Goal: Transaction & Acquisition: Register for event/course

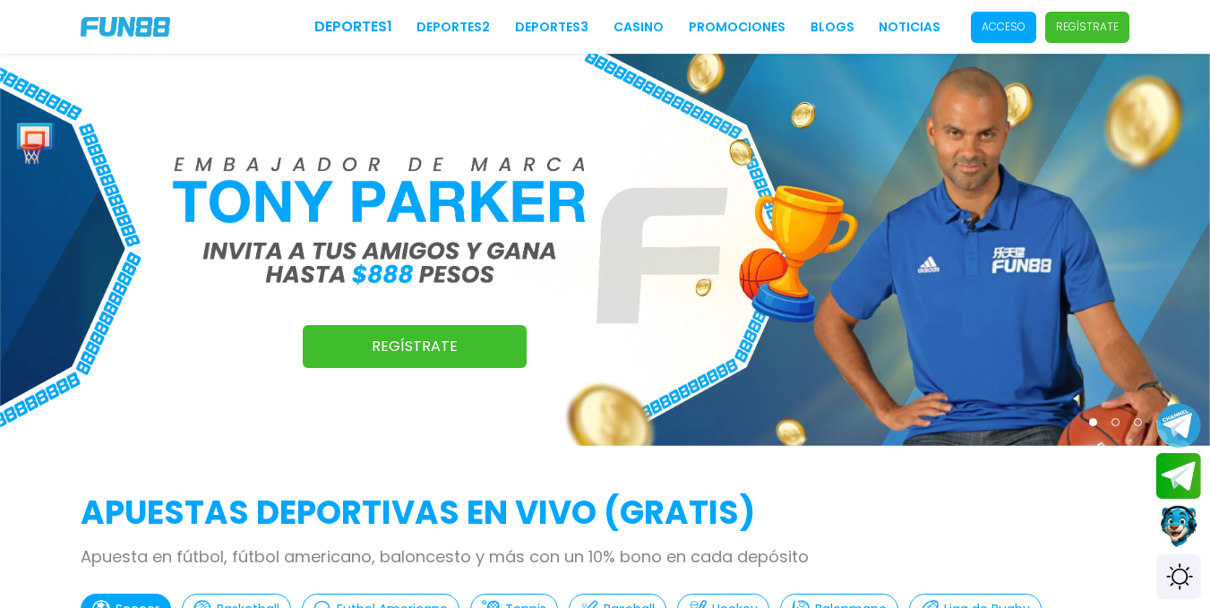
click at [1011, 26] on p "Acceso" at bounding box center [1003, 27] width 44 height 16
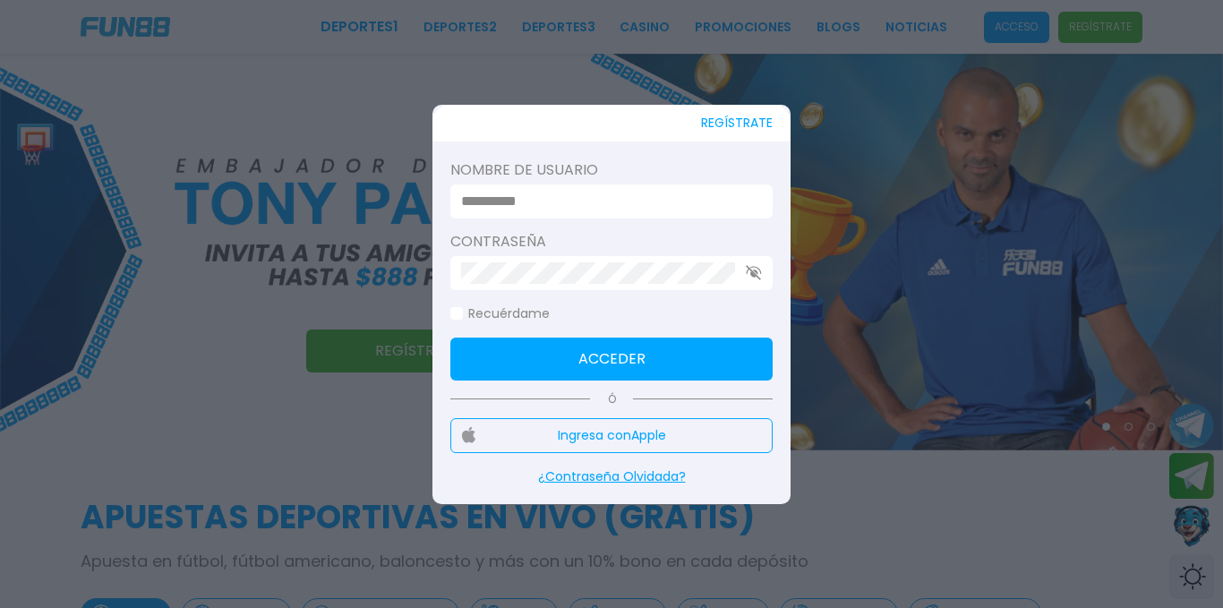
click at [569, 193] on input at bounding box center [606, 201] width 290 height 21
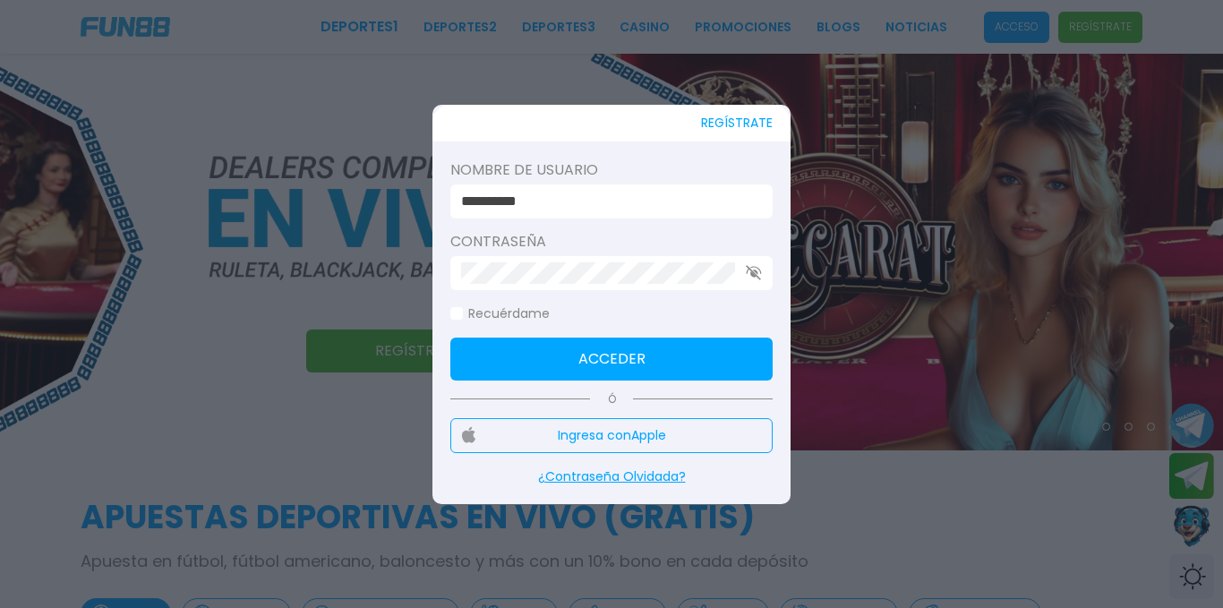
type input "**********"
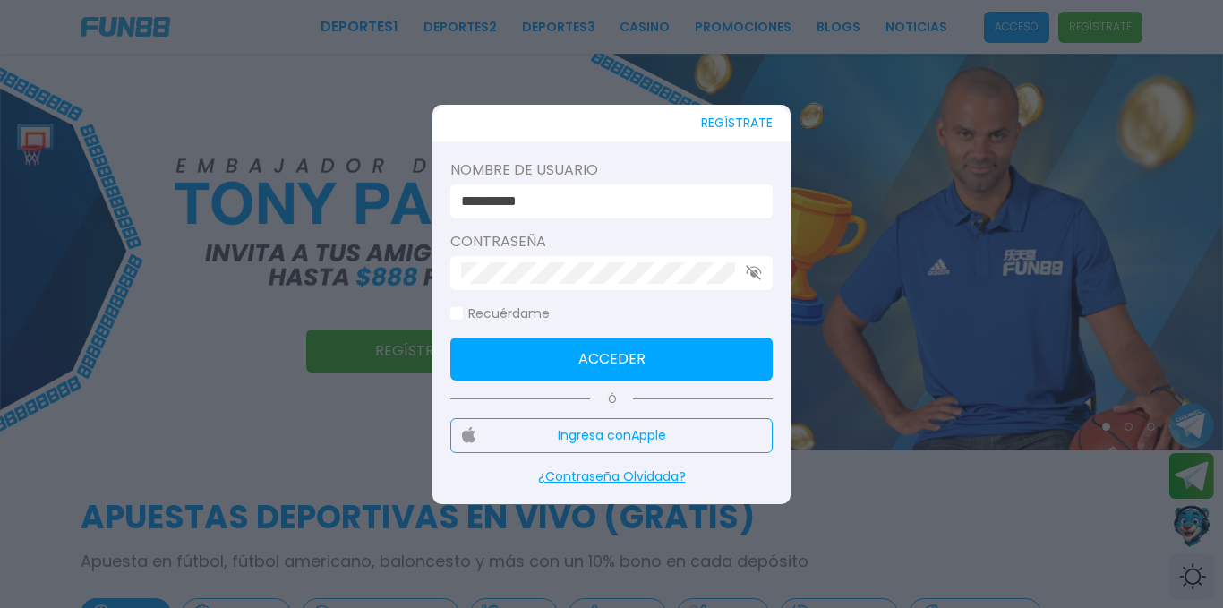
click button "Acceder" at bounding box center [611, 359] width 322 height 43
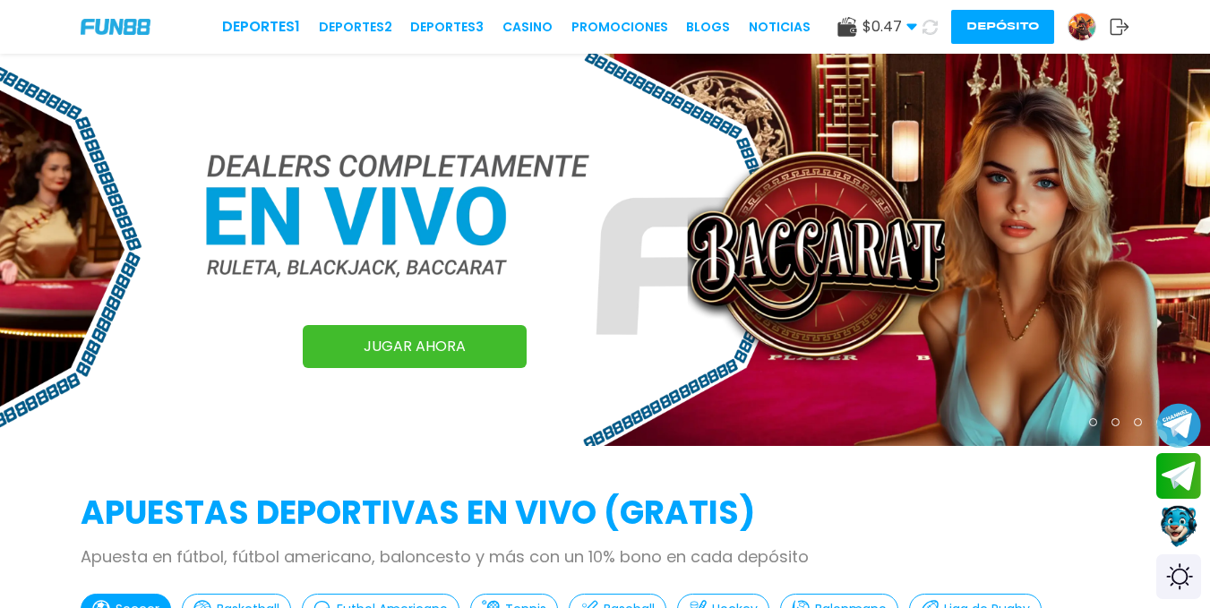
click at [120, 32] on img at bounding box center [116, 26] width 70 height 15
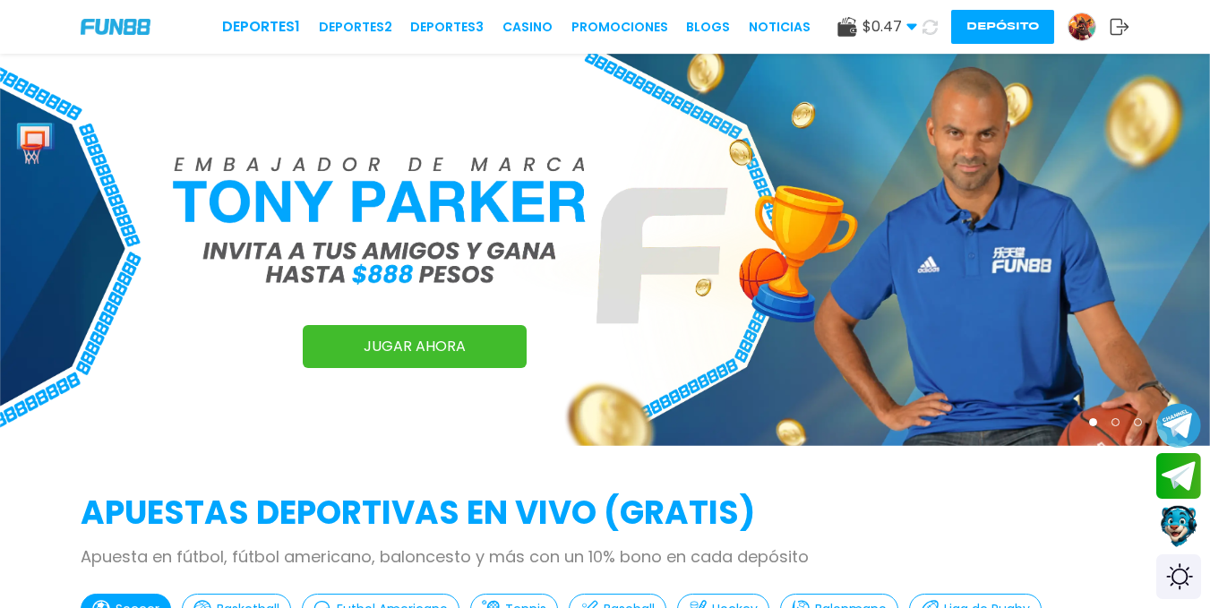
click at [120, 32] on img at bounding box center [116, 26] width 70 height 15
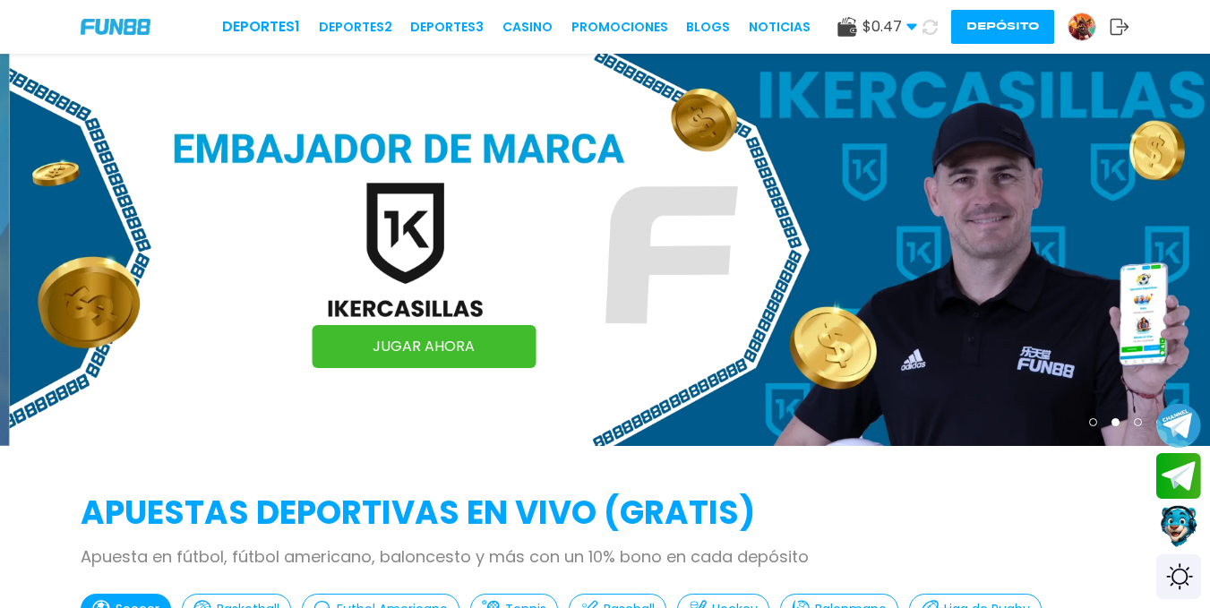
click at [120, 32] on img at bounding box center [116, 26] width 70 height 15
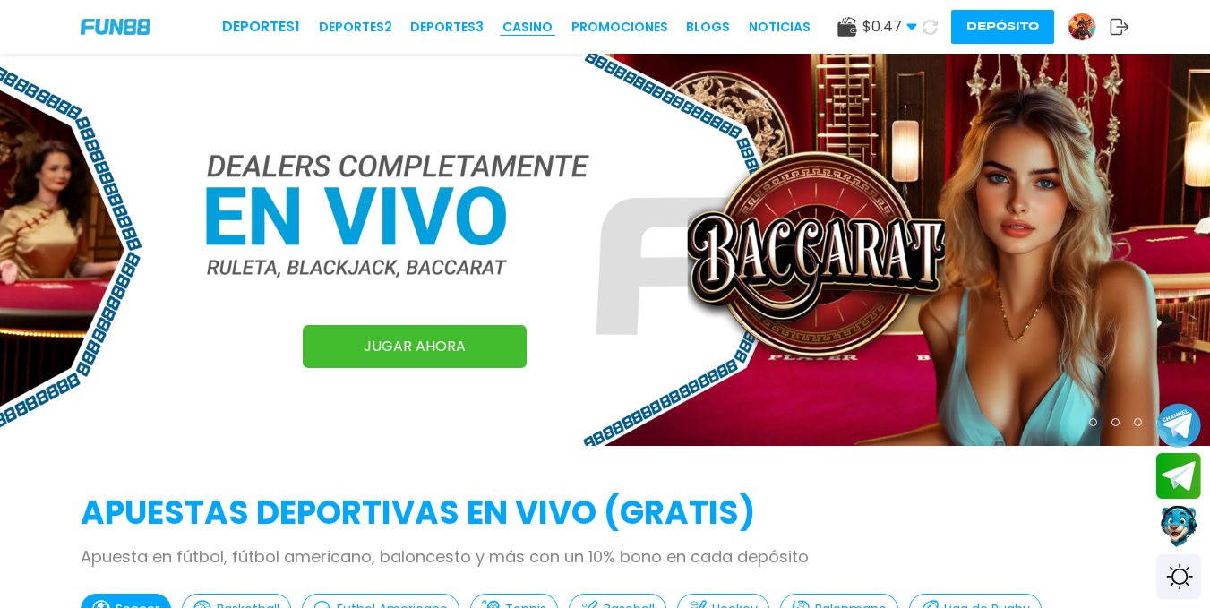
click at [530, 21] on link "CASINO" at bounding box center [527, 27] width 50 height 19
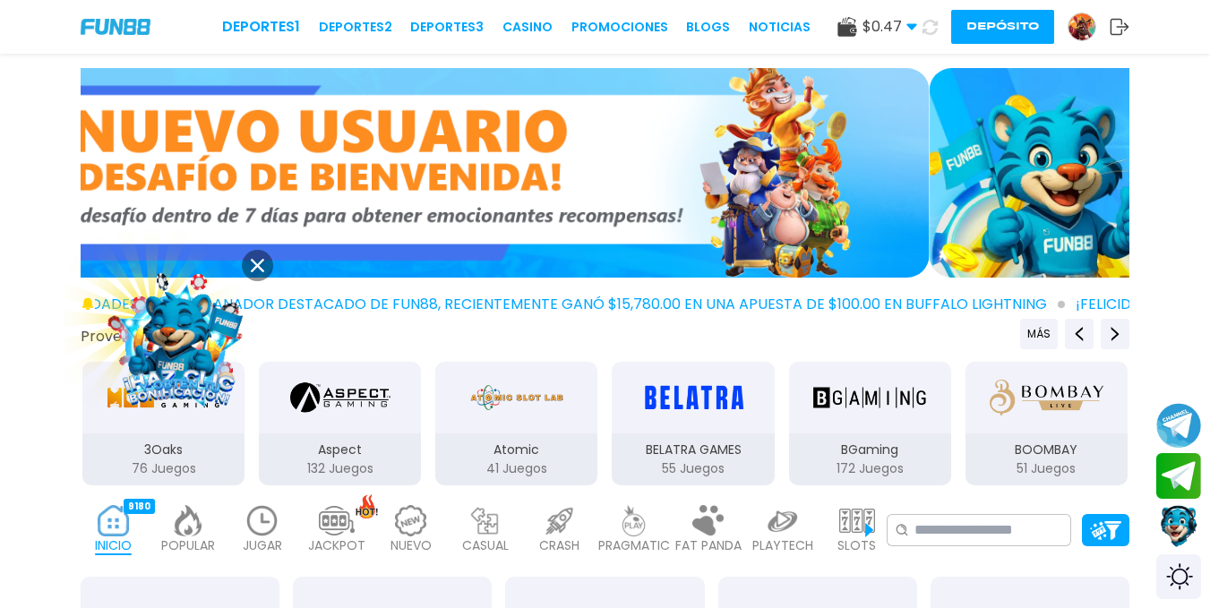
click at [115, 32] on img at bounding box center [116, 26] width 70 height 15
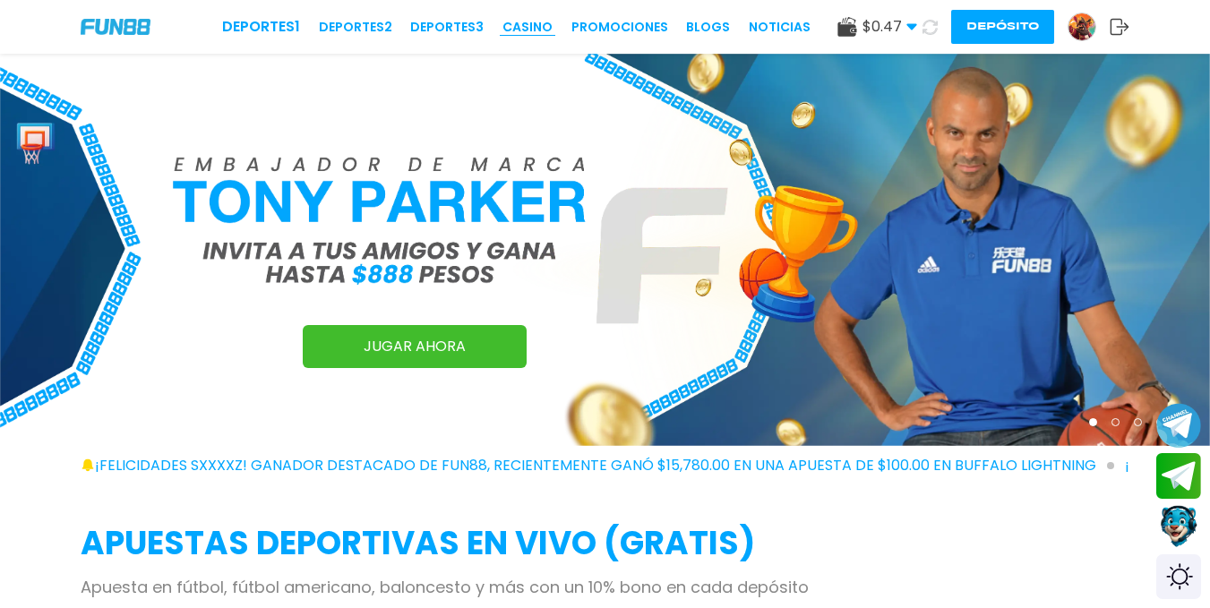
click at [530, 27] on link "CASINO" at bounding box center [527, 27] width 50 height 19
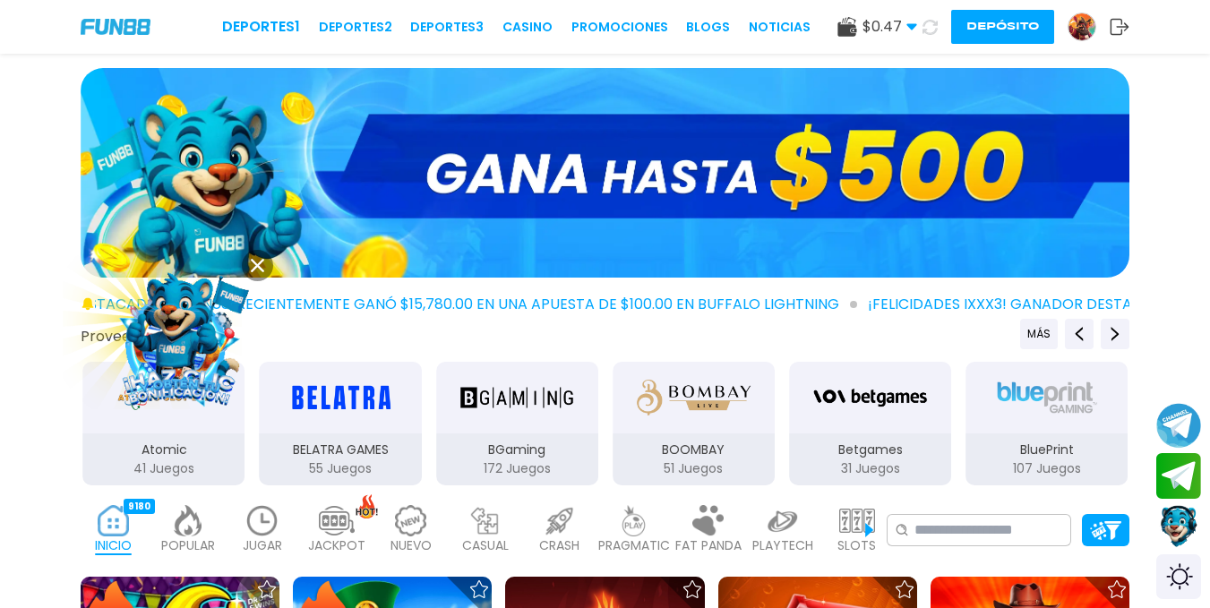
click at [1080, 30] on img at bounding box center [1081, 26] width 27 height 27
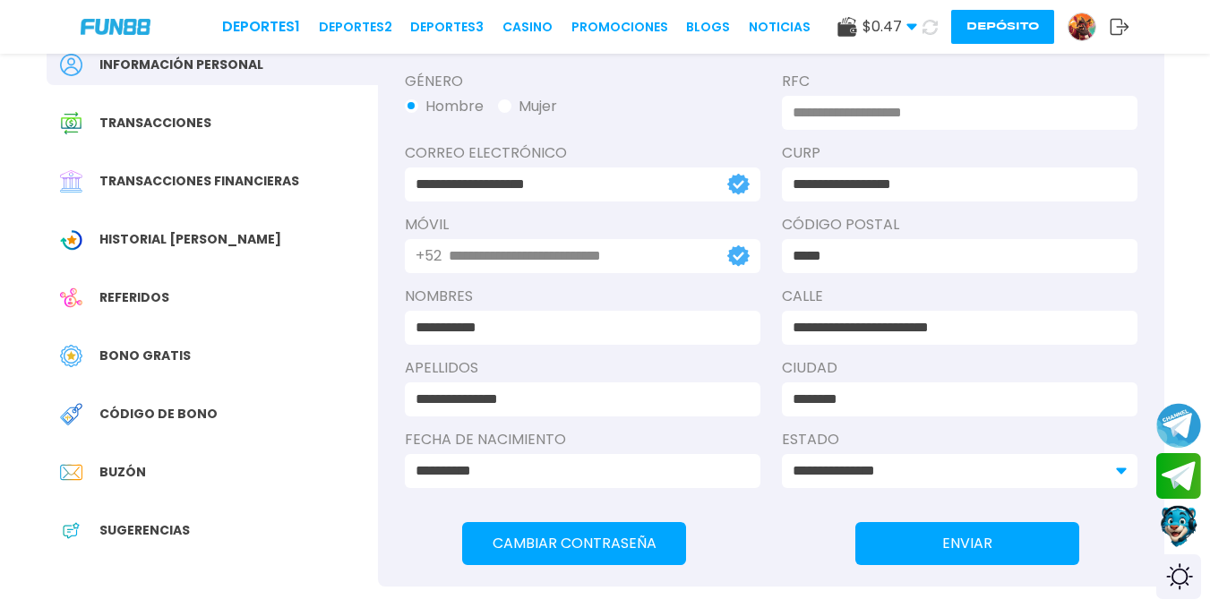
scroll to position [170, 0]
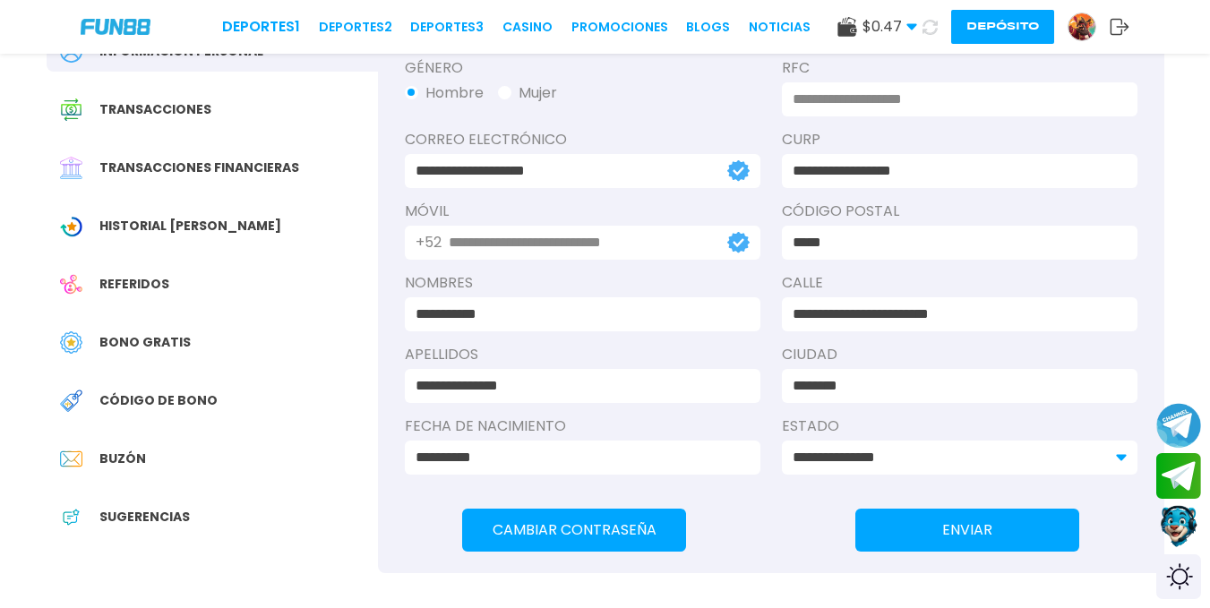
click at [167, 343] on span "Bono Gratis" at bounding box center [144, 342] width 91 height 19
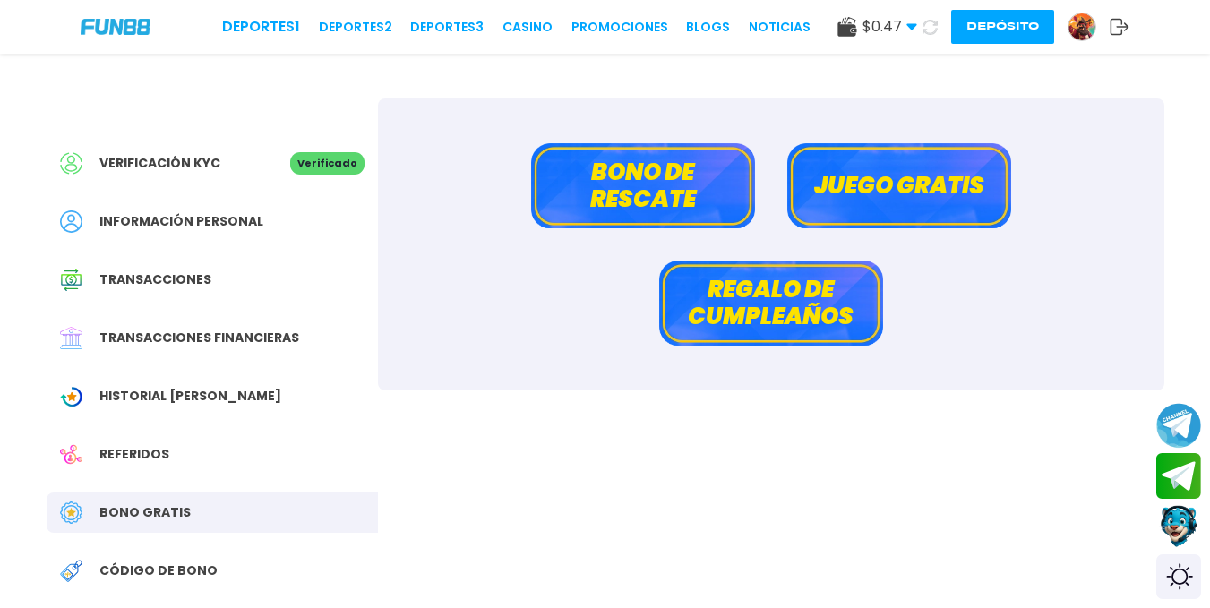
click at [638, 182] on button "Bono de rescate" at bounding box center [643, 185] width 224 height 85
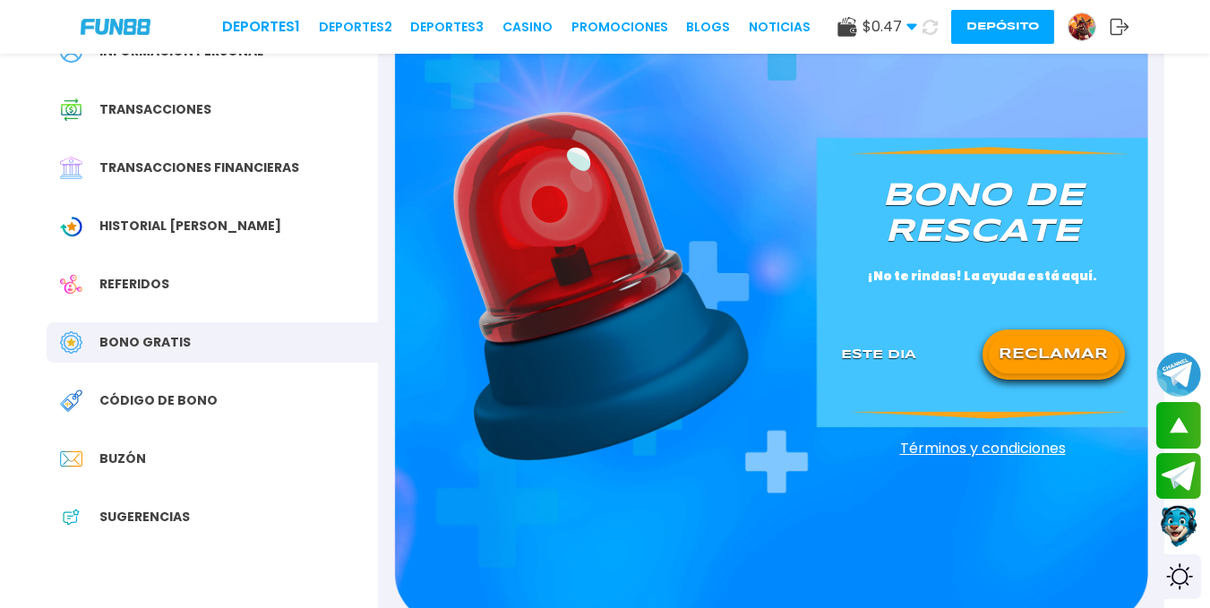
scroll to position [152, 0]
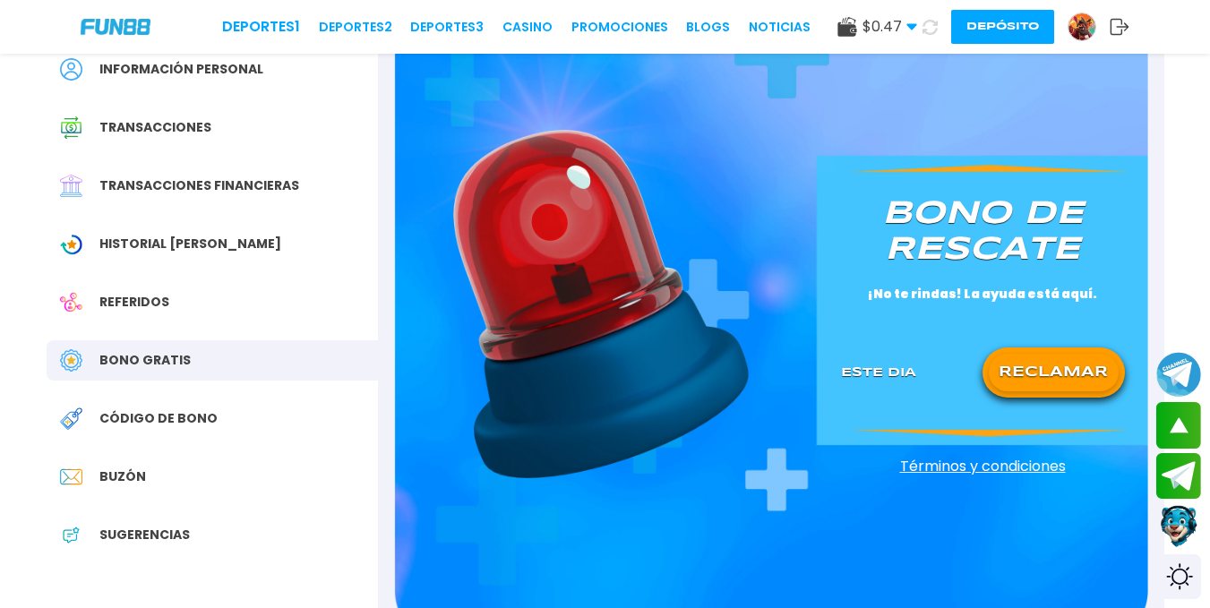
click at [1049, 382] on button "RECLAMAR" at bounding box center [1053, 373] width 130 height 38
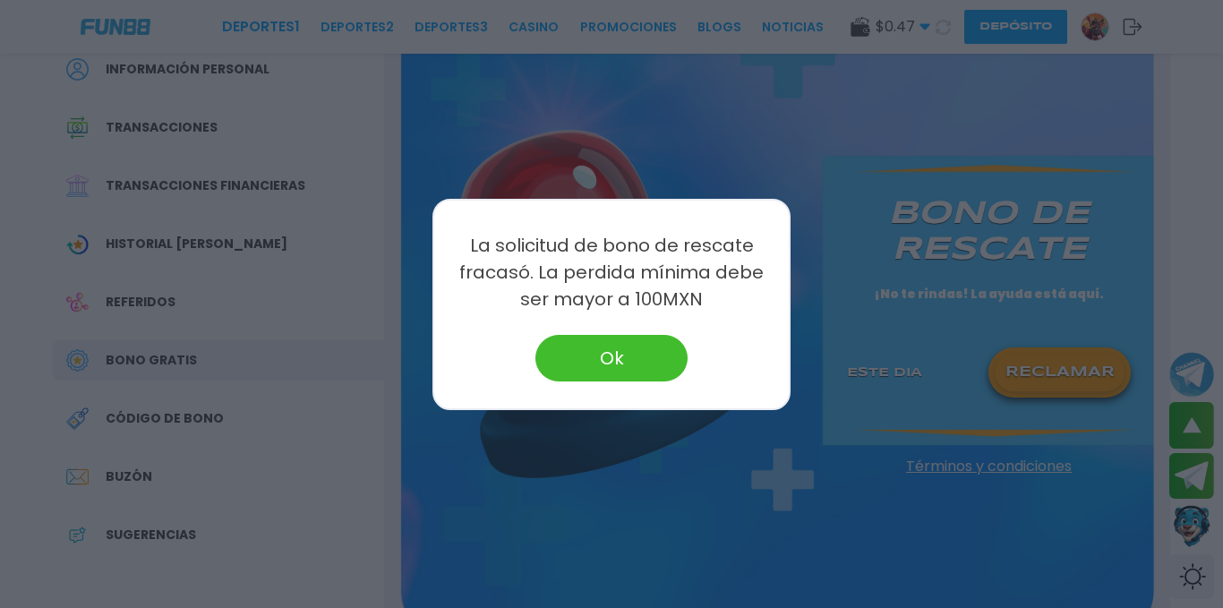
click at [655, 356] on button "Ok" at bounding box center [611, 358] width 152 height 47
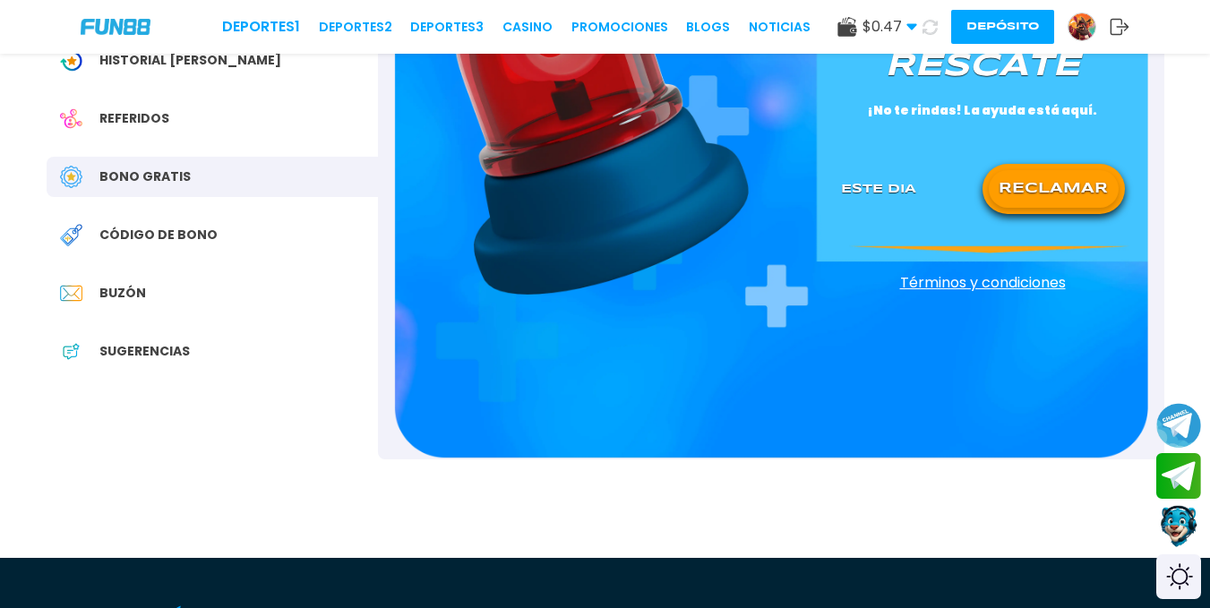
scroll to position [340, 0]
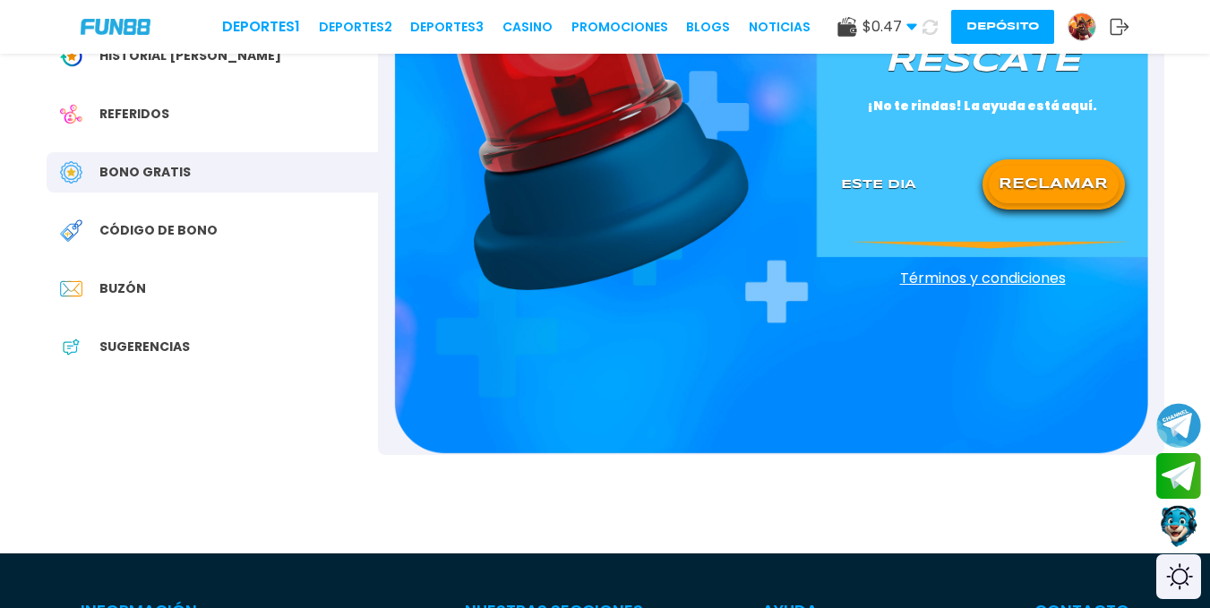
click at [968, 246] on div "Bono de rescate ¡No te rindas! La ayuda está aquí. Este Dia RECLAMAR Términos y…" at bounding box center [771, 106] width 786 height 697
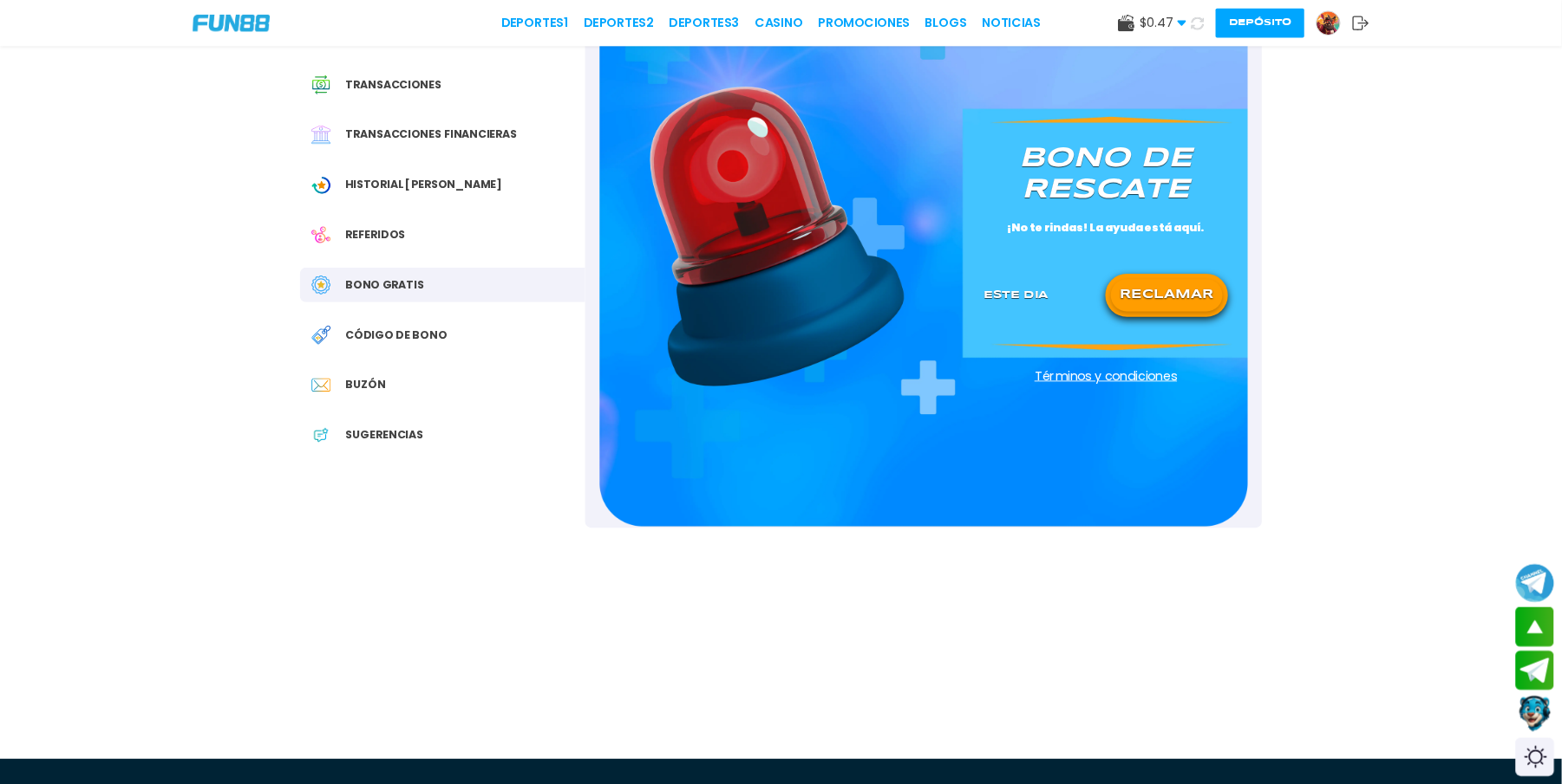
scroll to position [175, 0]
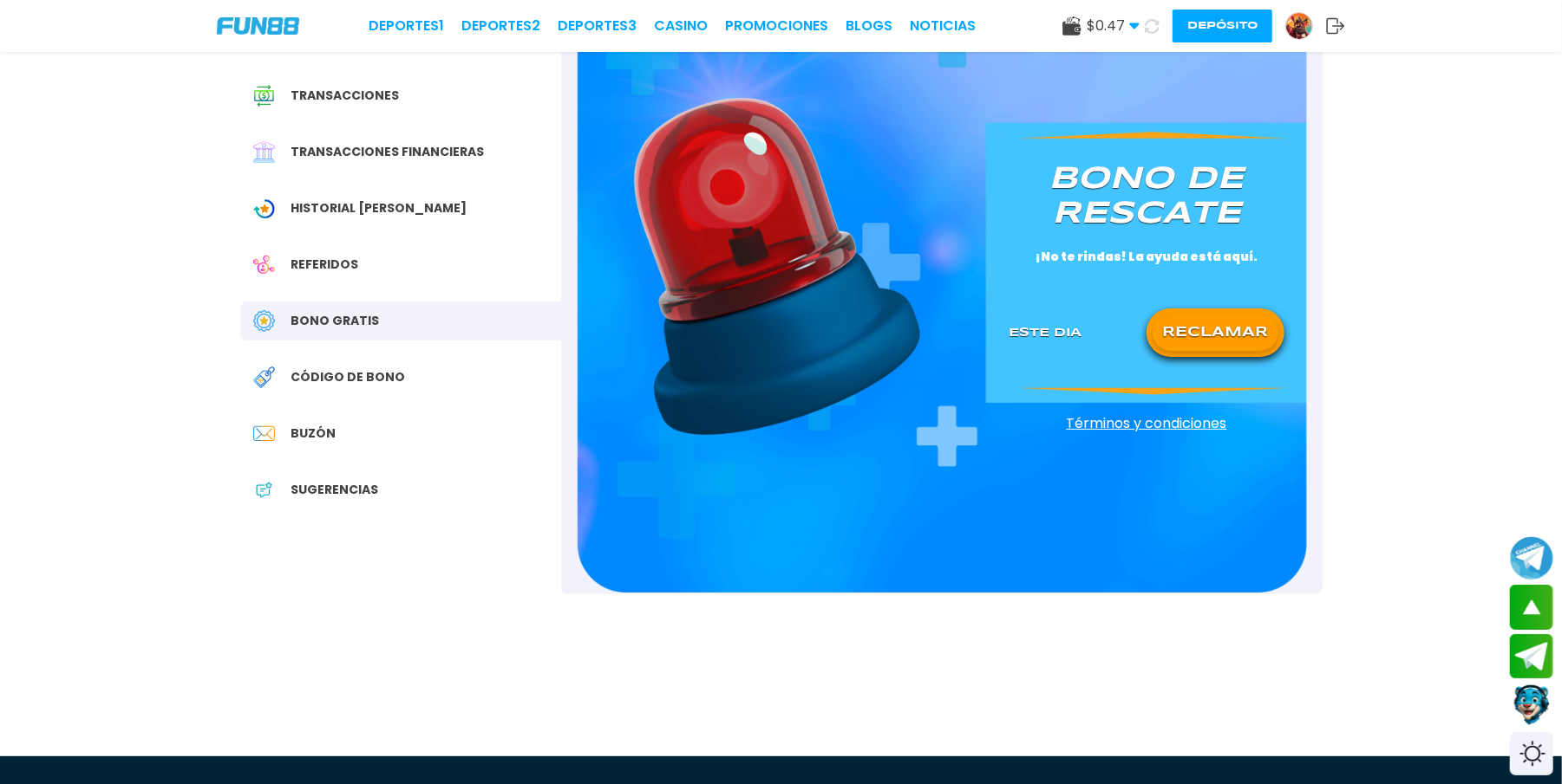
click at [349, 316] on span "Bono Gratis" at bounding box center [335, 320] width 88 height 18
click at [369, 212] on span "Historial [PERSON_NAME]" at bounding box center [380, 208] width 176 height 18
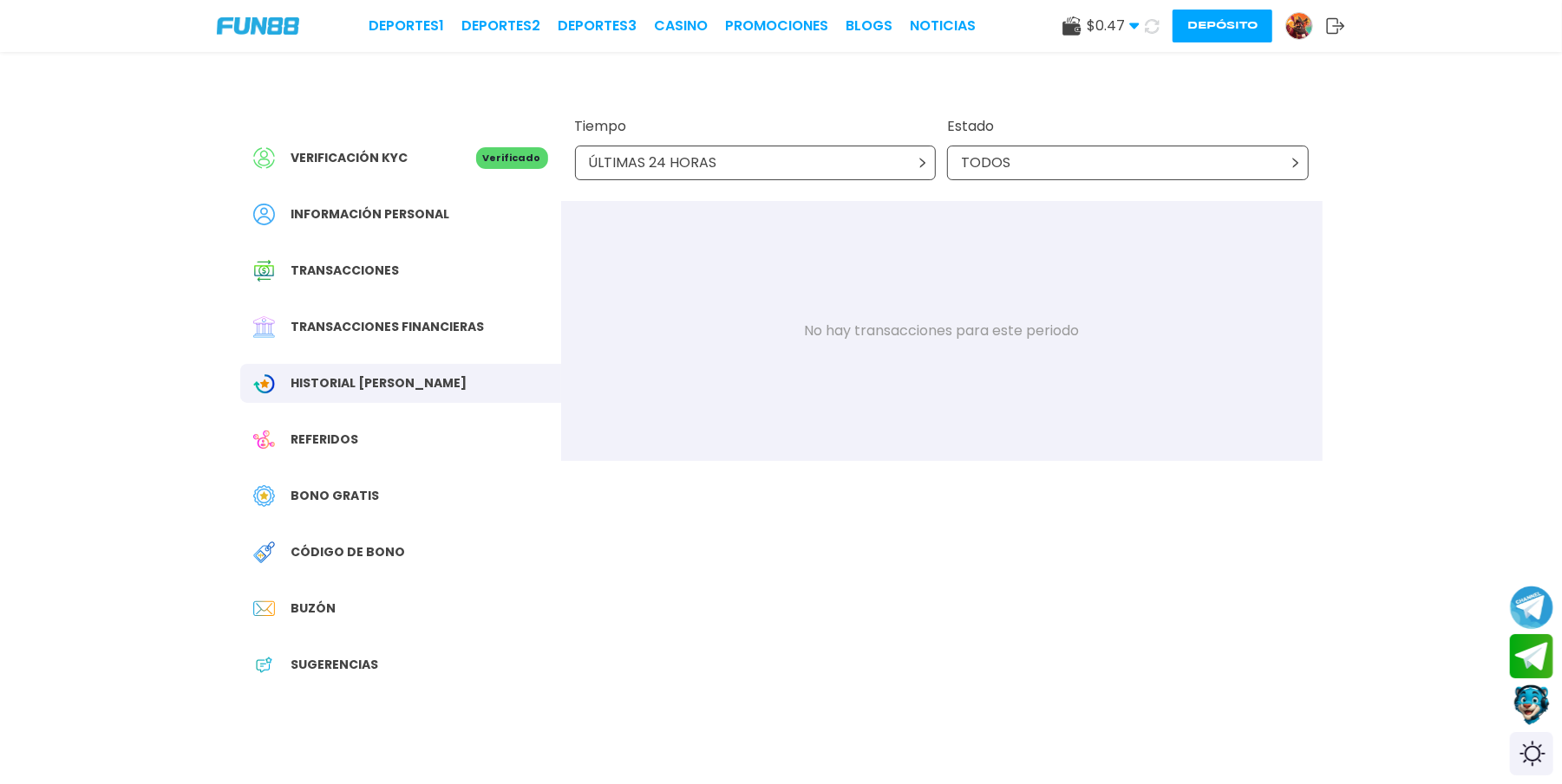
click at [926, 160] on icon at bounding box center [922, 163] width 11 height 11
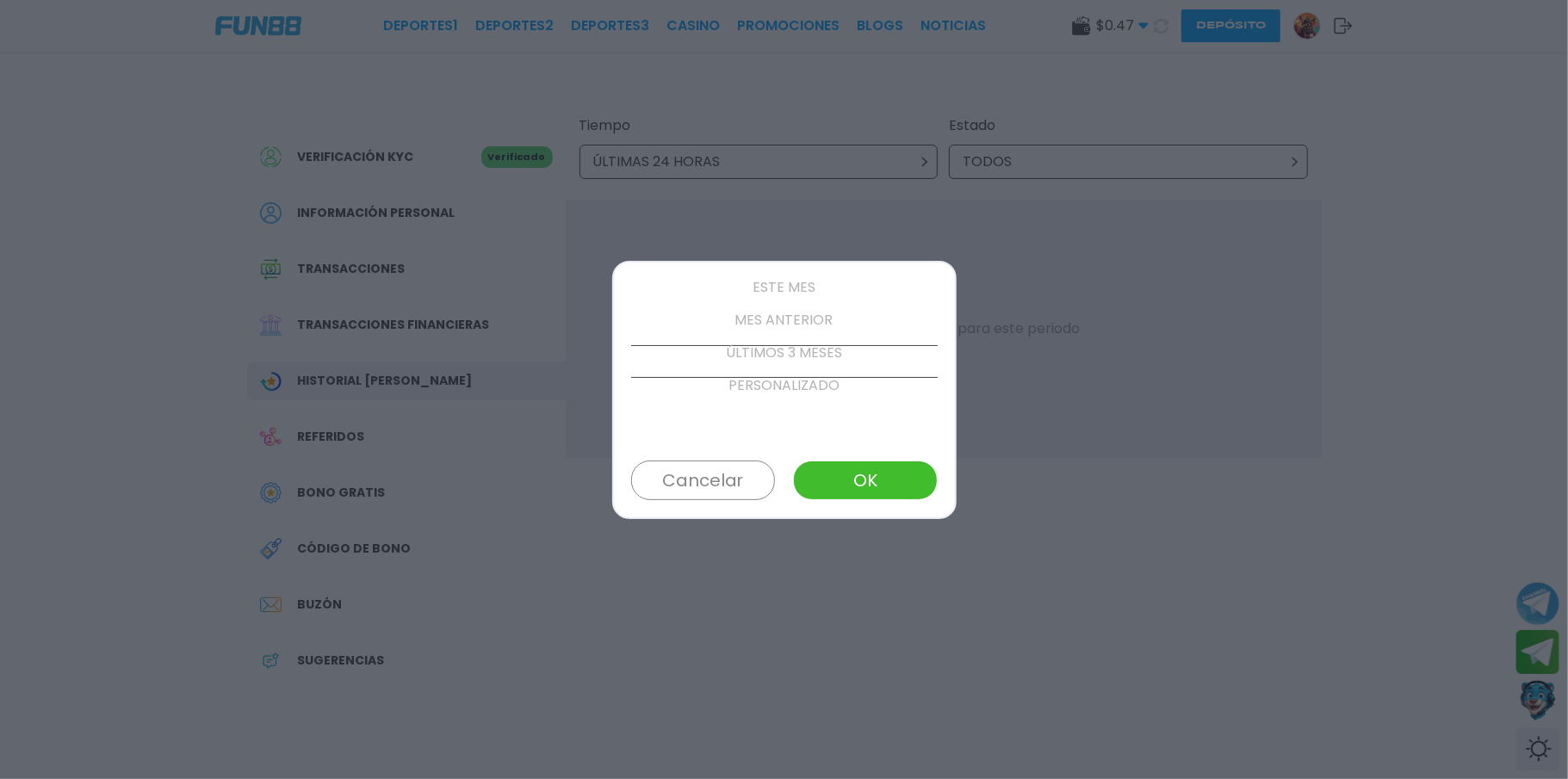
scroll to position [196, 0]
click at [835, 331] on p "ÚLTIMOS 3 MESES" at bounding box center [784, 329] width 307 height 33
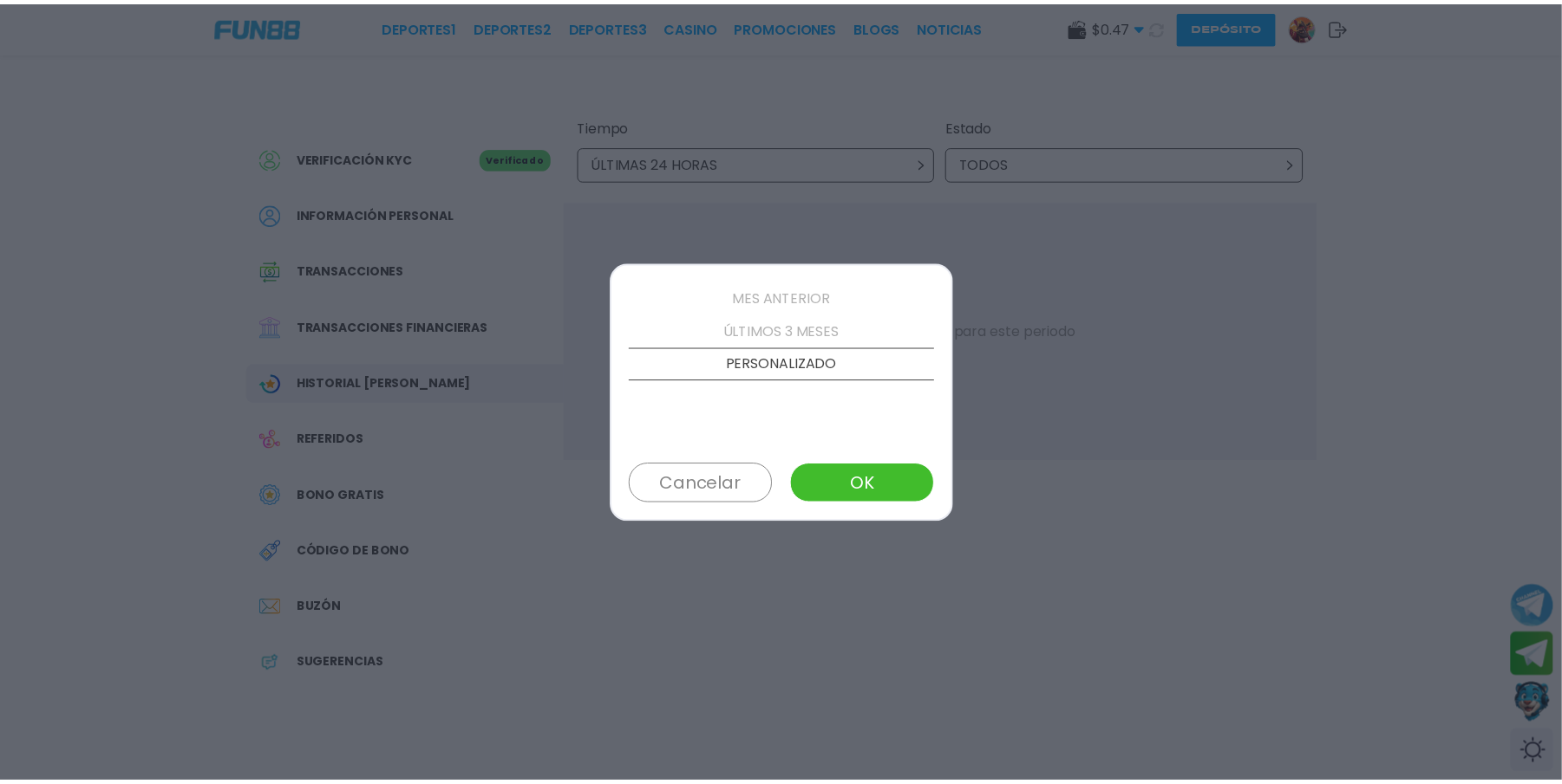
scroll to position [165, 0]
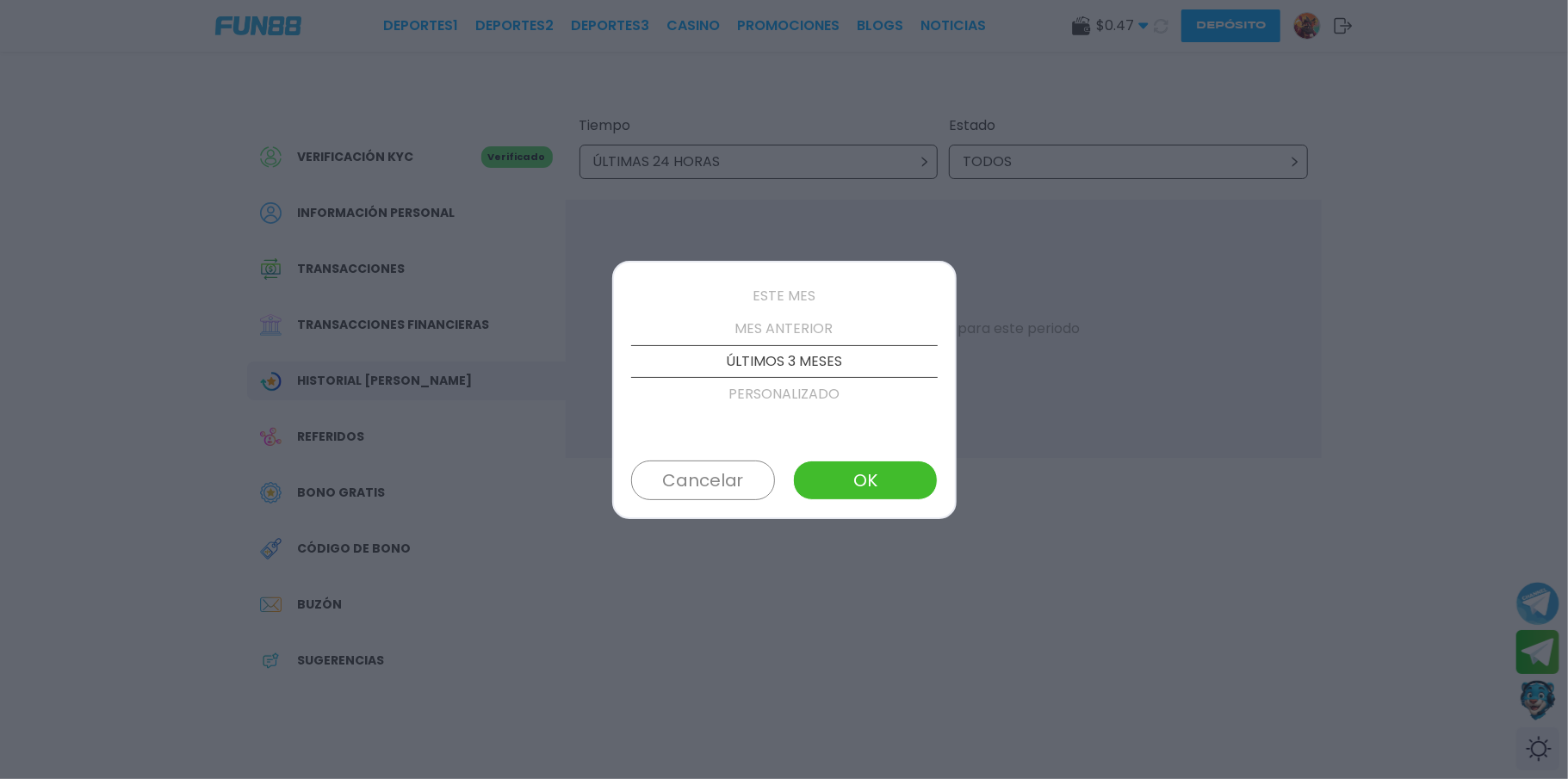
click at [867, 465] on button "OK" at bounding box center [866, 480] width 144 height 39
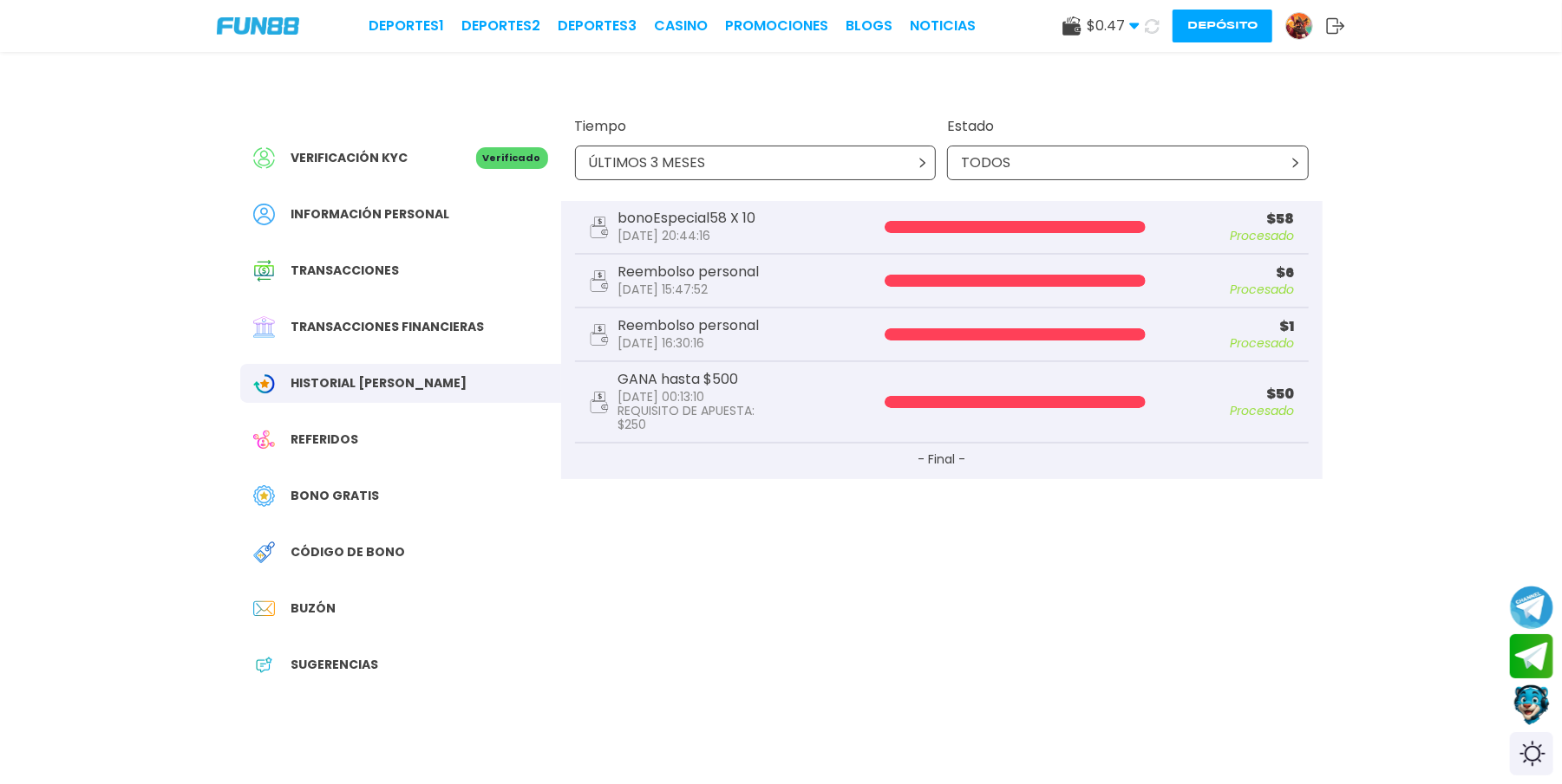
click at [341, 494] on span "Bono Gratis" at bounding box center [335, 496] width 88 height 18
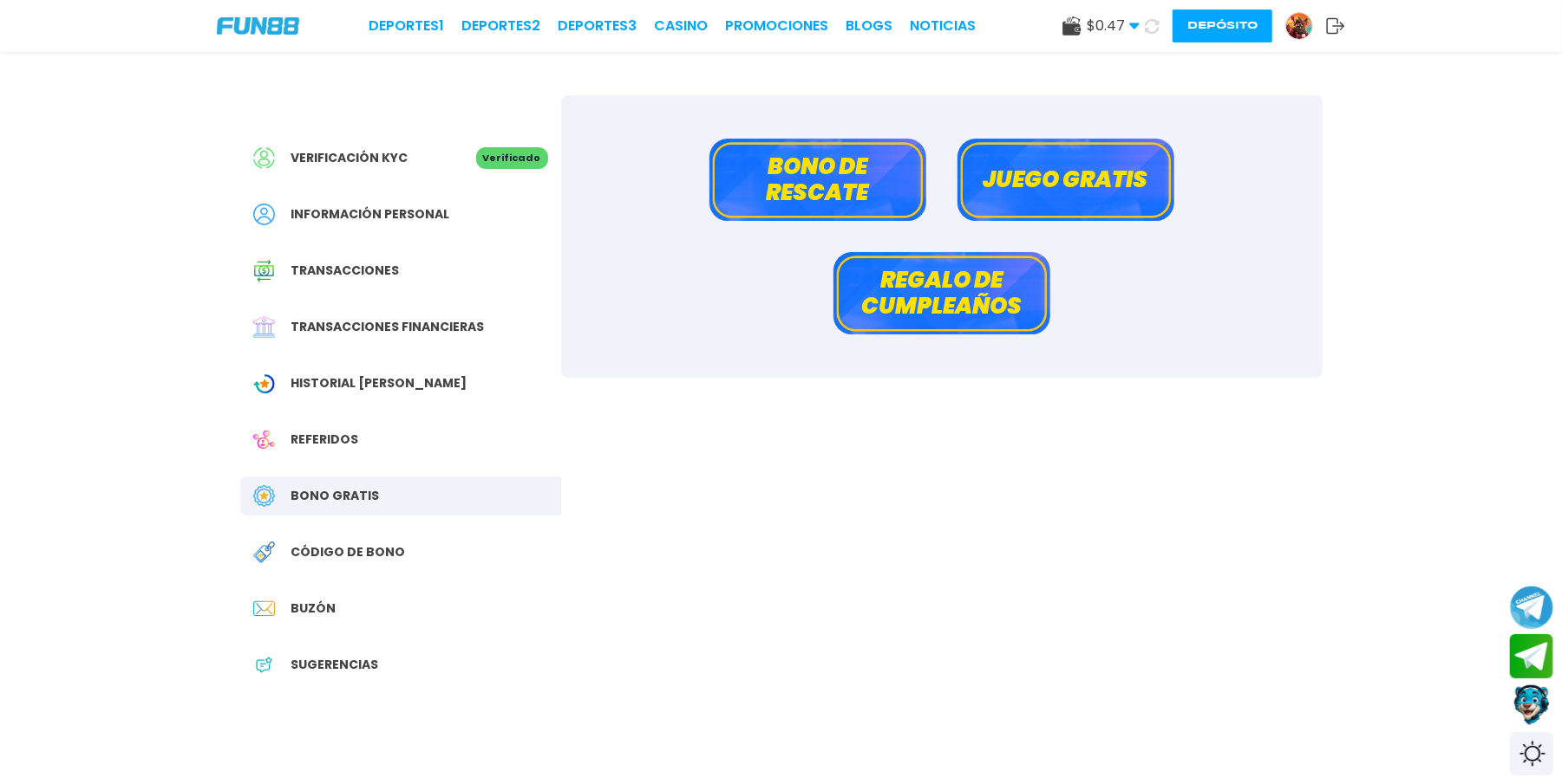
click at [1064, 195] on button "Juego gratis" at bounding box center [1065, 179] width 217 height 82
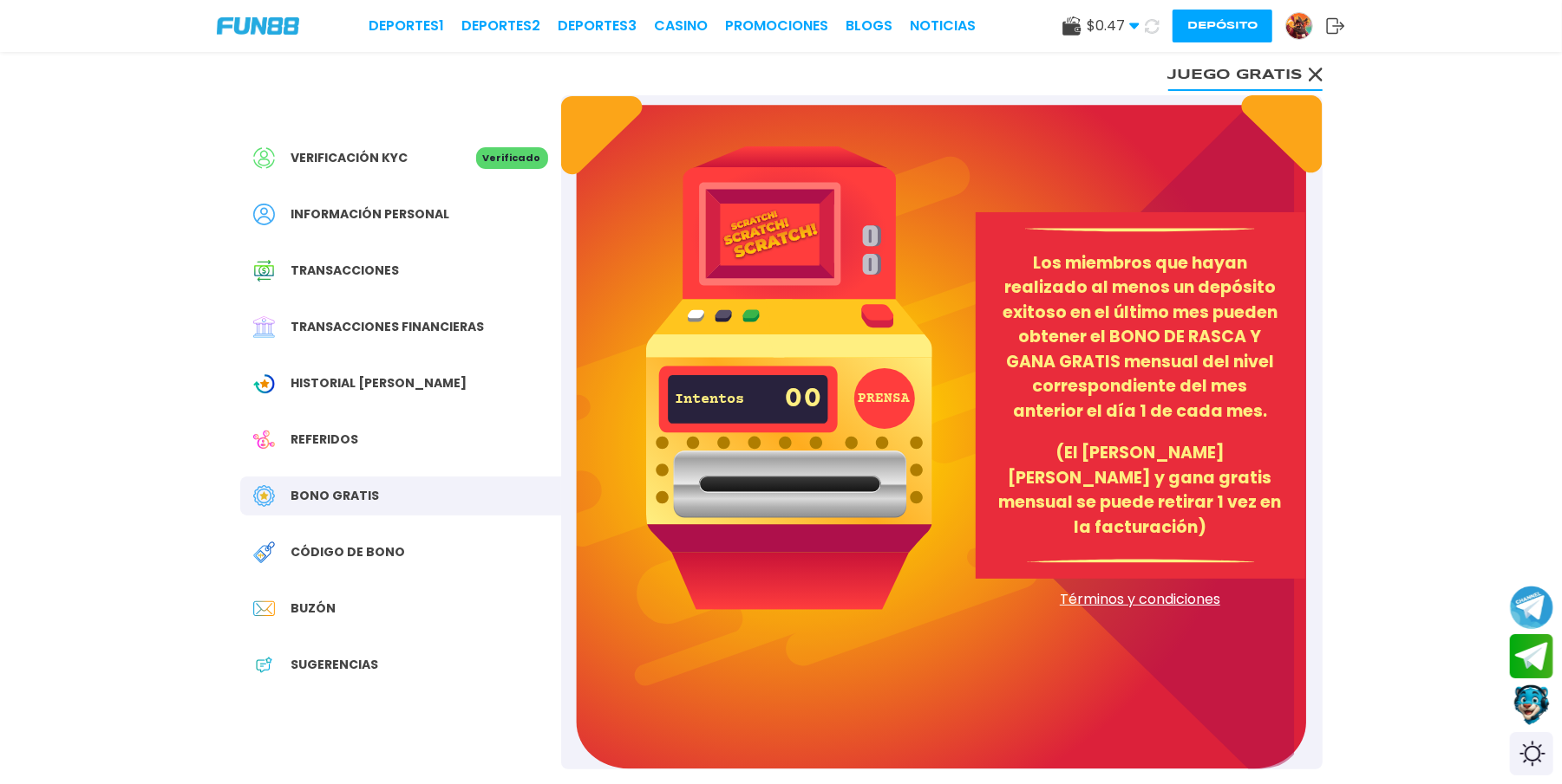
click at [1183, 71] on use at bounding box center [1314, 75] width 14 height 14
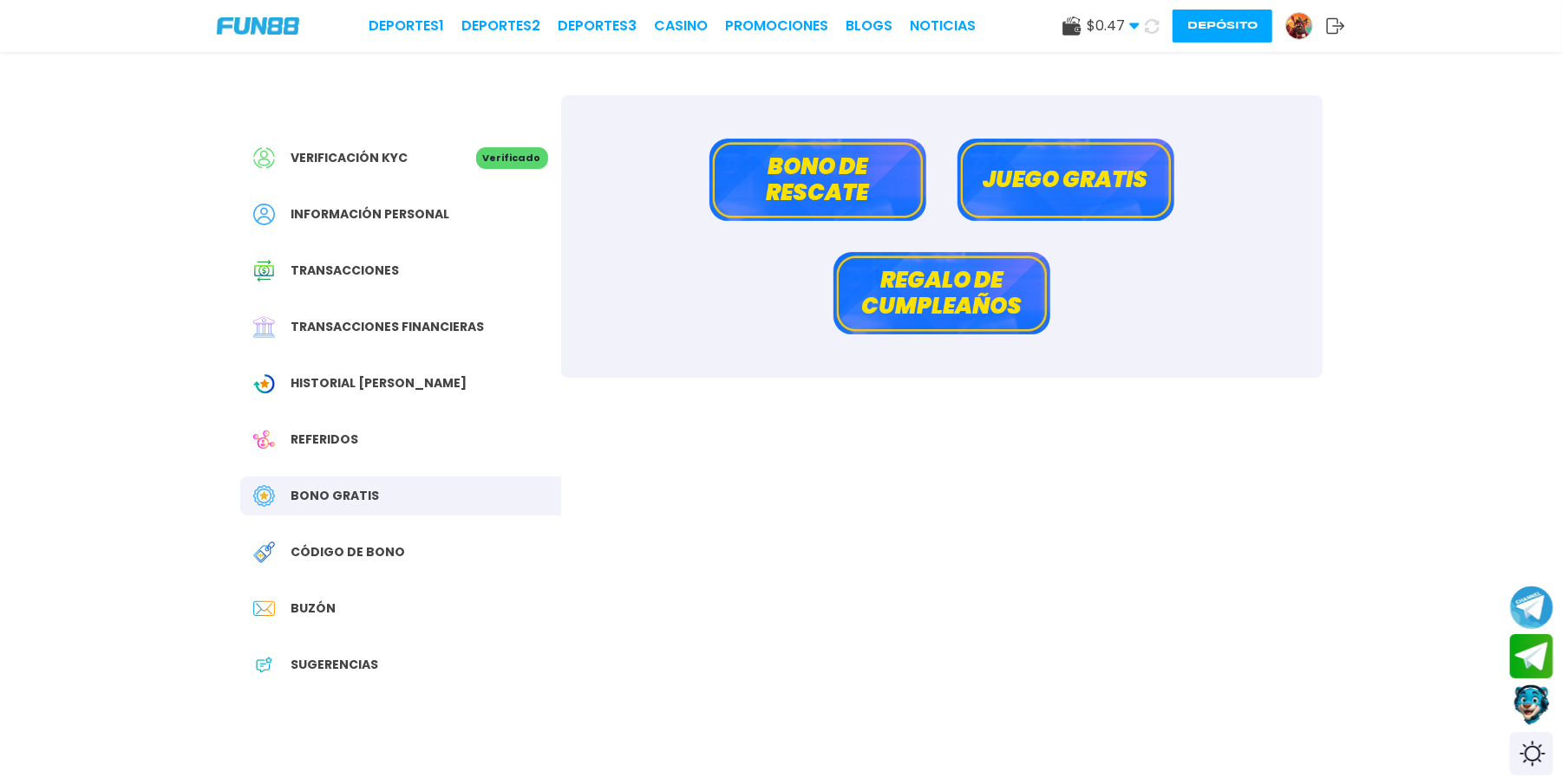
click at [943, 327] on button "Regalo de cumpleaños" at bounding box center [941, 293] width 217 height 82
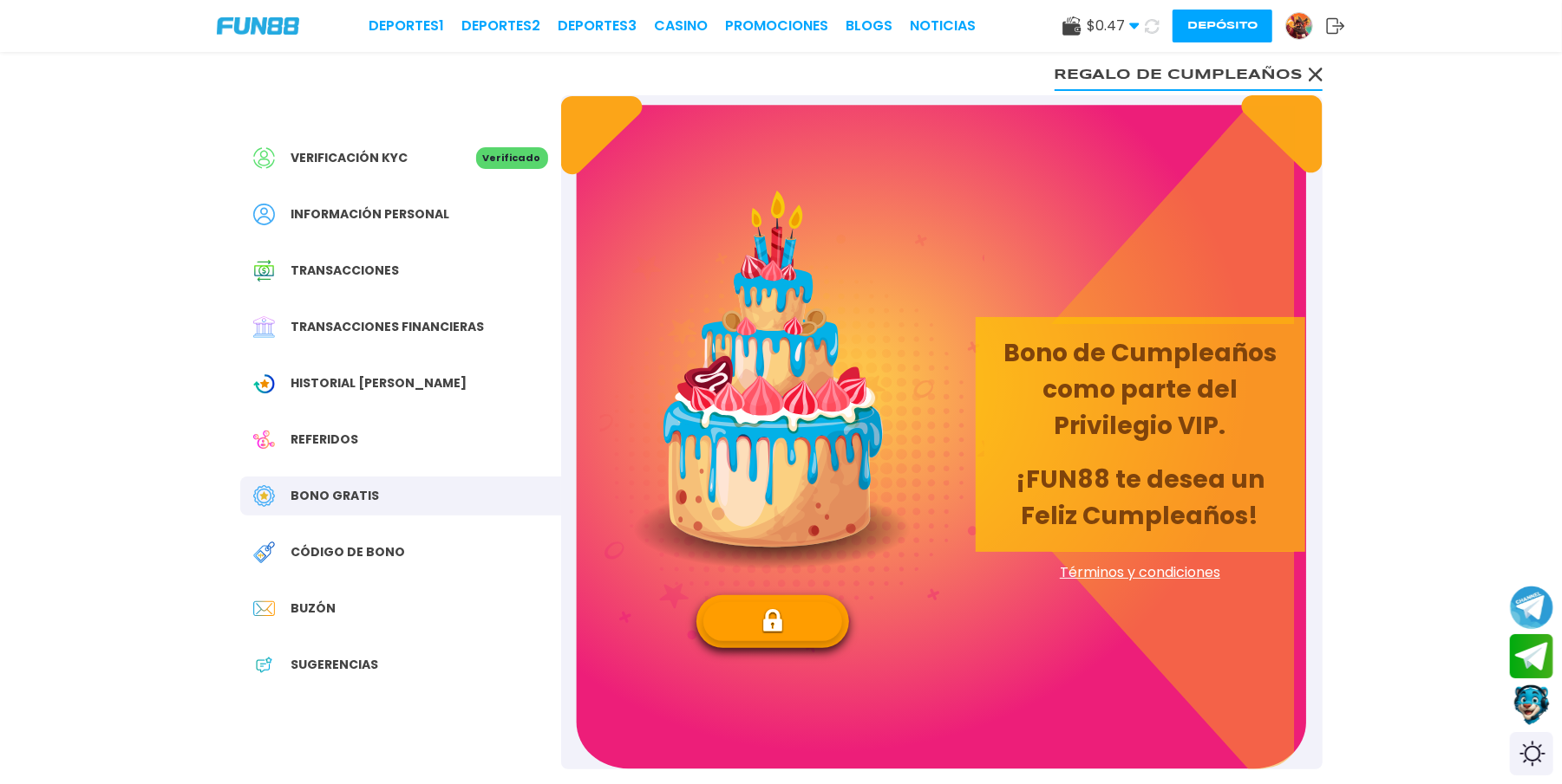
click at [778, 588] on button at bounding box center [772, 621] width 138 height 39
click at [1183, 71] on use at bounding box center [1314, 75] width 14 height 14
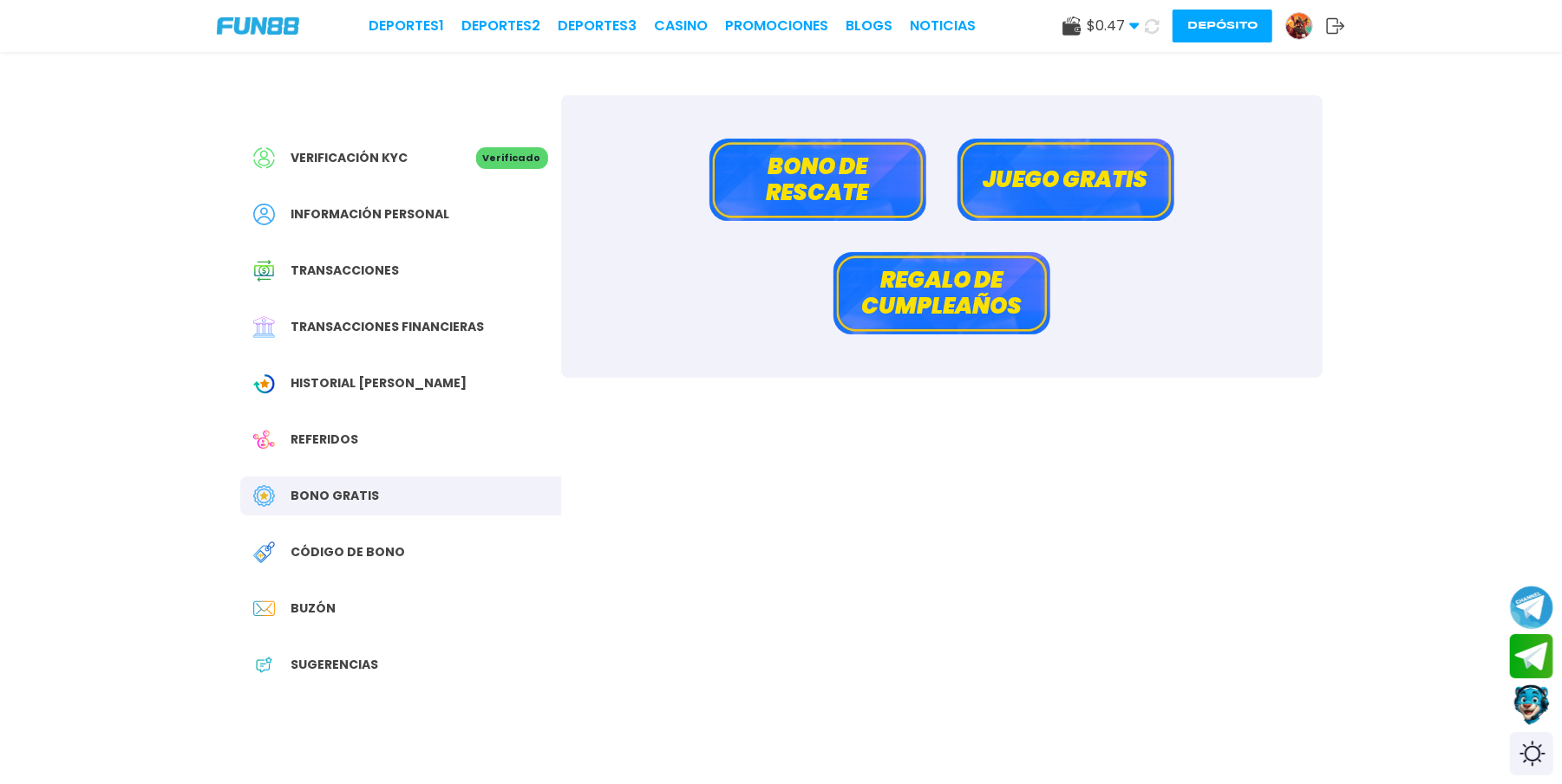
click at [380, 158] on span "Verificación KYC" at bounding box center [350, 158] width 117 height 18
click at [410, 208] on span "Información personal" at bounding box center [371, 214] width 159 height 18
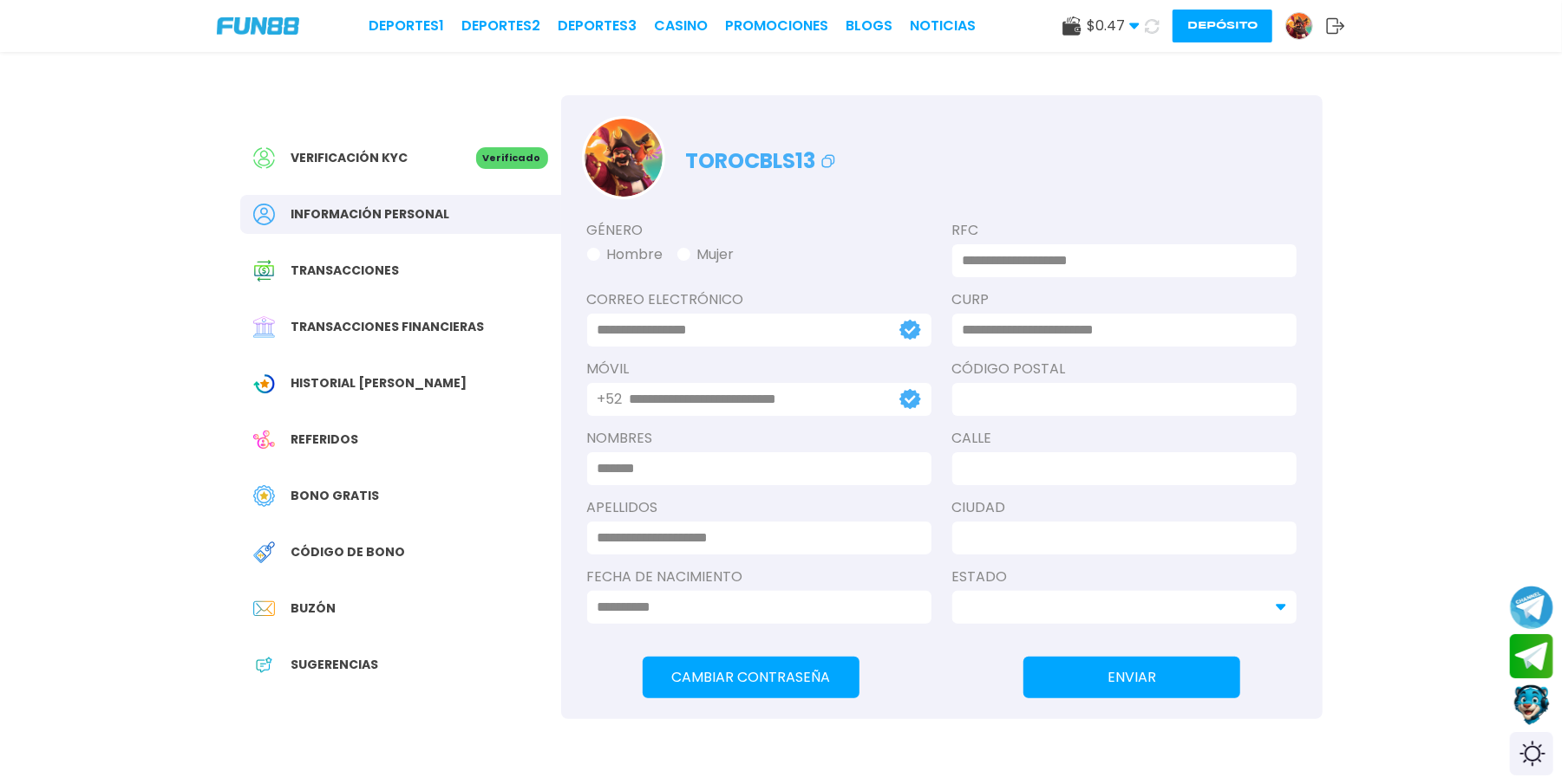
type input "**********"
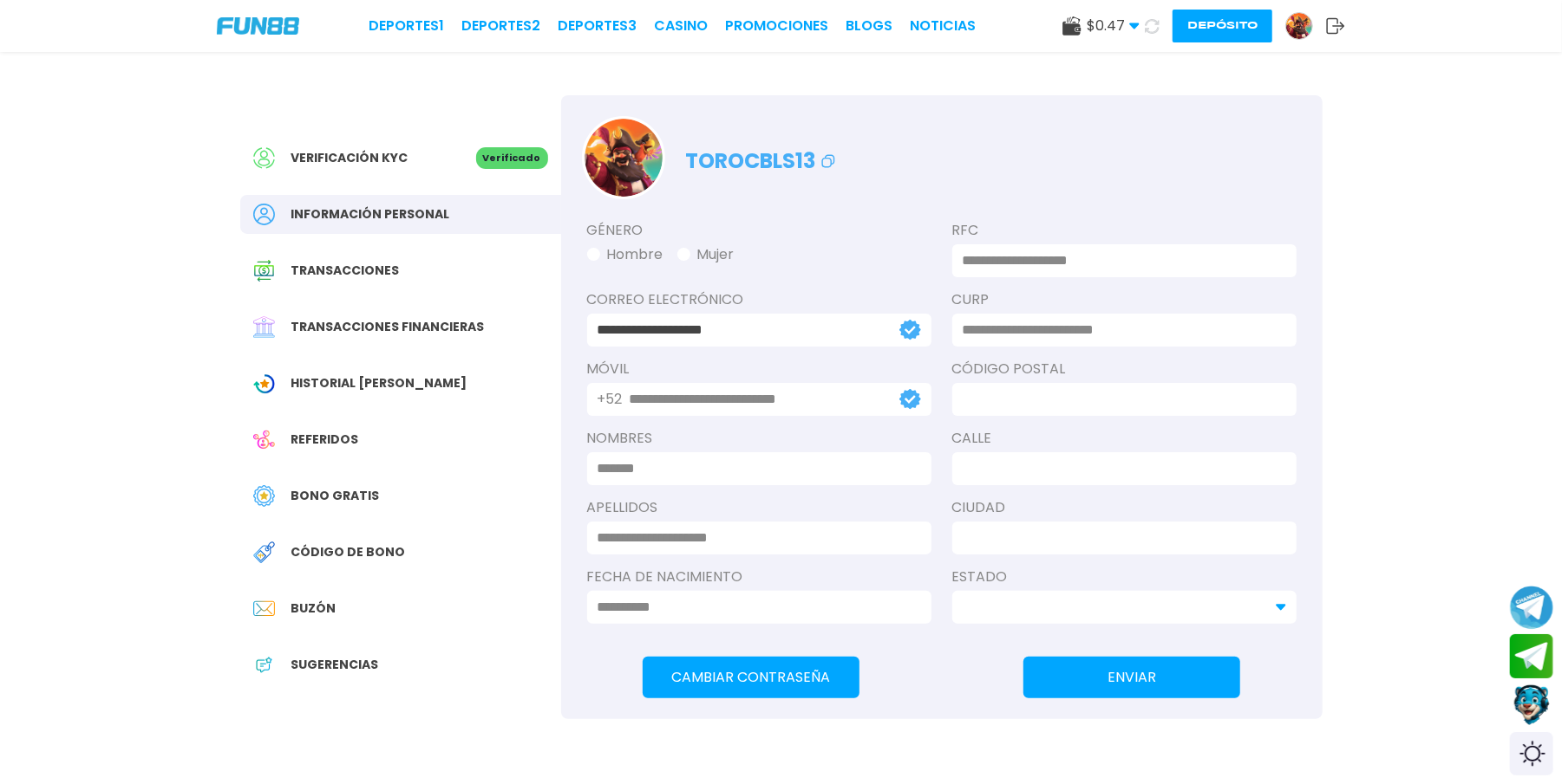
type input "**********"
type input "*****"
type input "**********"
type input "********"
type input "**********"
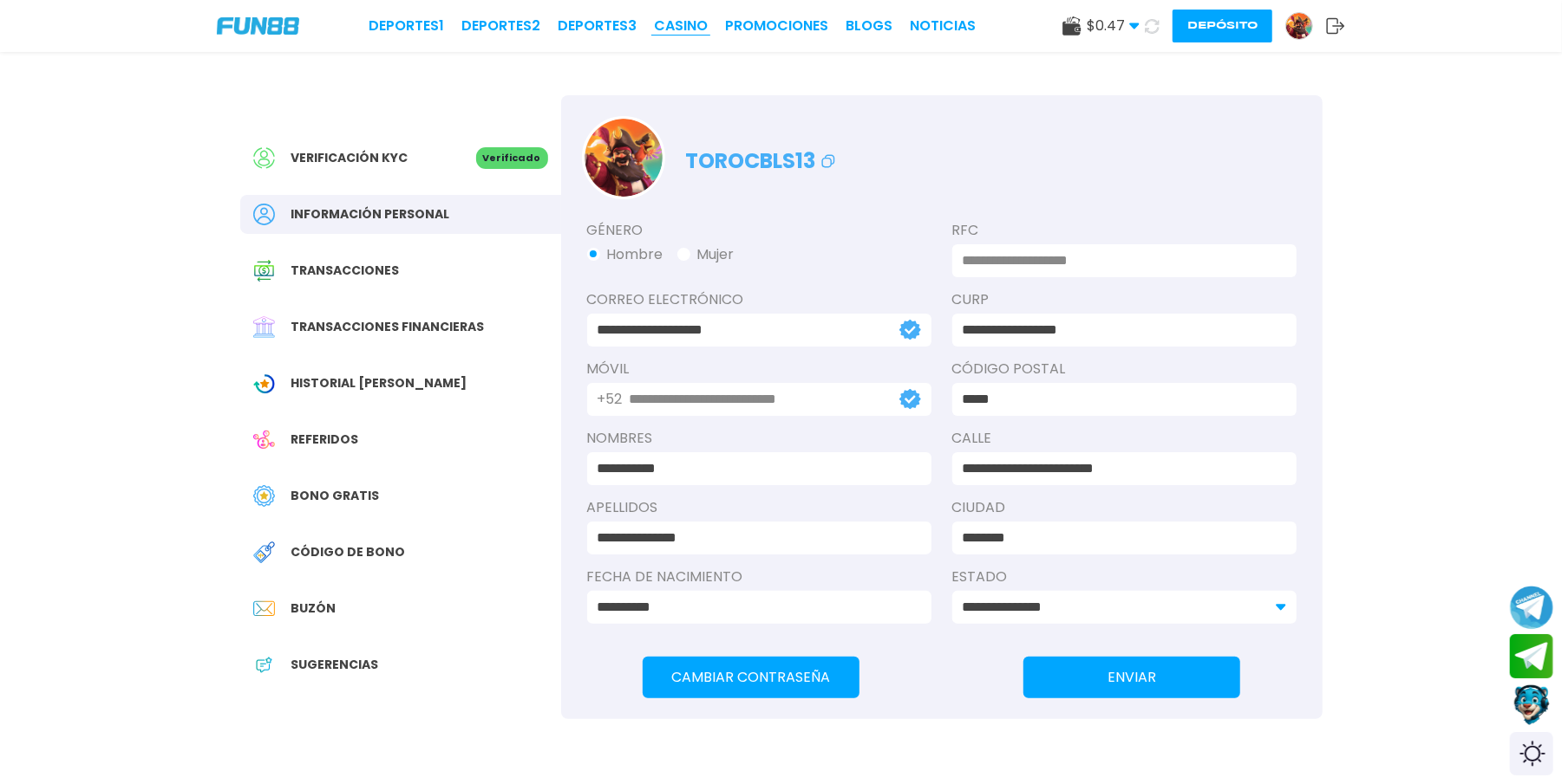
click at [675, 24] on link "CASINO" at bounding box center [681, 25] width 54 height 20
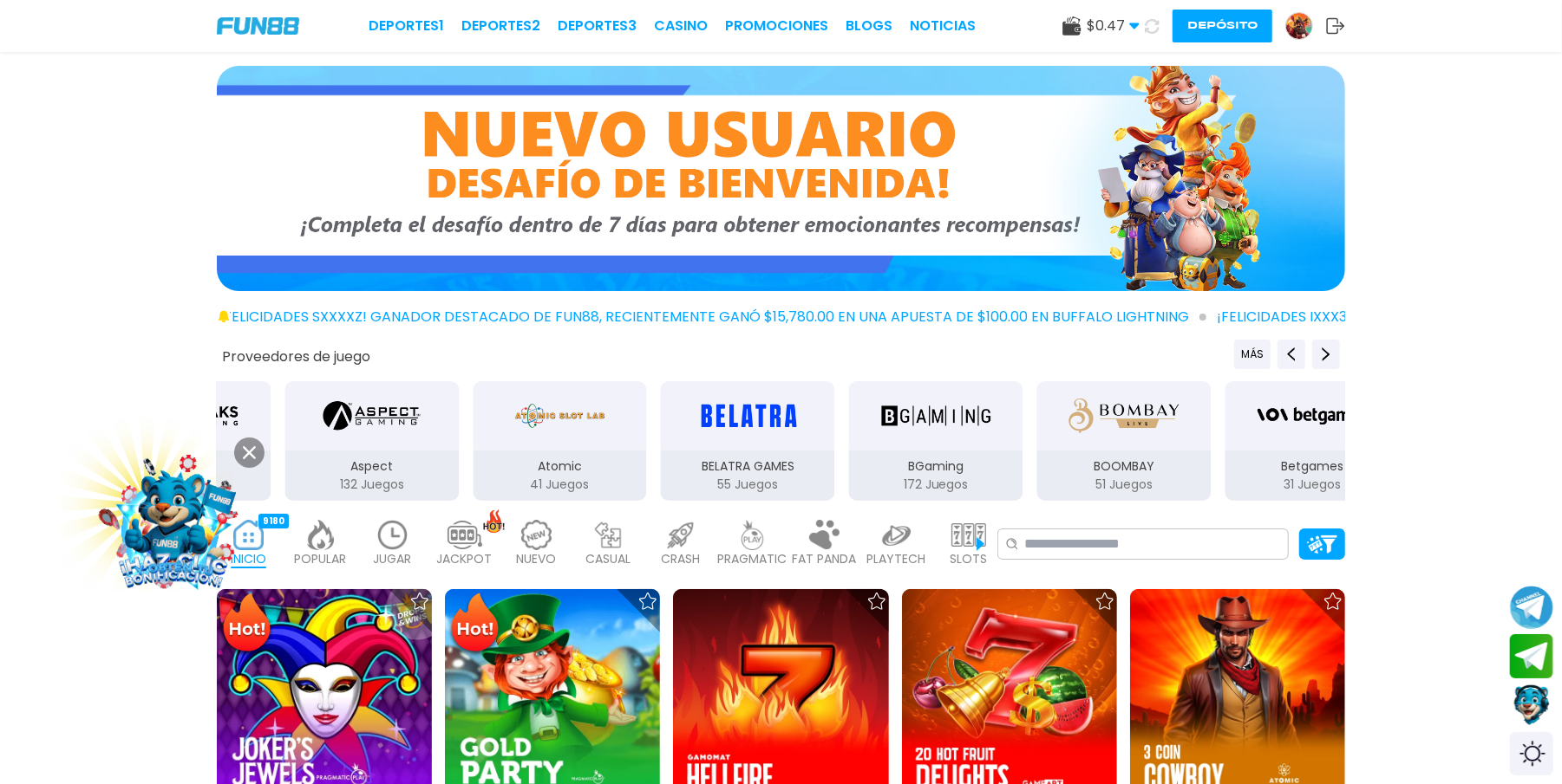
click at [687, 541] on img at bounding box center [681, 534] width 35 height 30
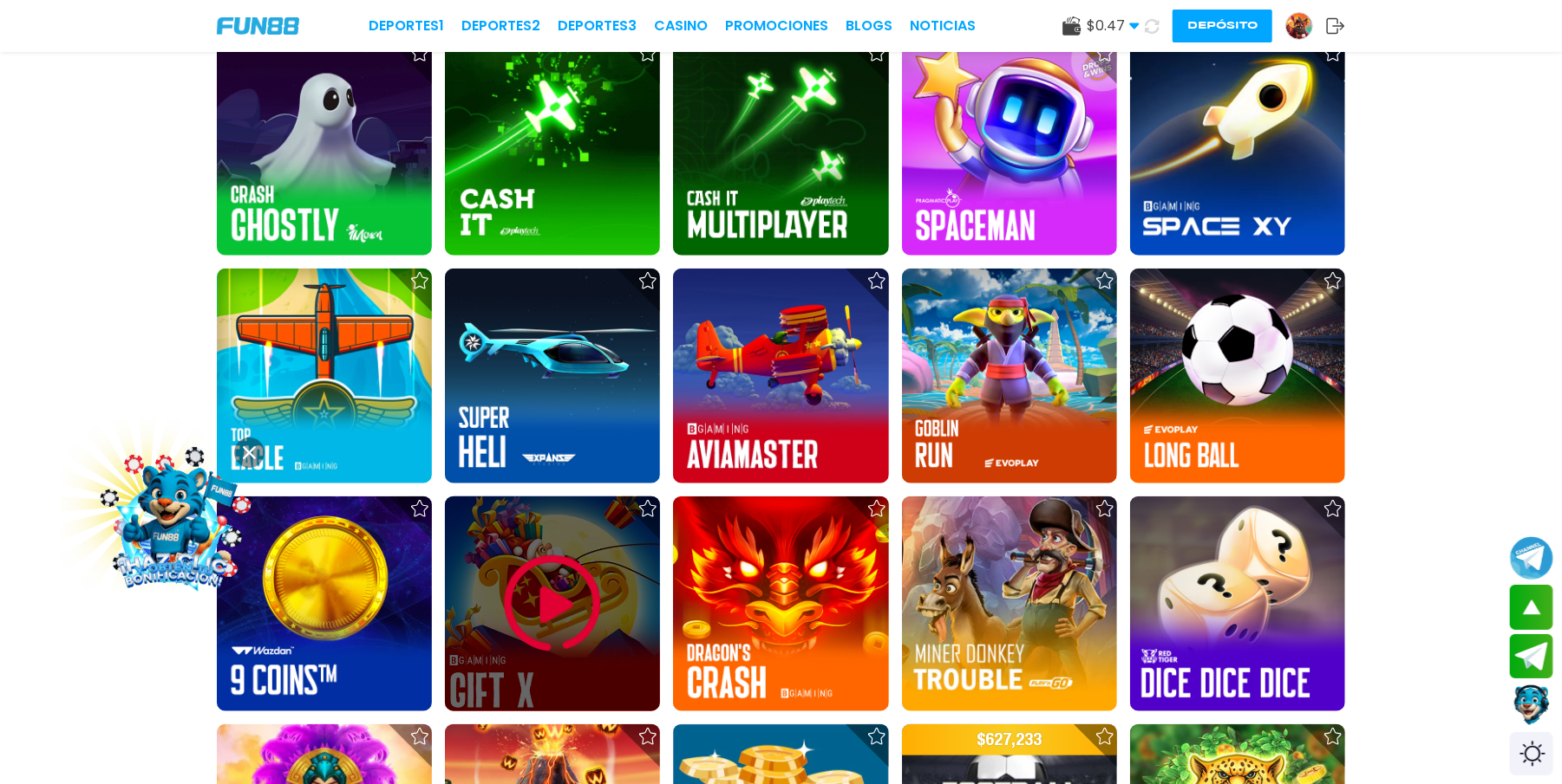
scroll to position [999, 0]
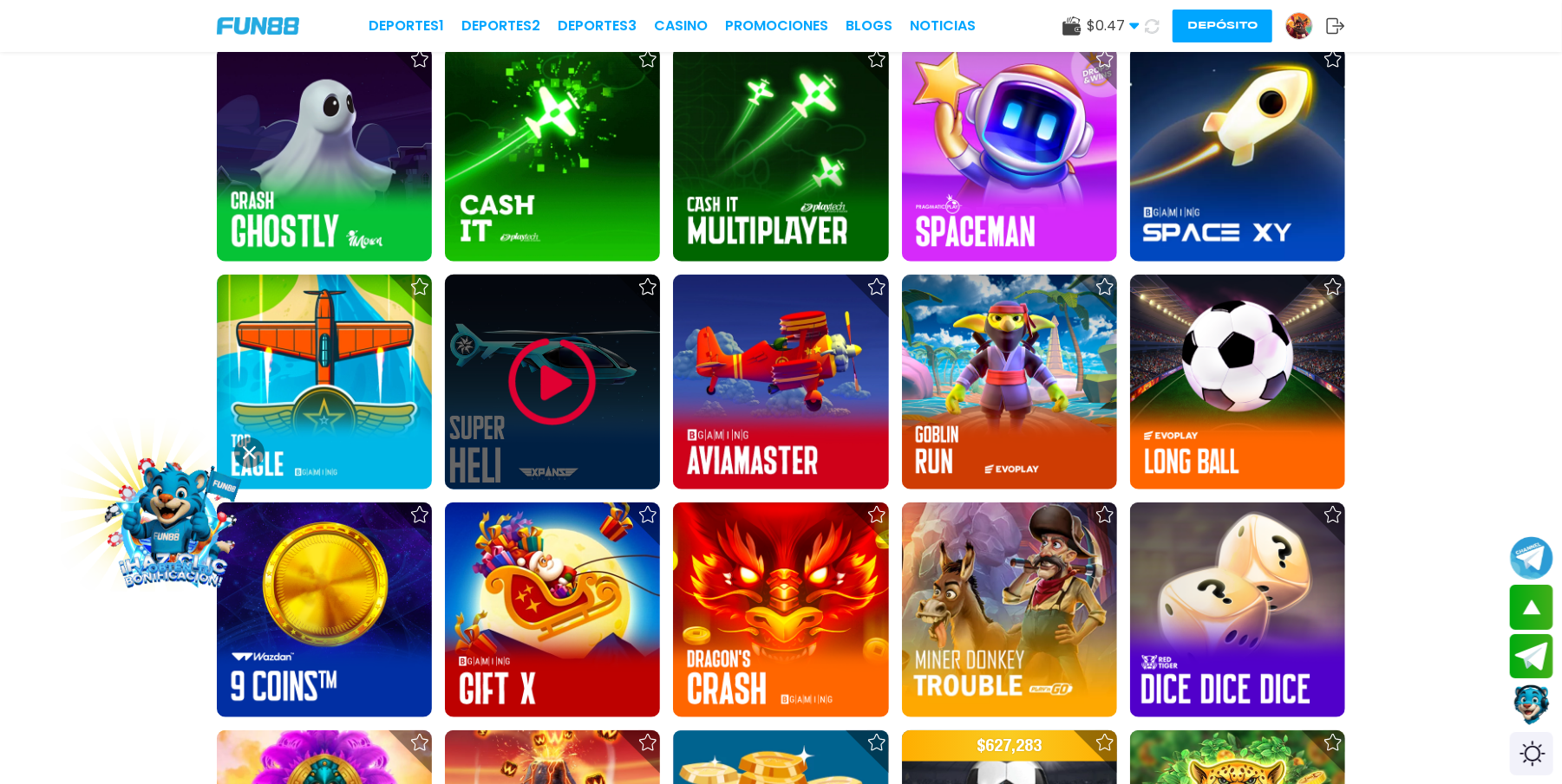
click at [573, 430] on img at bounding box center [552, 381] width 104 height 104
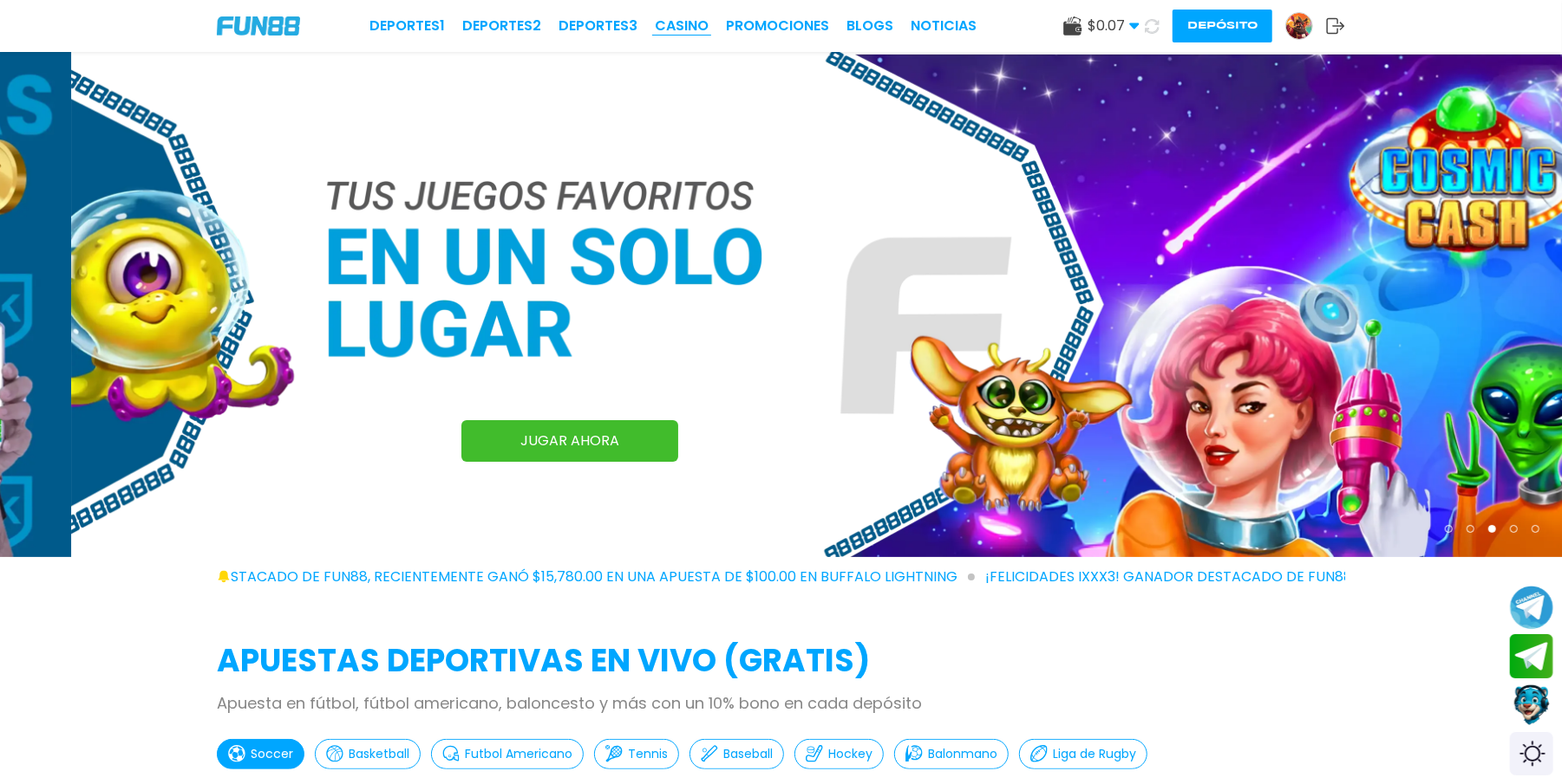
click at [688, 29] on link "CASINO" at bounding box center [682, 25] width 54 height 20
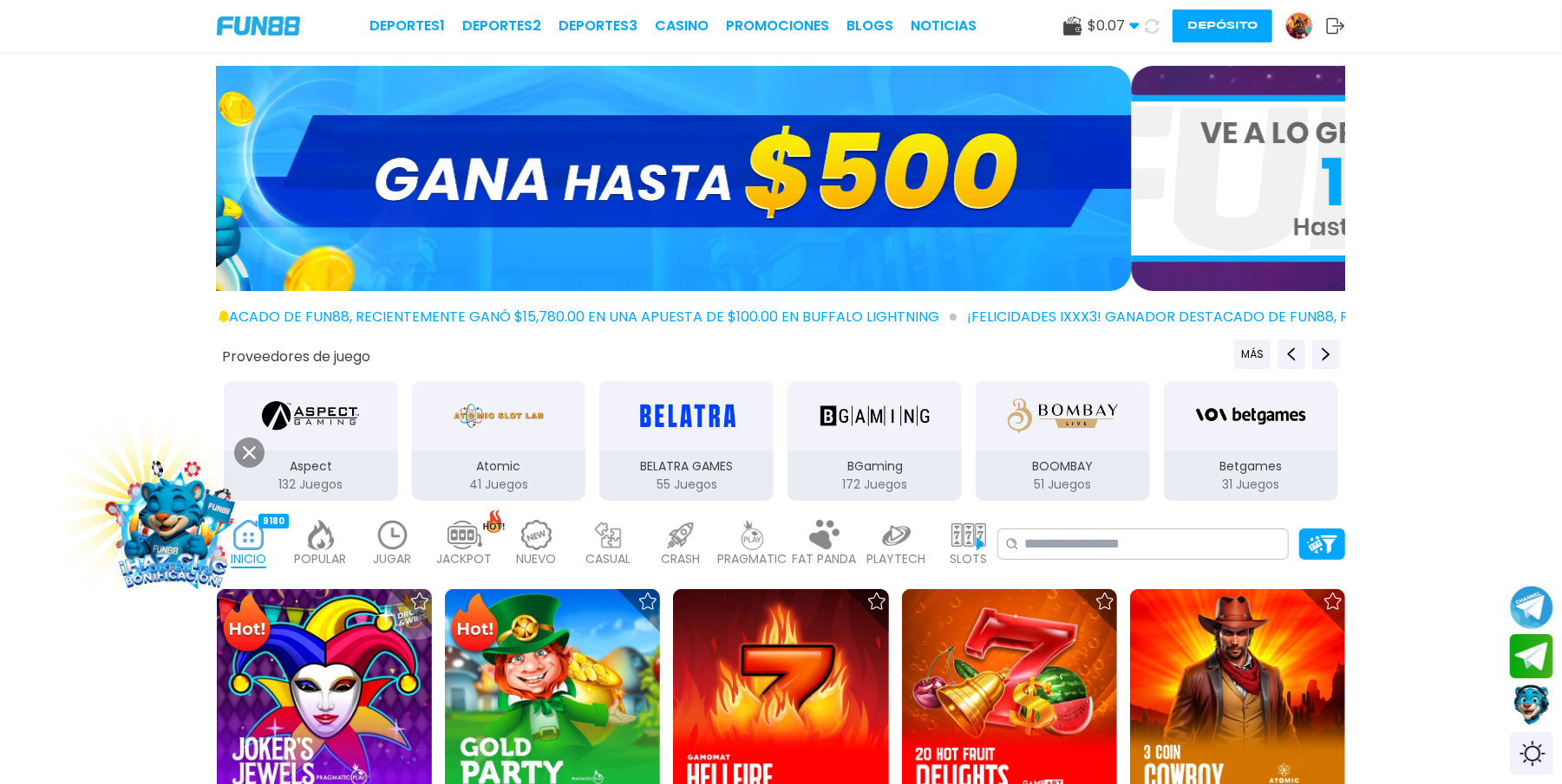
click at [1297, 32] on img at bounding box center [1299, 25] width 26 height 26
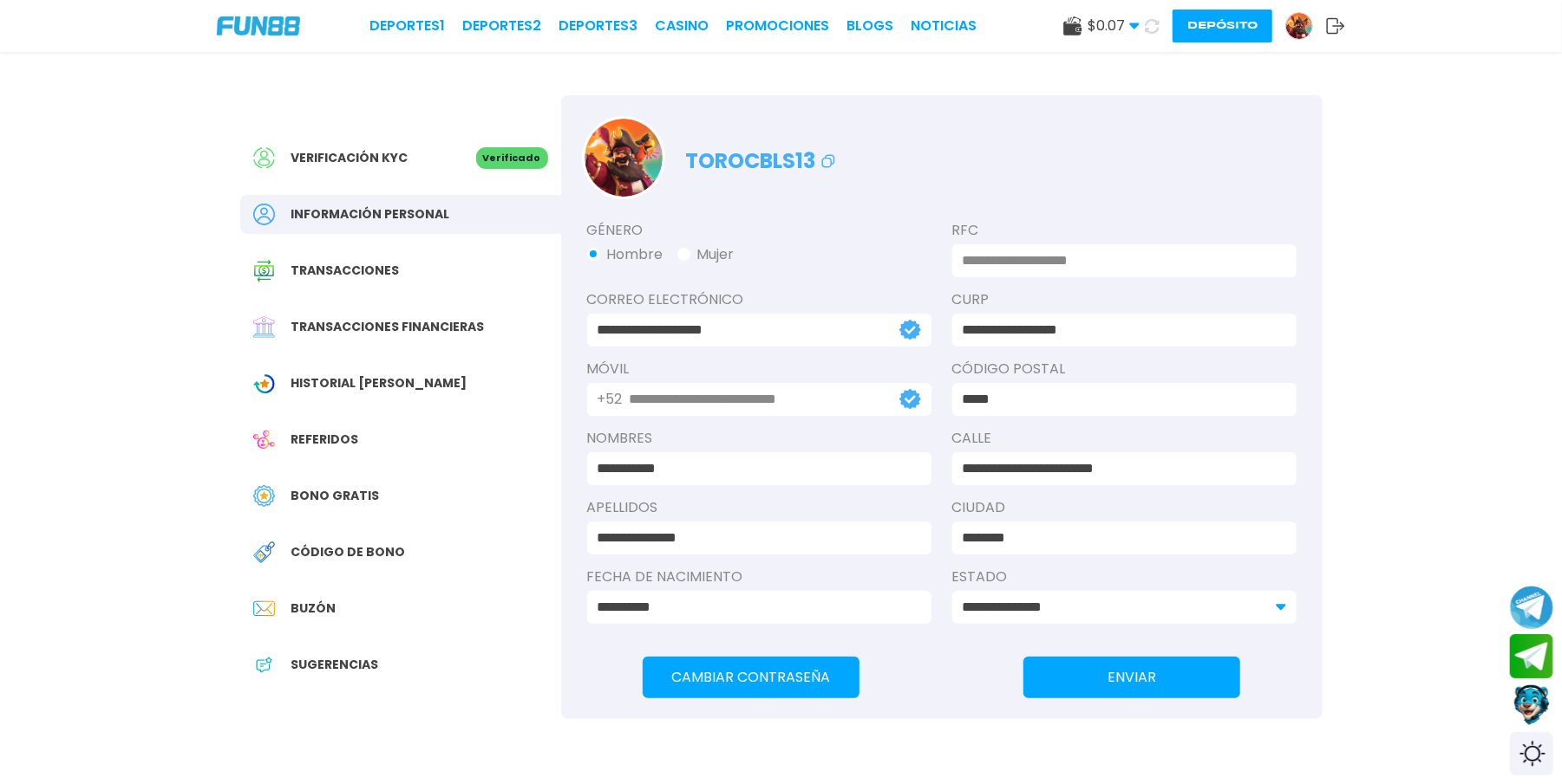
click at [310, 434] on span "Referidos" at bounding box center [325, 439] width 68 height 18
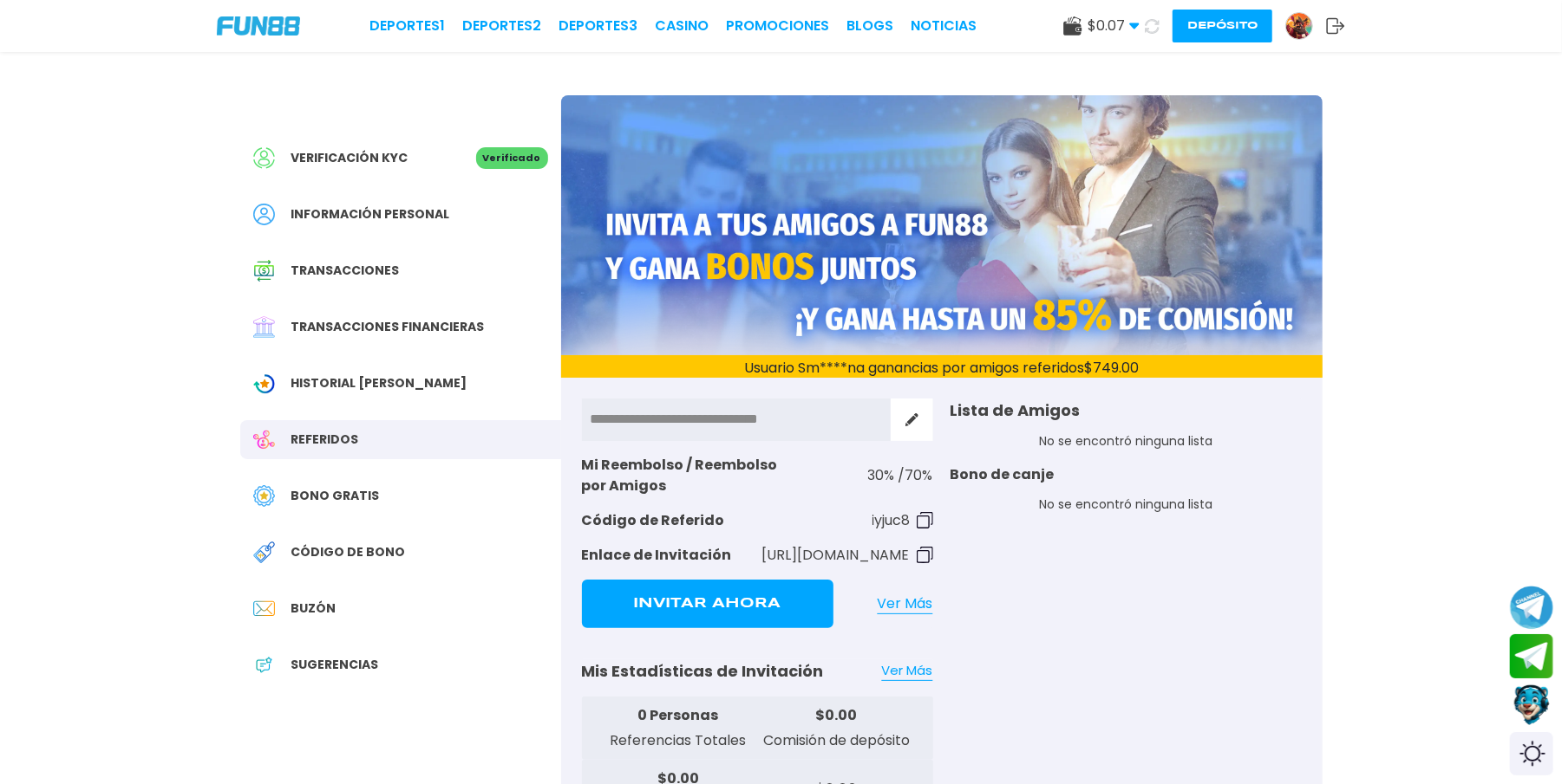
click at [666, 597] on button "Invitar Ahora" at bounding box center [708, 604] width 252 height 48
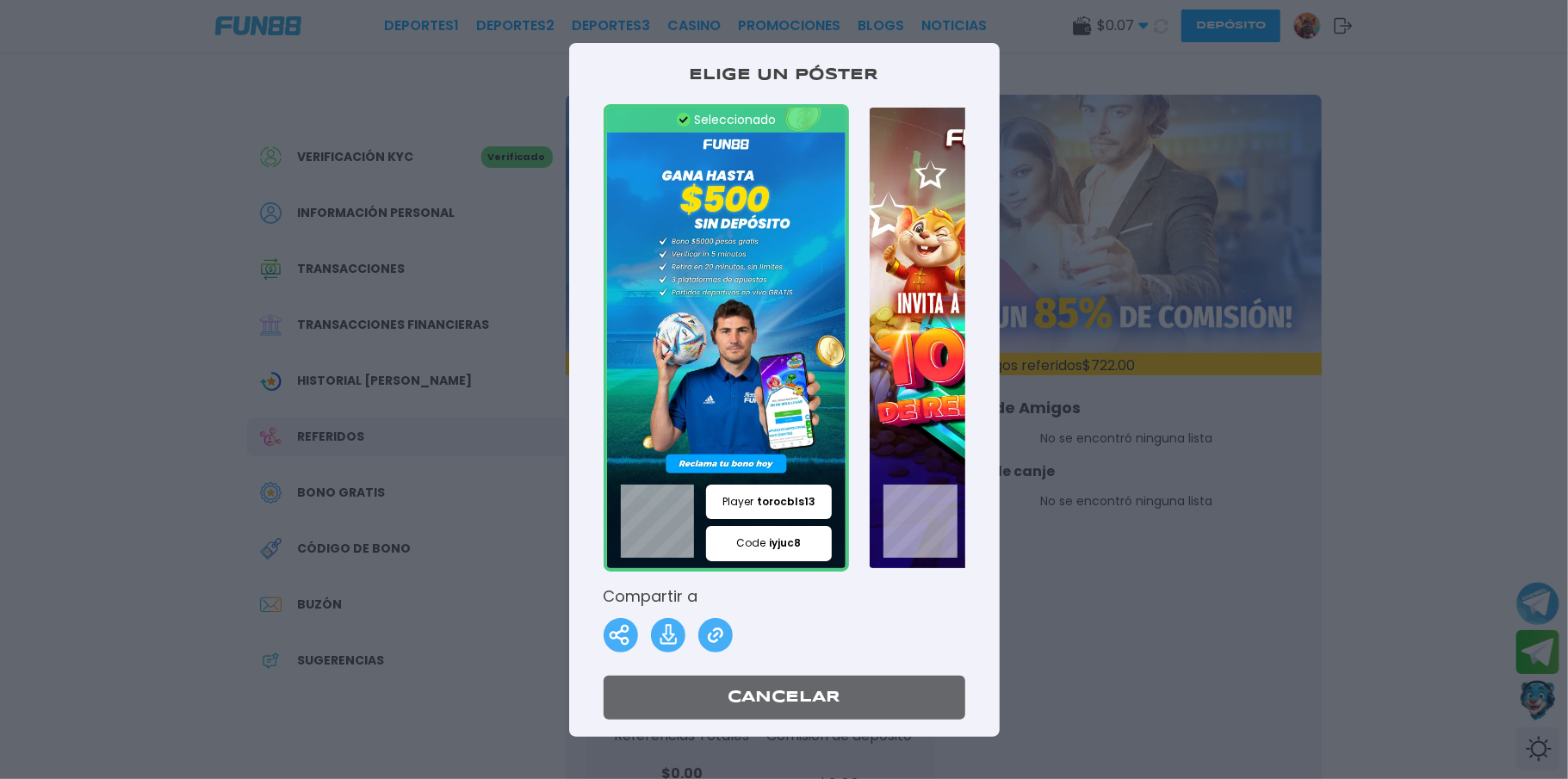
click at [902, 387] on img at bounding box center [990, 338] width 246 height 467
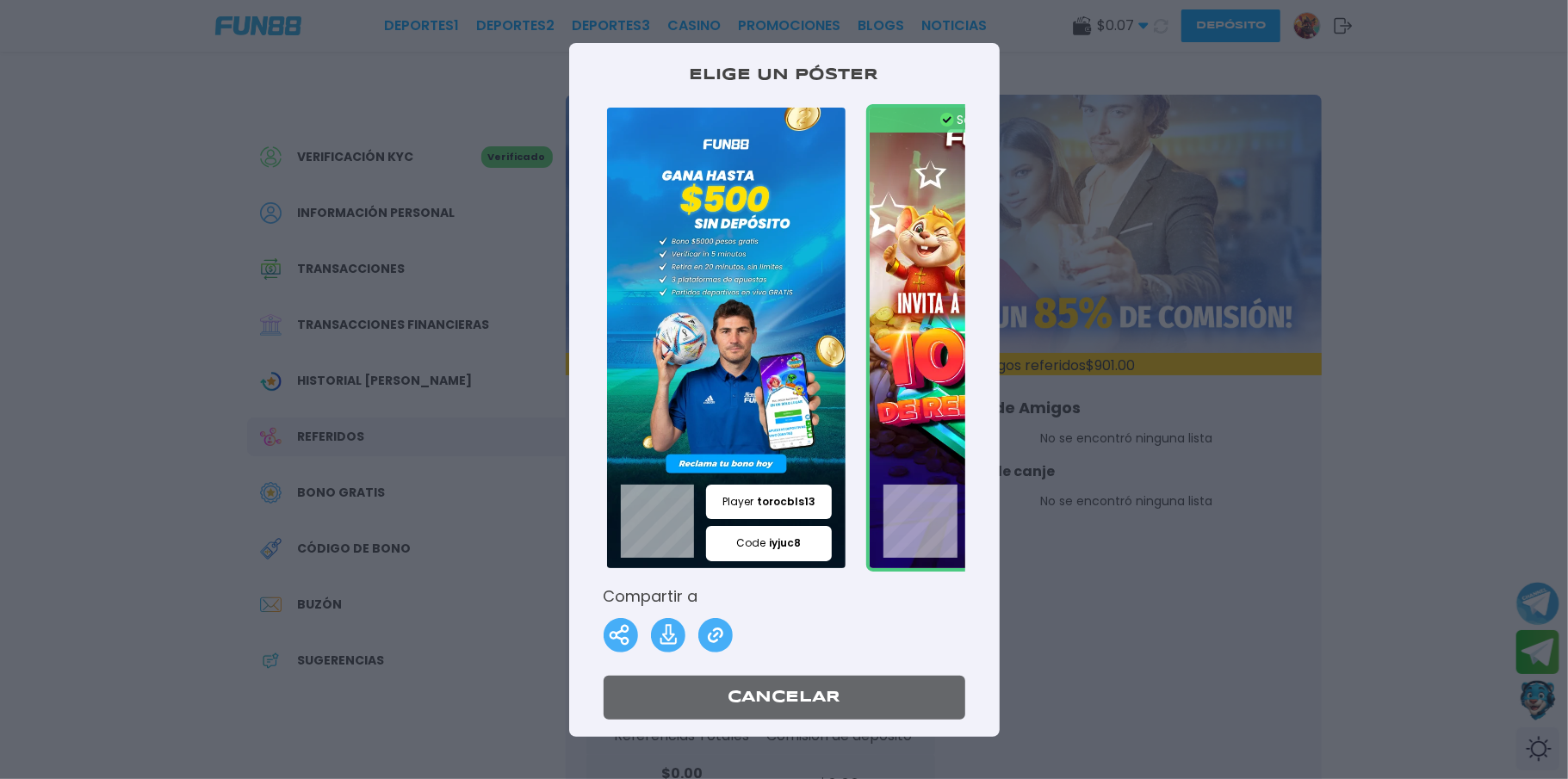
click at [911, 416] on img at bounding box center [990, 338] width 246 height 467
click at [835, 492] on div "Seleccionado Player torocbls13 Code iyjuc8 Seleccionado Player torocbls13 Code …" at bounding box center [785, 338] width 362 height 467
click at [974, 350] on div "Elige un póster Seleccionado Player torocbls13 Code iyjuc8 Seleccionado Player …" at bounding box center [785, 390] width 431 height 694
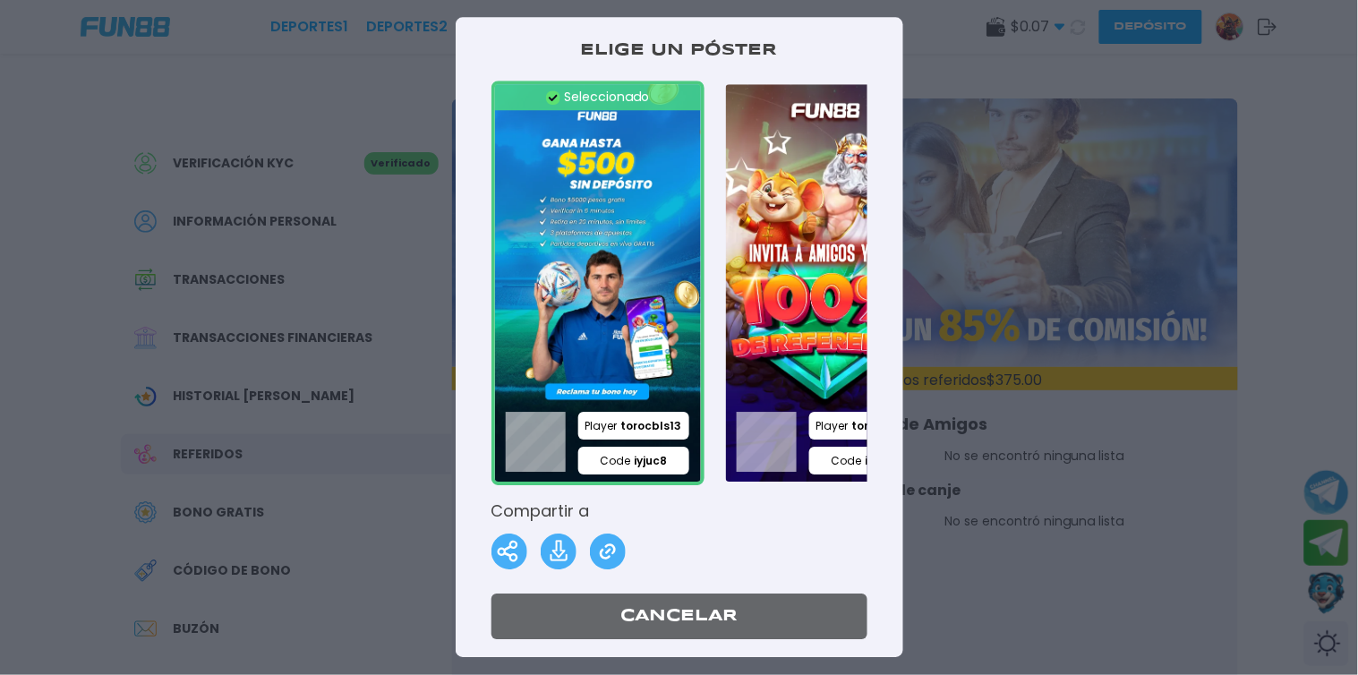
click at [762, 324] on img at bounding box center [829, 283] width 213 height 405
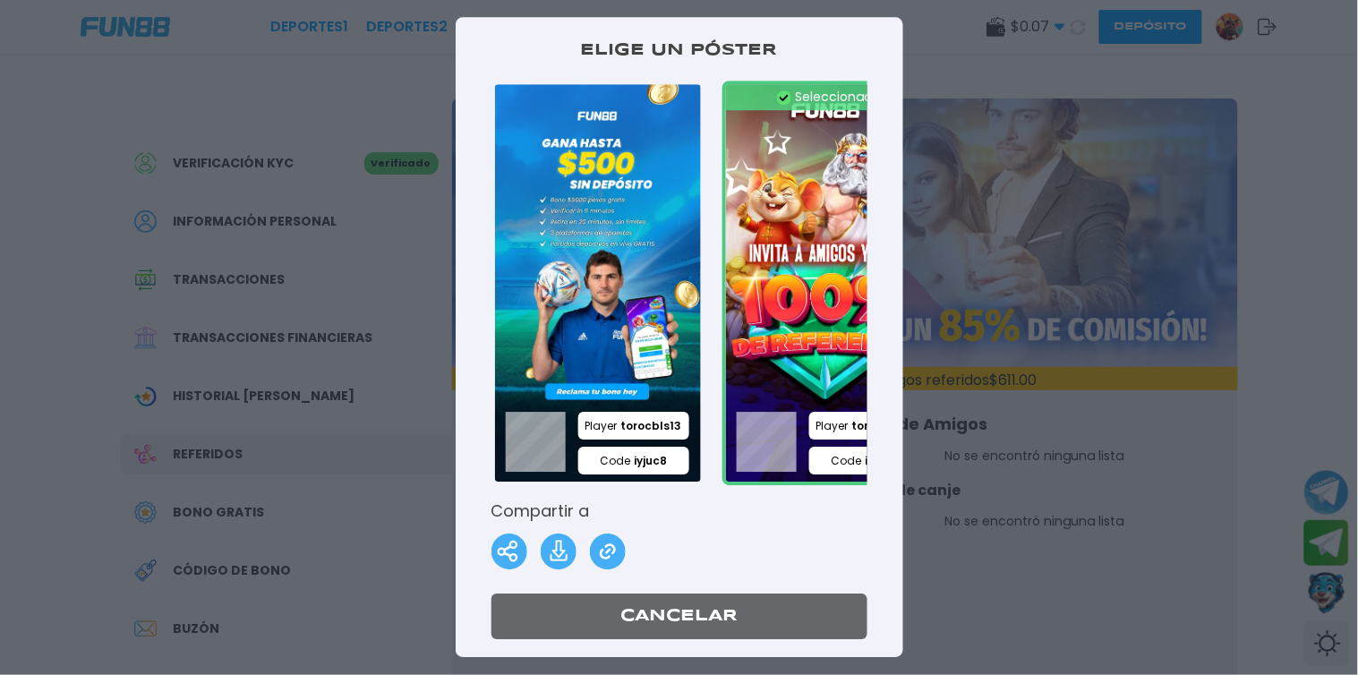
click at [606, 548] on img at bounding box center [608, 553] width 36 height 36
click at [951, 14] on div at bounding box center [679, 337] width 1358 height 675
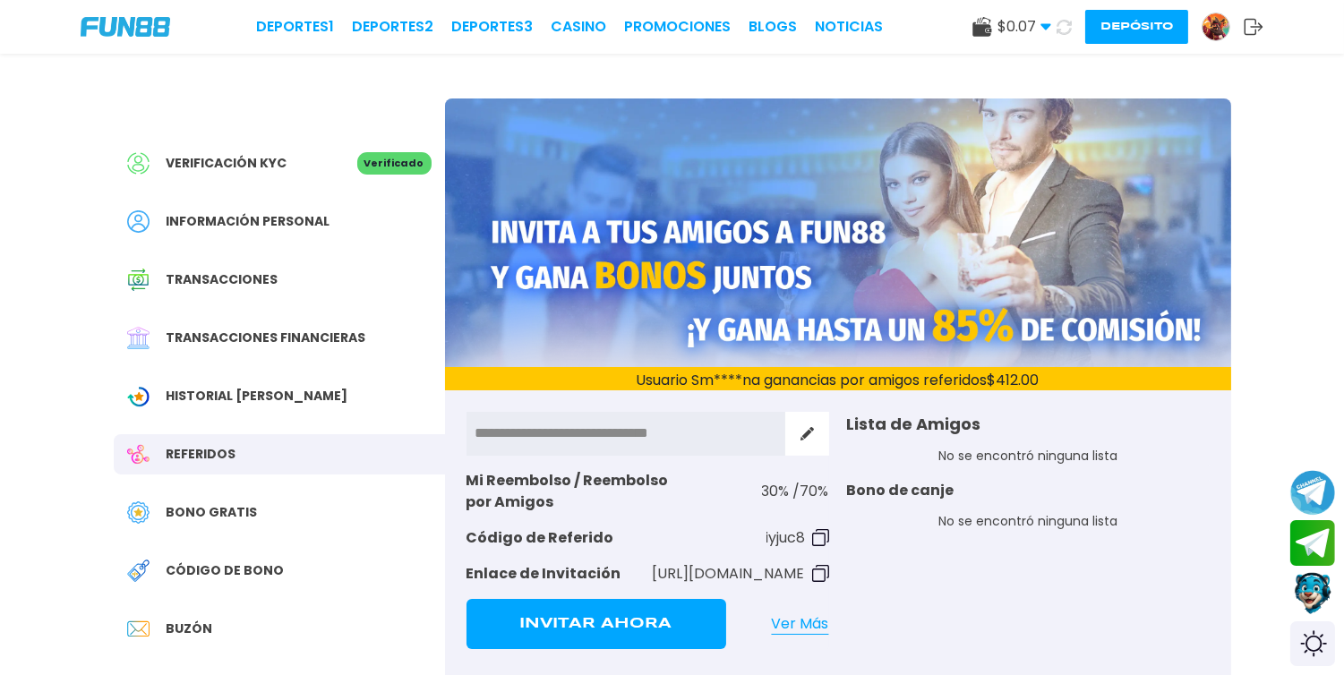
click at [1245, 34] on use at bounding box center [1254, 27] width 19 height 16
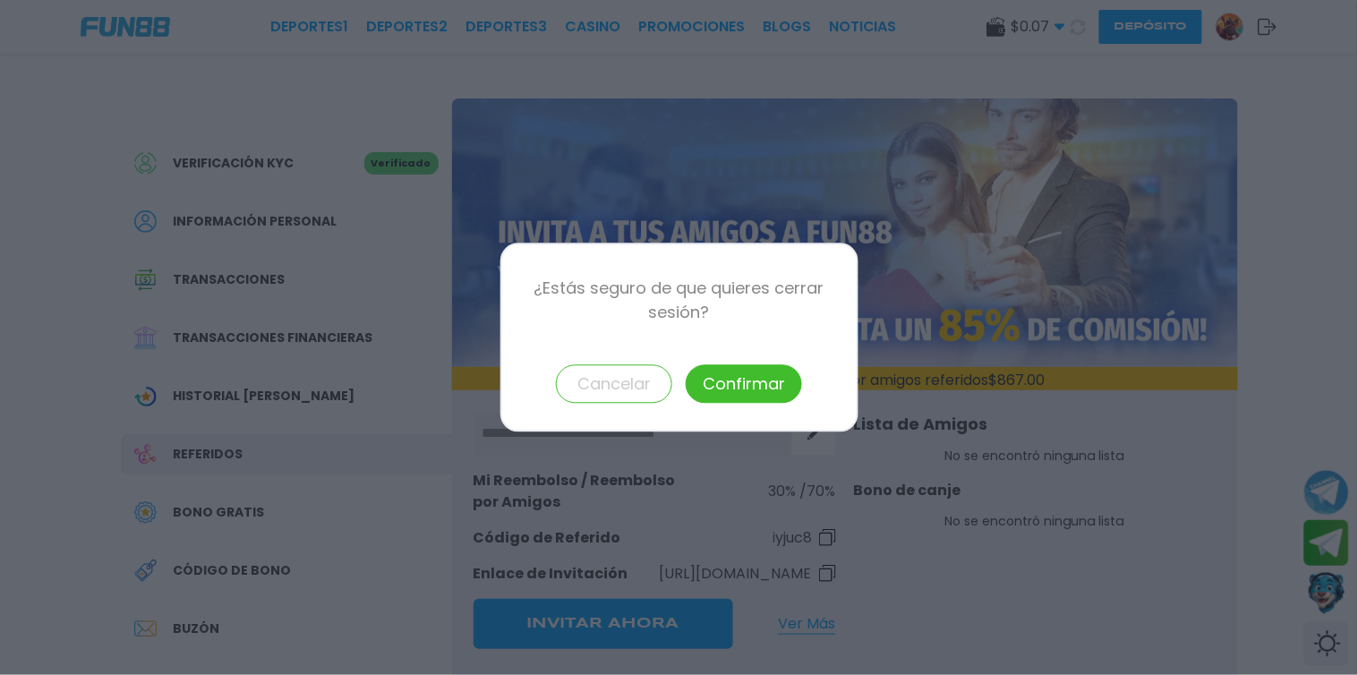
click at [740, 392] on button "Confirmar" at bounding box center [744, 384] width 116 height 39
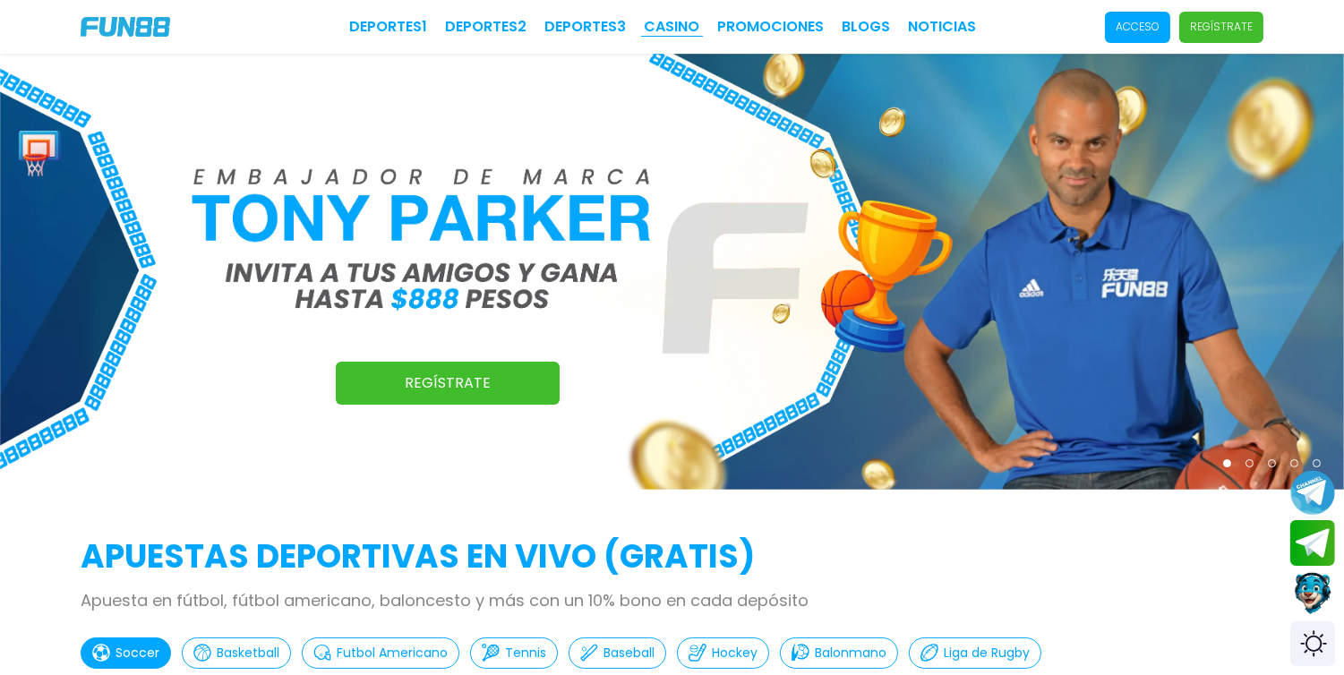
click at [669, 24] on link "CASINO" at bounding box center [673, 26] width 56 height 21
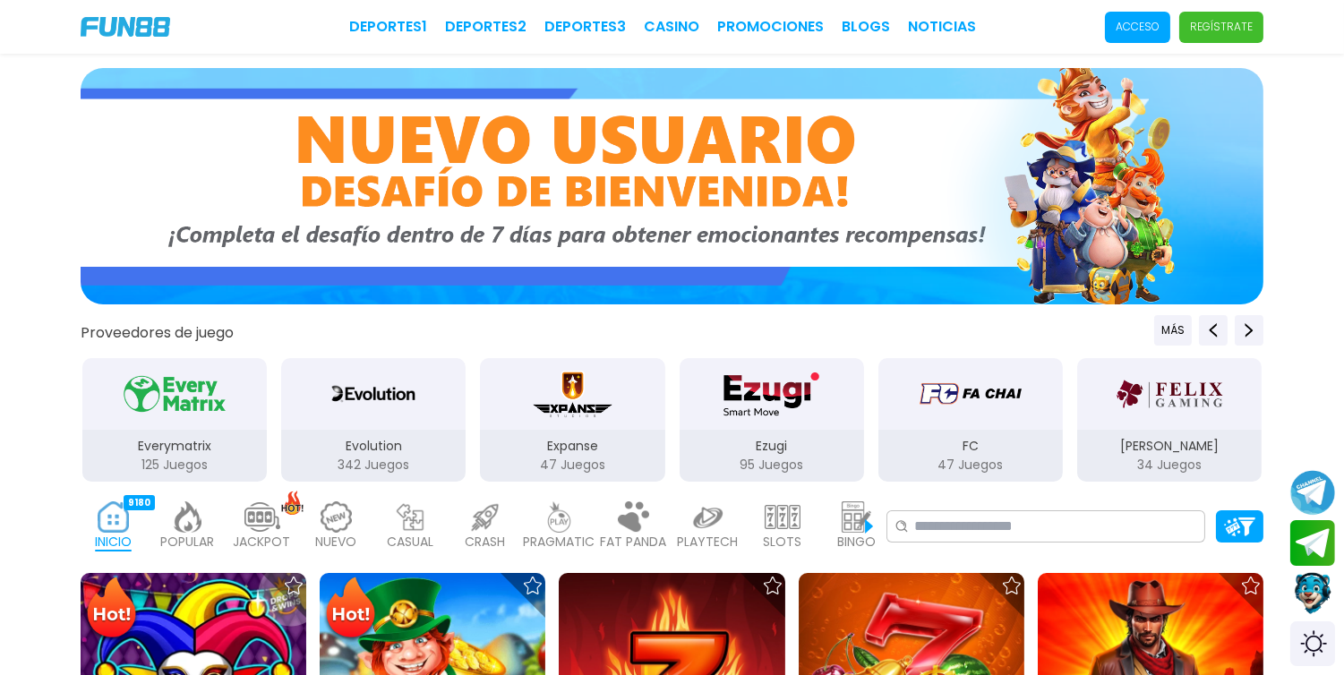
click at [460, 201] on img at bounding box center [672, 186] width 1183 height 236
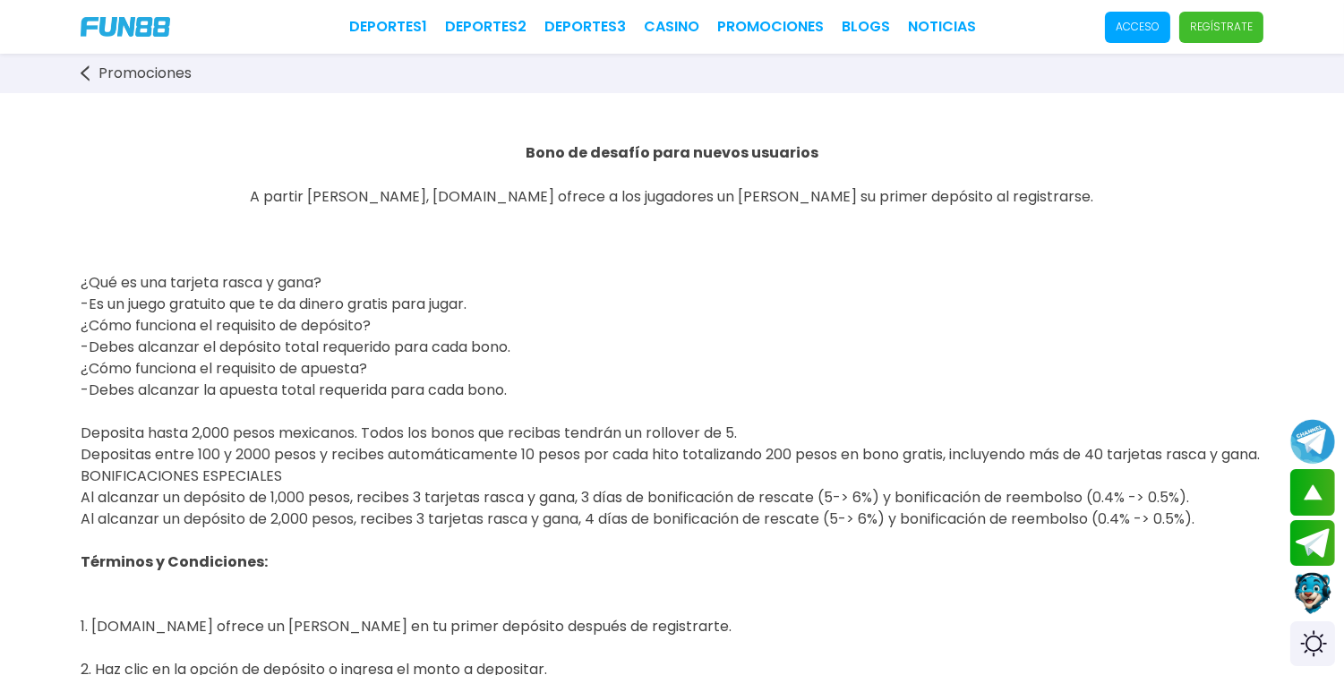
click at [1210, 34] on p "Regístrate" at bounding box center [1221, 27] width 63 height 16
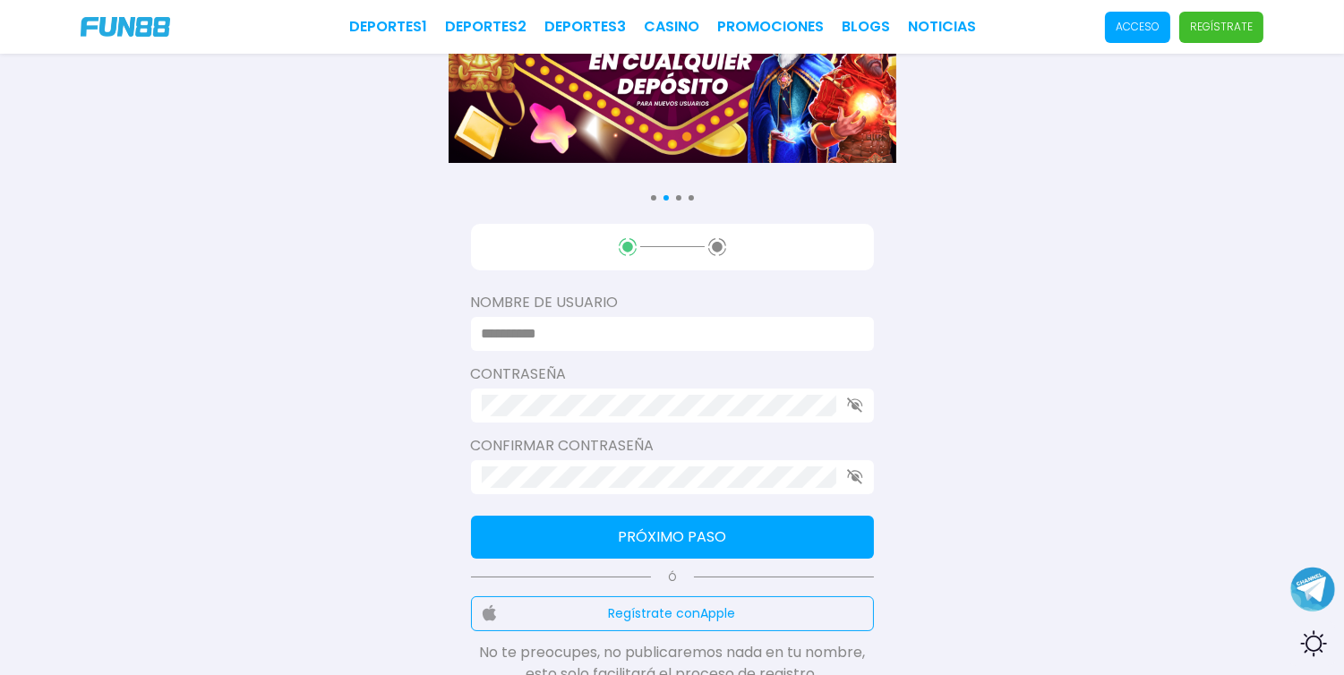
scroll to position [139, 0]
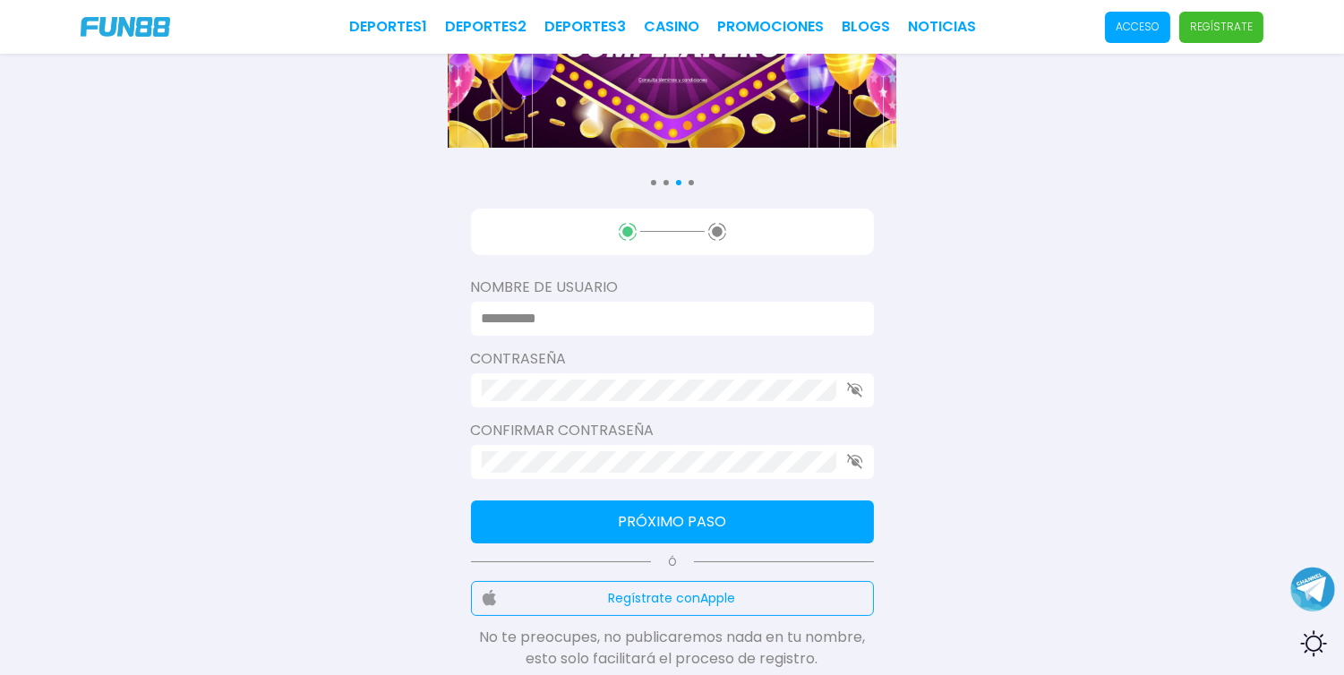
click at [578, 315] on input at bounding box center [667, 318] width 371 height 21
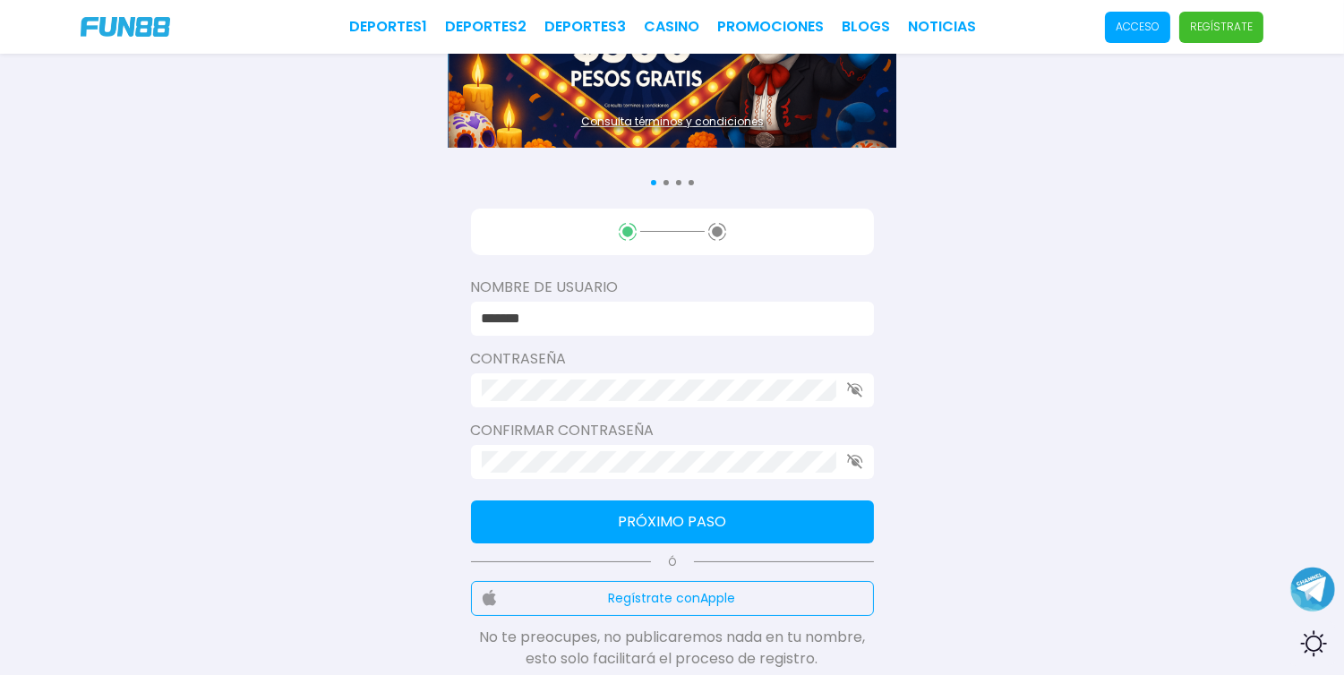
type input "*******"
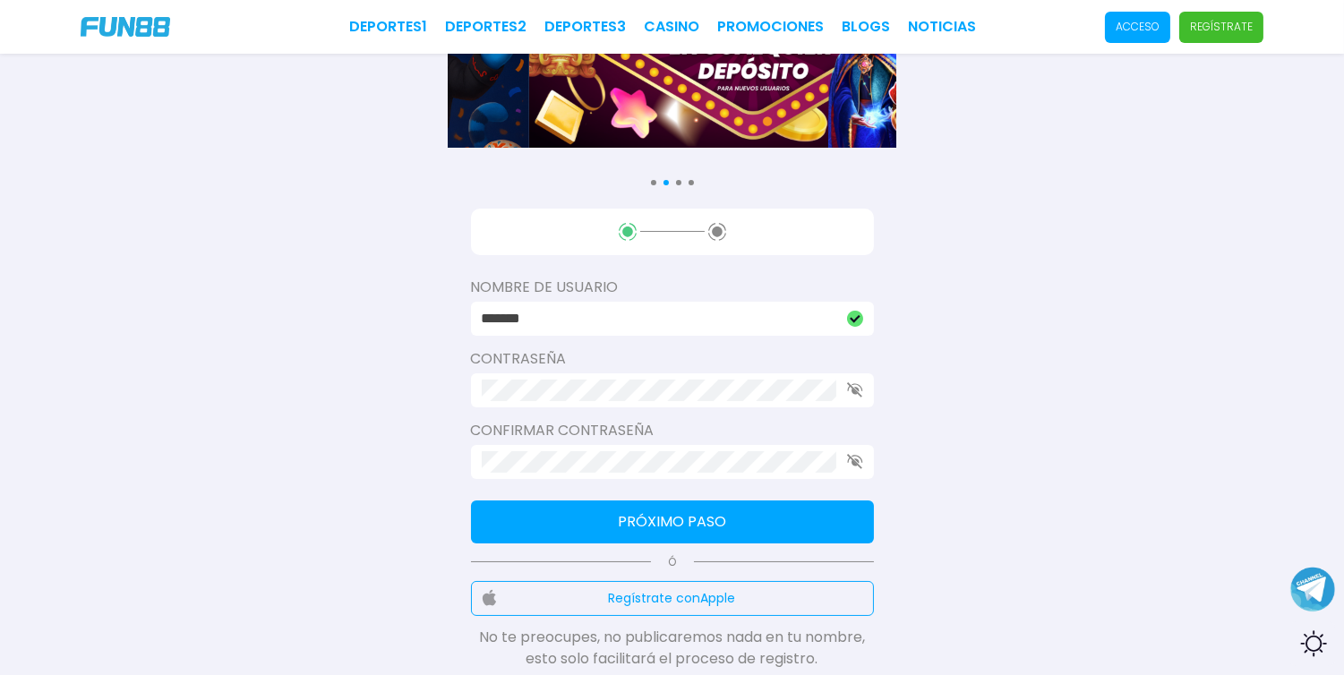
click at [848, 389] on icon "button" at bounding box center [855, 389] width 16 height 15
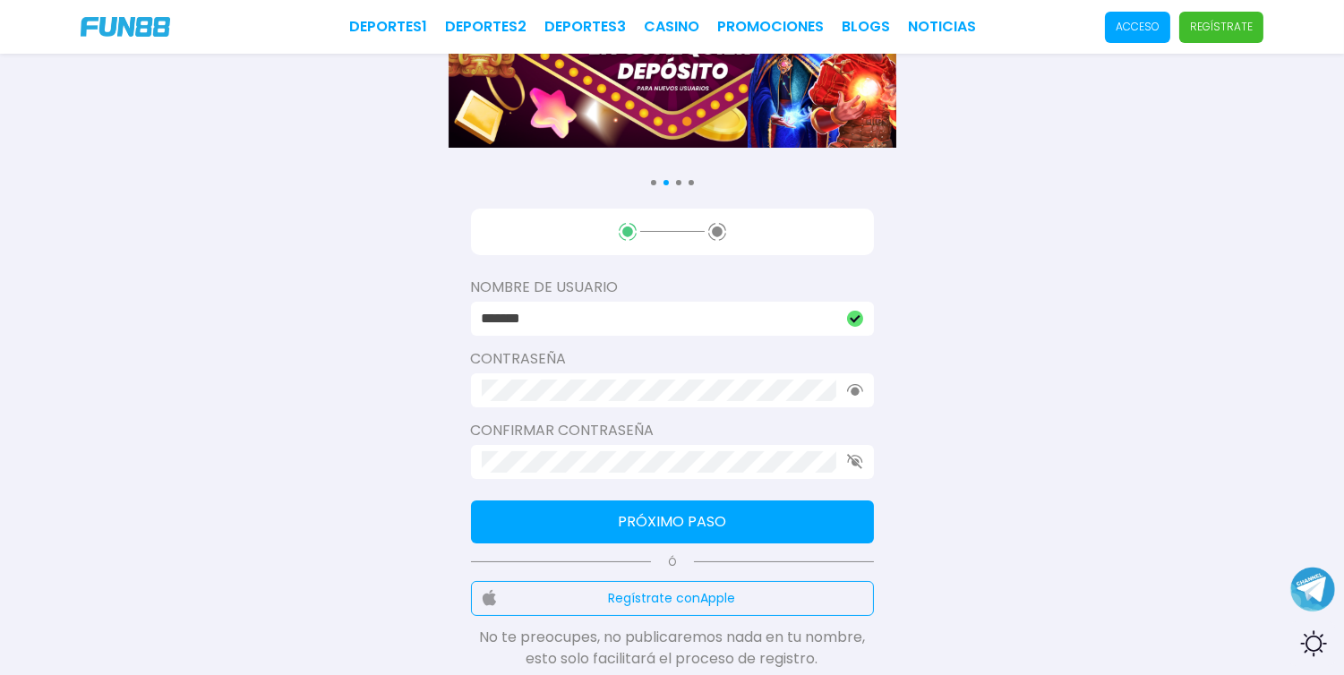
click at [848, 389] on icon "button" at bounding box center [855, 390] width 16 height 12
click at [848, 389] on icon "button" at bounding box center [855, 389] width 16 height 15
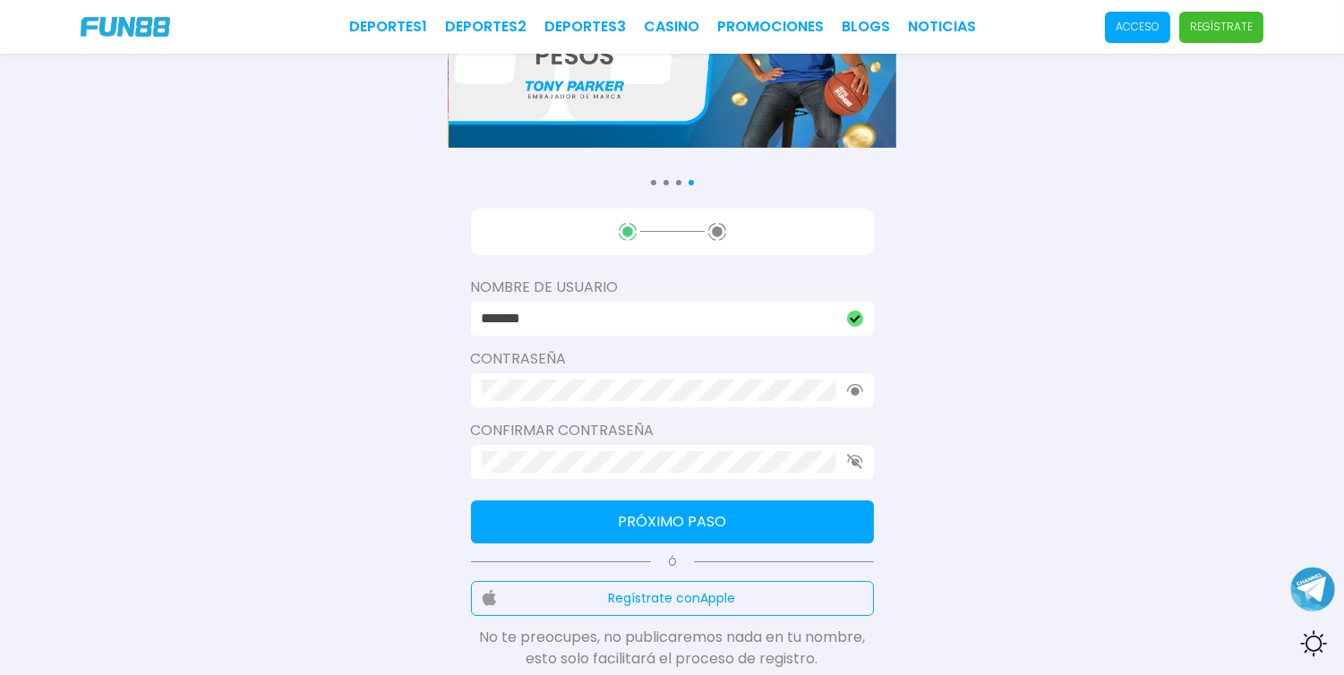
click at [856, 389] on use "button" at bounding box center [855, 390] width 16 height 12
click at [855, 462] on use "button" at bounding box center [854, 461] width 15 height 15
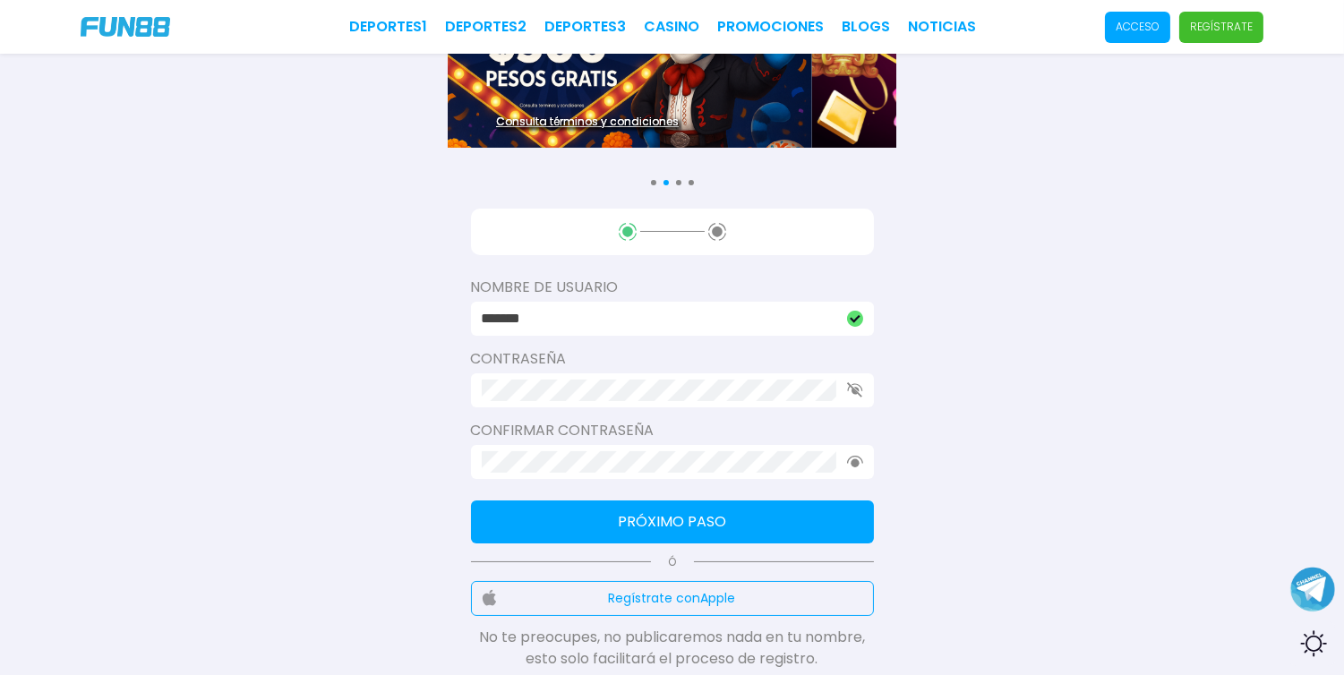
click at [856, 458] on icon "button" at bounding box center [855, 462] width 16 height 12
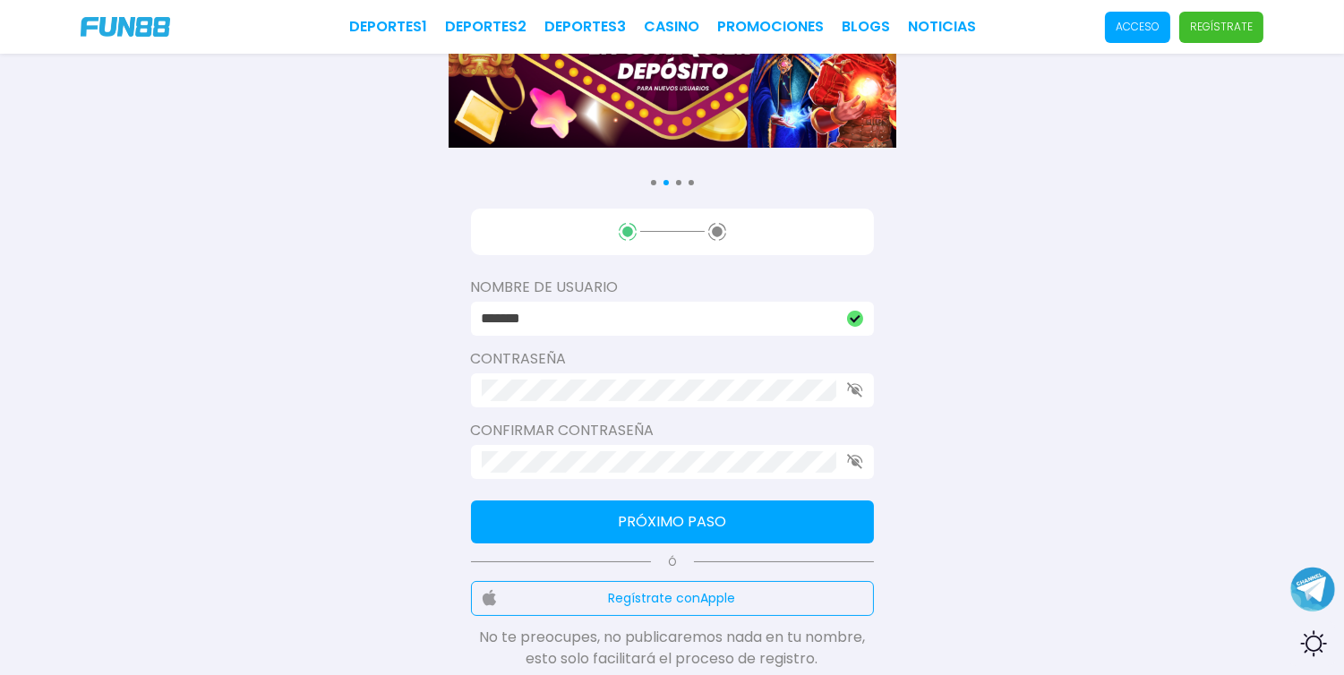
click at [707, 518] on button "Próximo paso" at bounding box center [672, 522] width 403 height 43
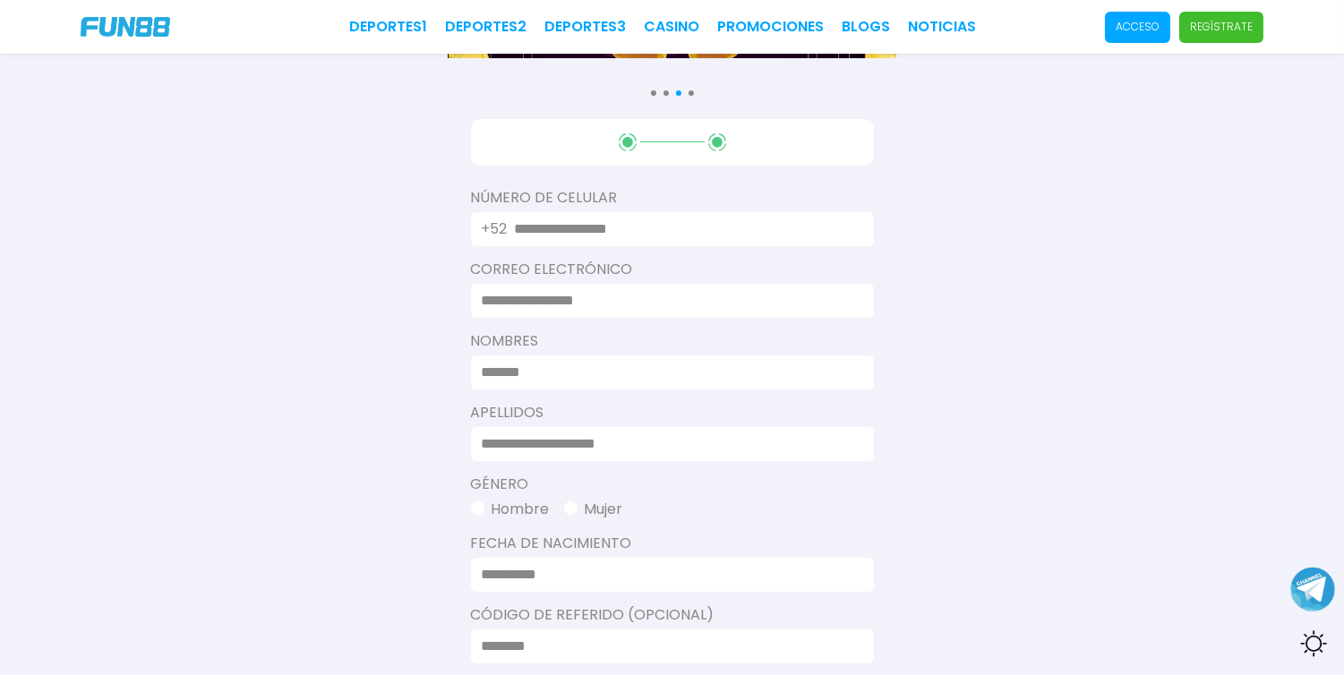
scroll to position [269, 0]
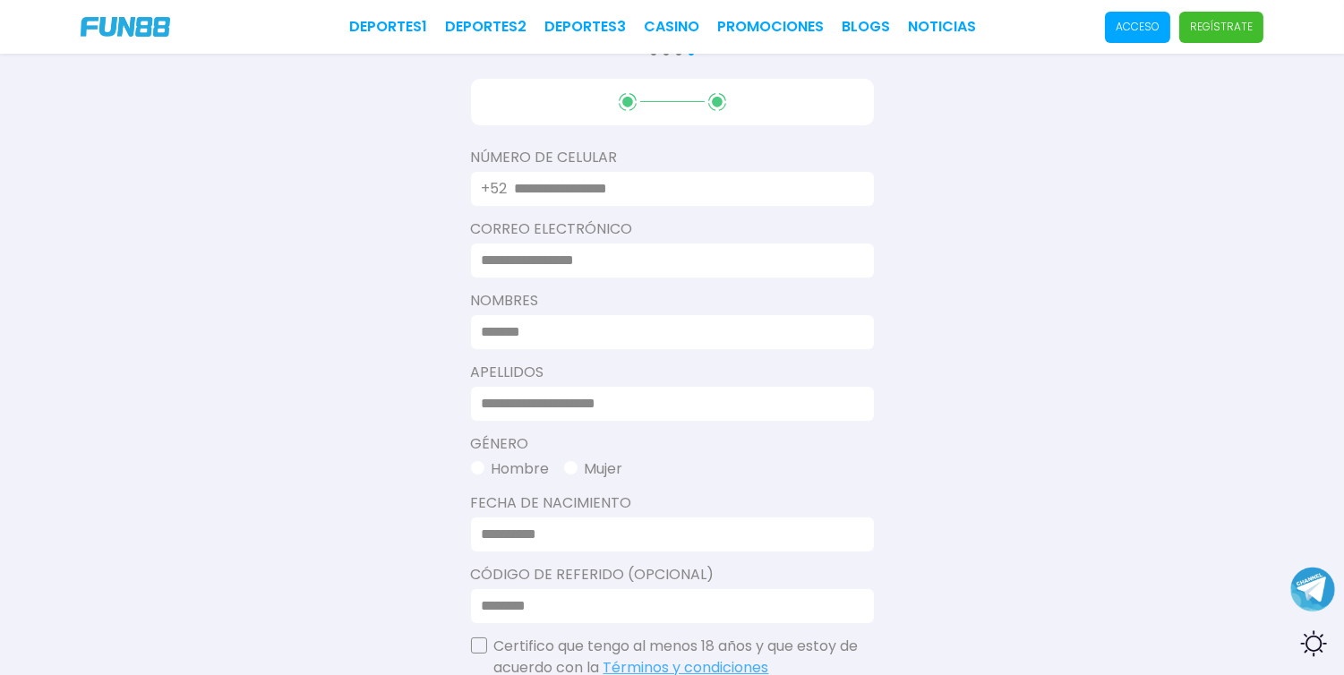
click at [616, 189] on input "text" at bounding box center [684, 188] width 338 height 21
type input "**********"
click at [580, 258] on input at bounding box center [667, 260] width 371 height 21
type input "**********"
click at [538, 326] on input at bounding box center [667, 331] width 371 height 21
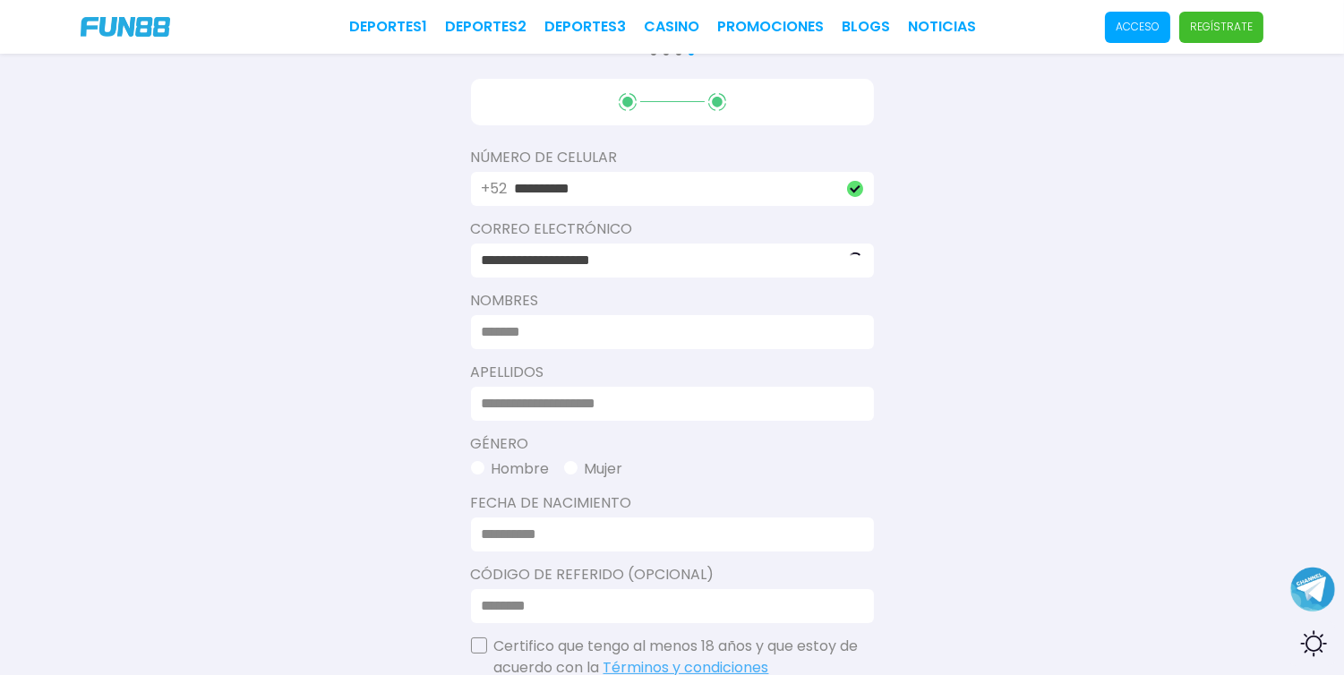
click at [538, 326] on input at bounding box center [667, 331] width 371 height 21
type input "**********"
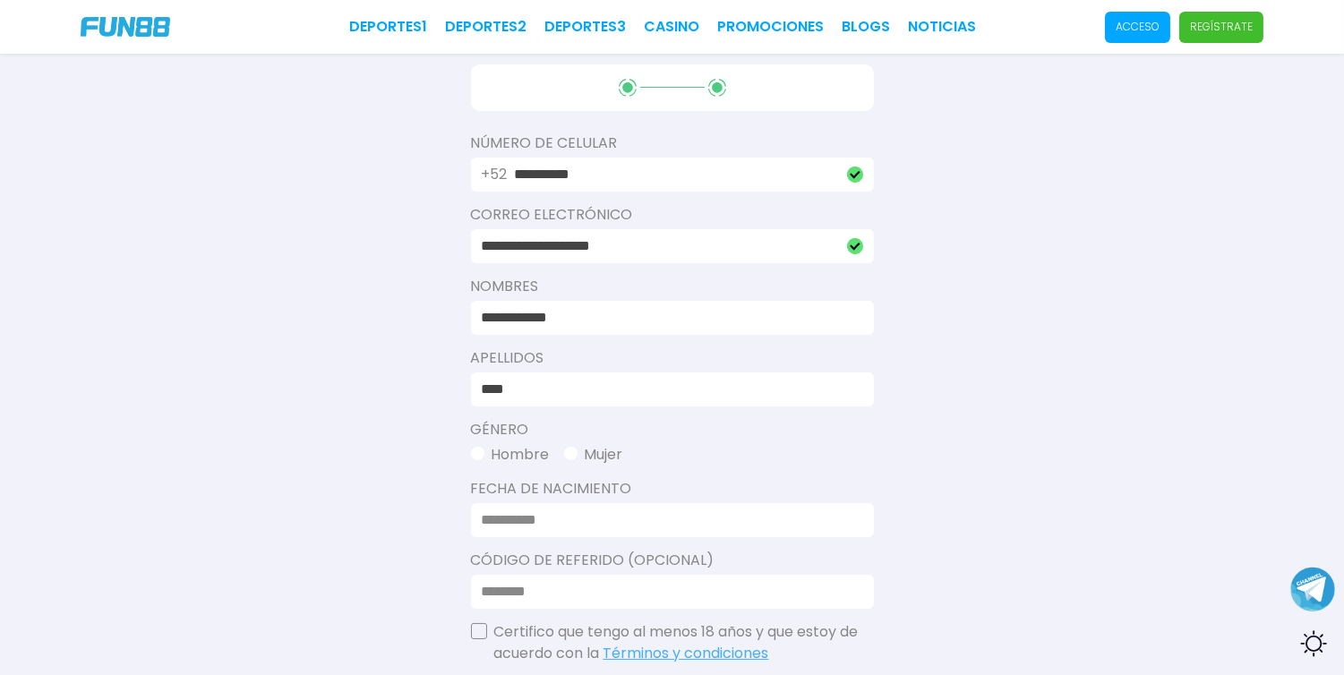
scroll to position [358, 0]
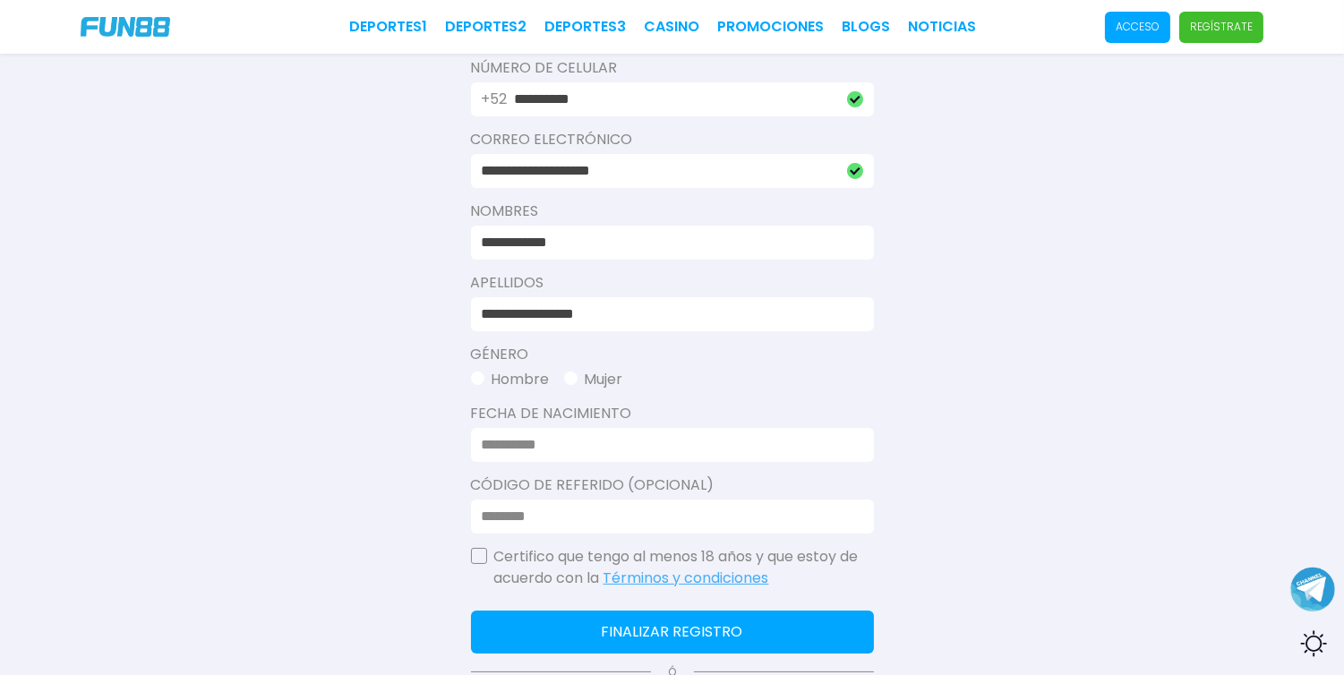
type input "**********"
click at [574, 382] on span "button" at bounding box center [570, 378] width 13 height 13
click at [541, 435] on input at bounding box center [667, 444] width 371 height 21
type input "**********"
click at [521, 514] on input at bounding box center [667, 516] width 371 height 21
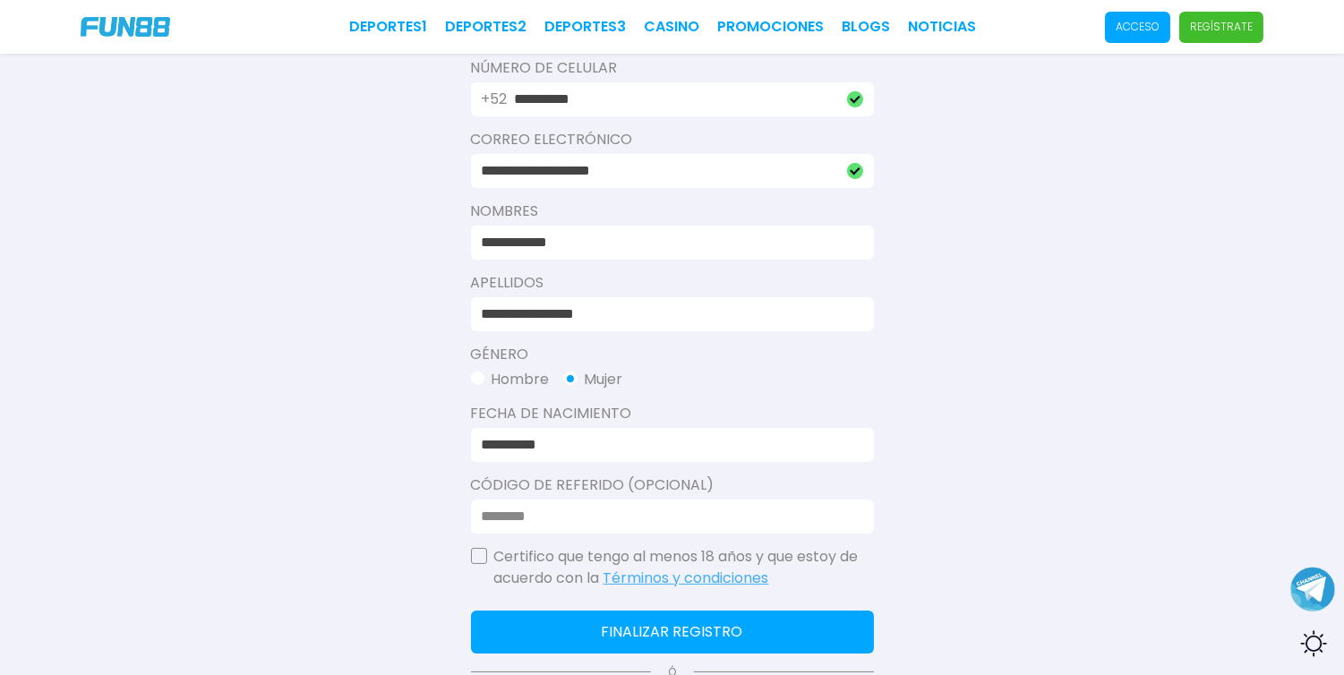
paste input "*********"
type input "*"
click at [494, 518] on input "*****" at bounding box center [667, 516] width 371 height 21
click at [518, 516] on input "*****" at bounding box center [667, 516] width 371 height 21
type input "******"
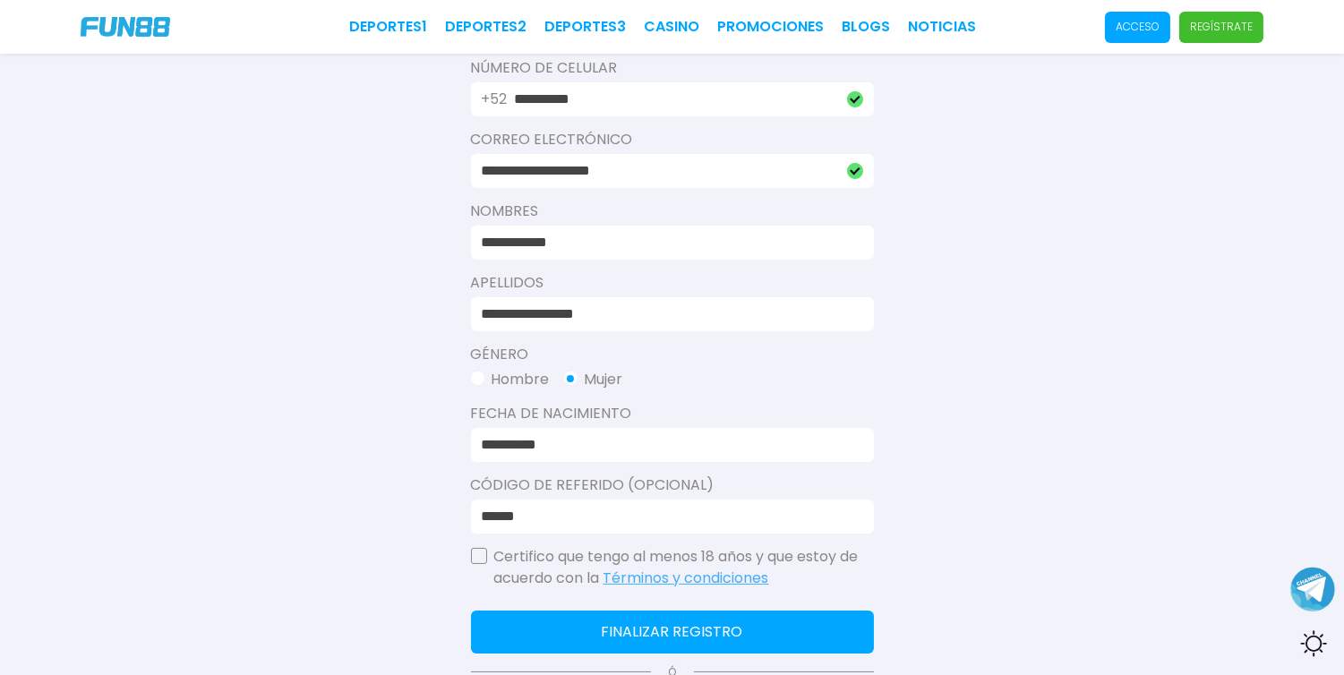
click at [485, 559] on button "button" at bounding box center [479, 556] width 16 height 16
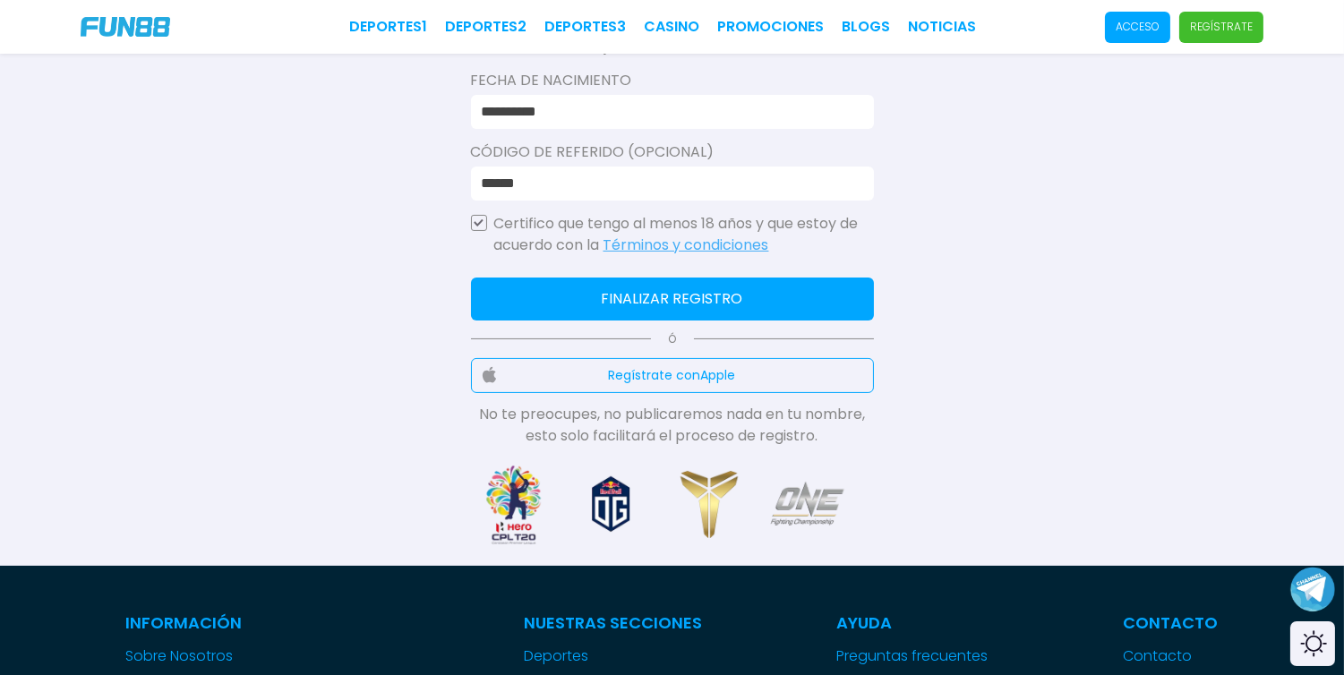
click at [620, 296] on button "Finalizar registro" at bounding box center [672, 299] width 403 height 43
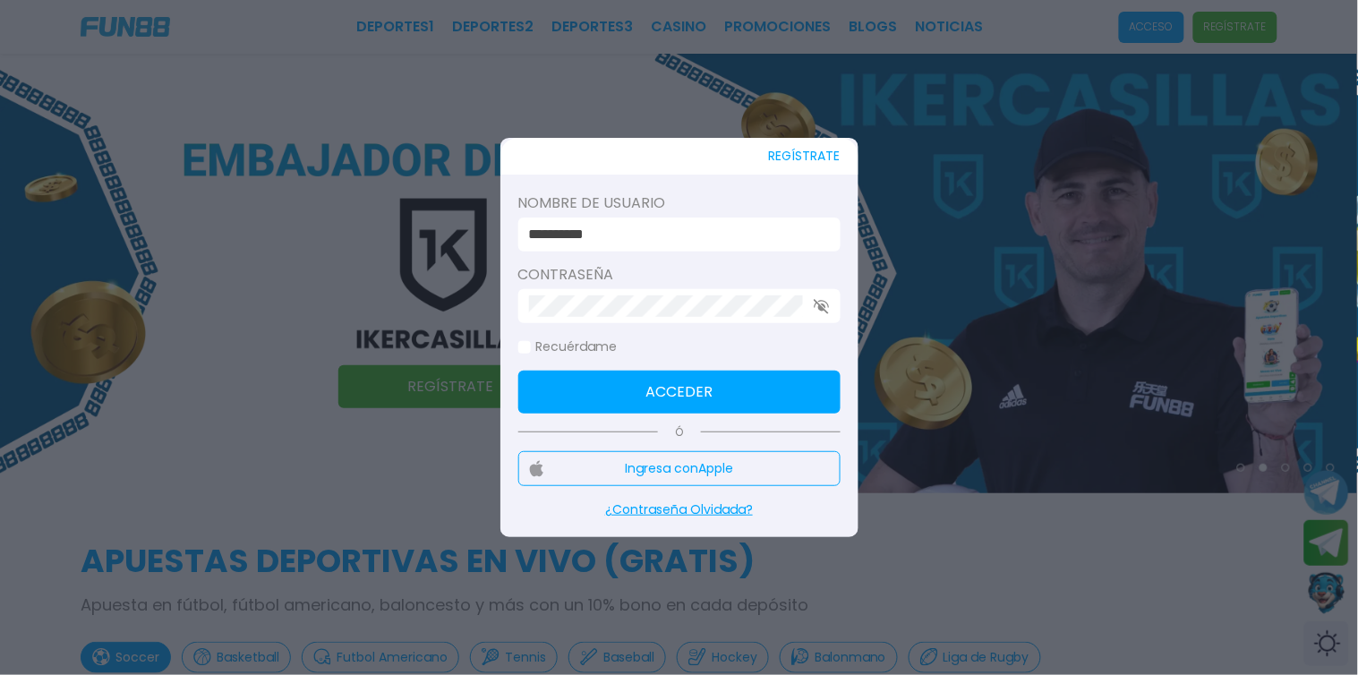
type input "**********"
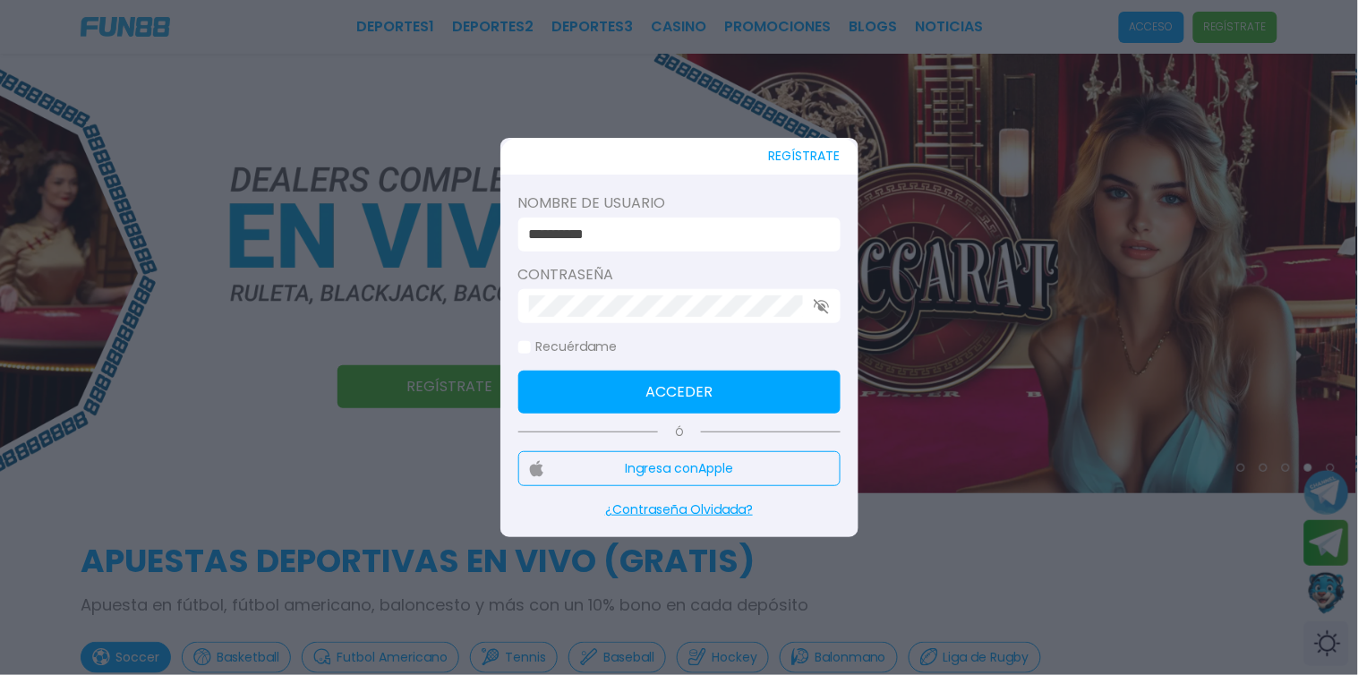
click at [663, 389] on button "Acceder" at bounding box center [679, 392] width 322 height 43
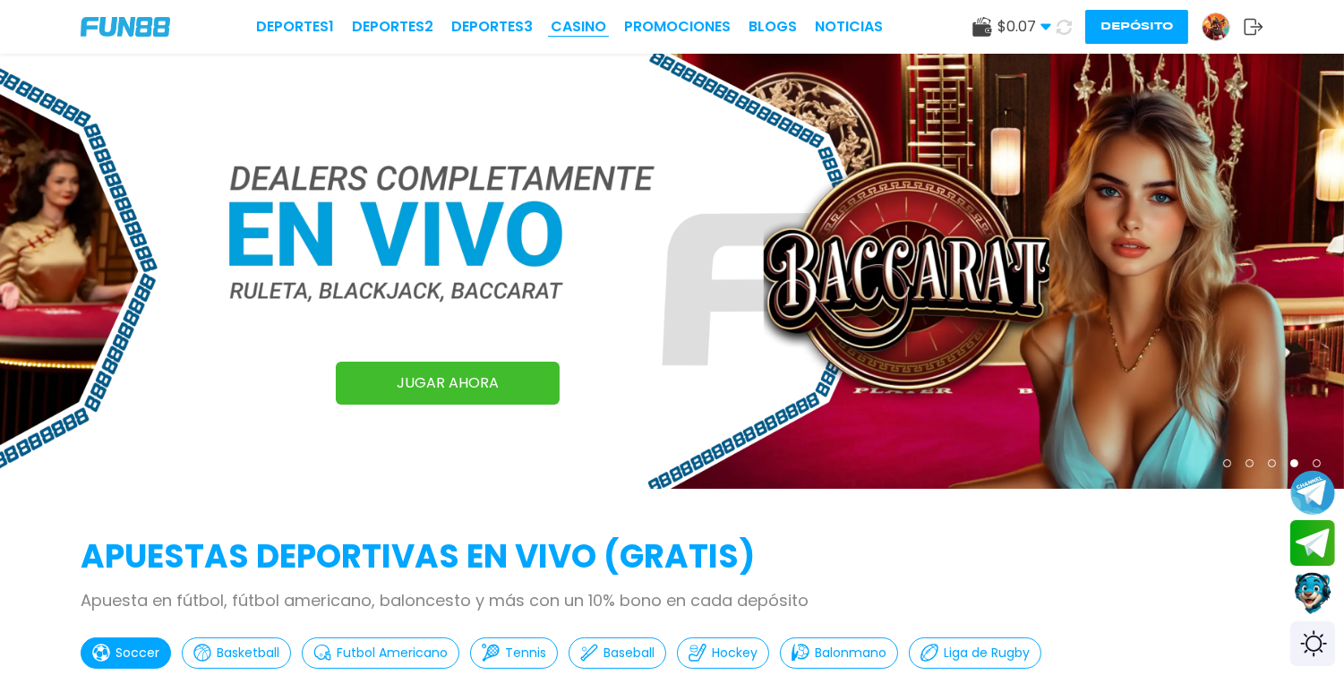
click at [586, 25] on link "CASINO" at bounding box center [579, 26] width 56 height 21
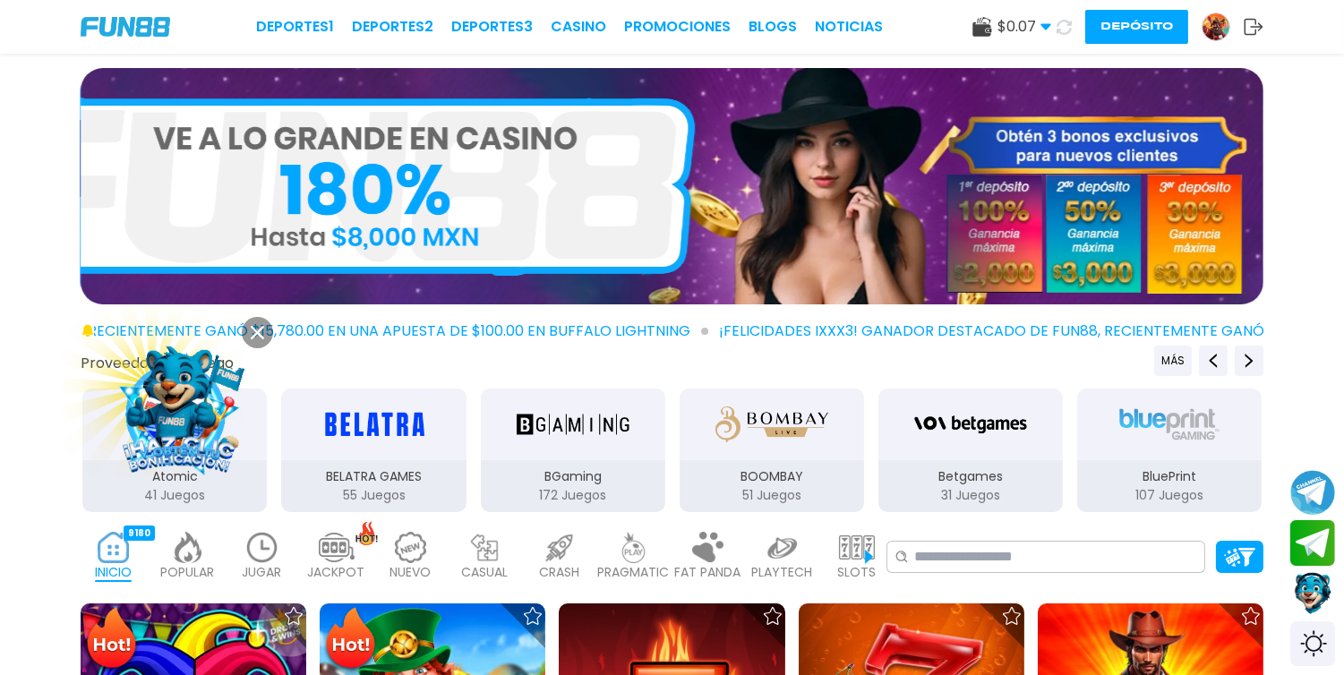
click at [186, 391] on img at bounding box center [179, 407] width 162 height 162
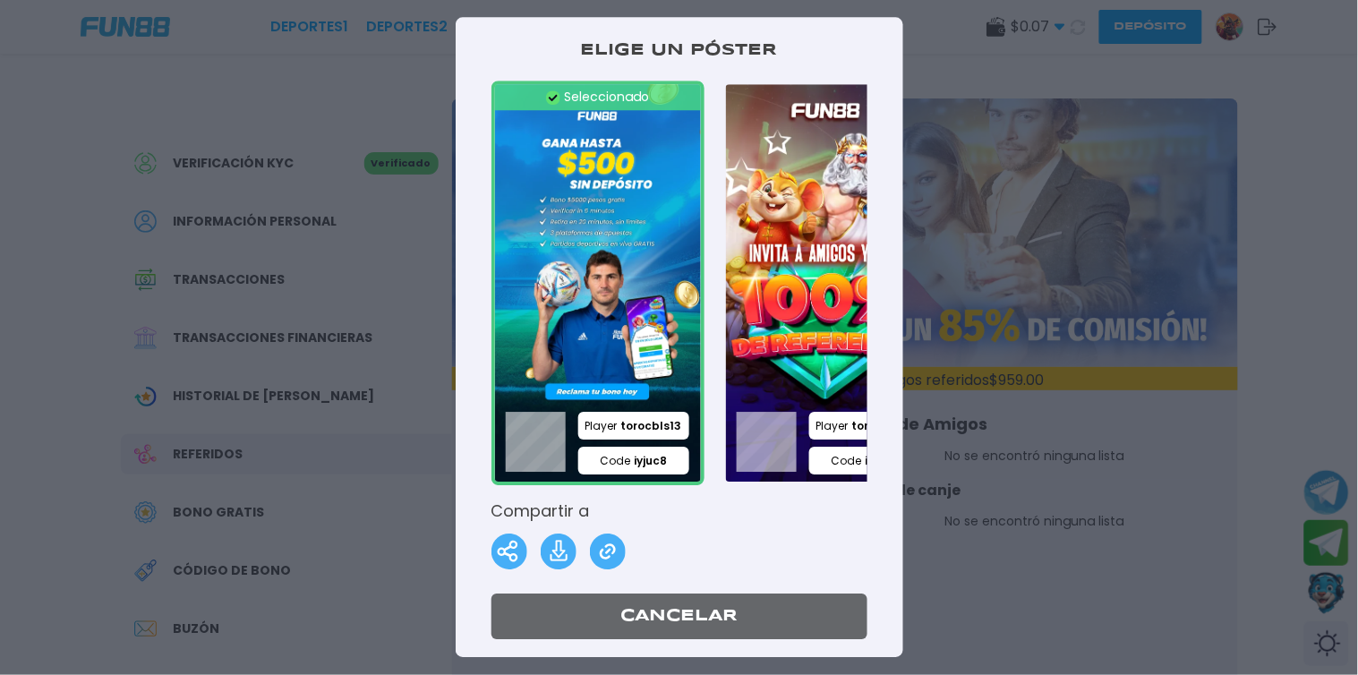
click at [1023, 104] on div at bounding box center [679, 337] width 1358 height 675
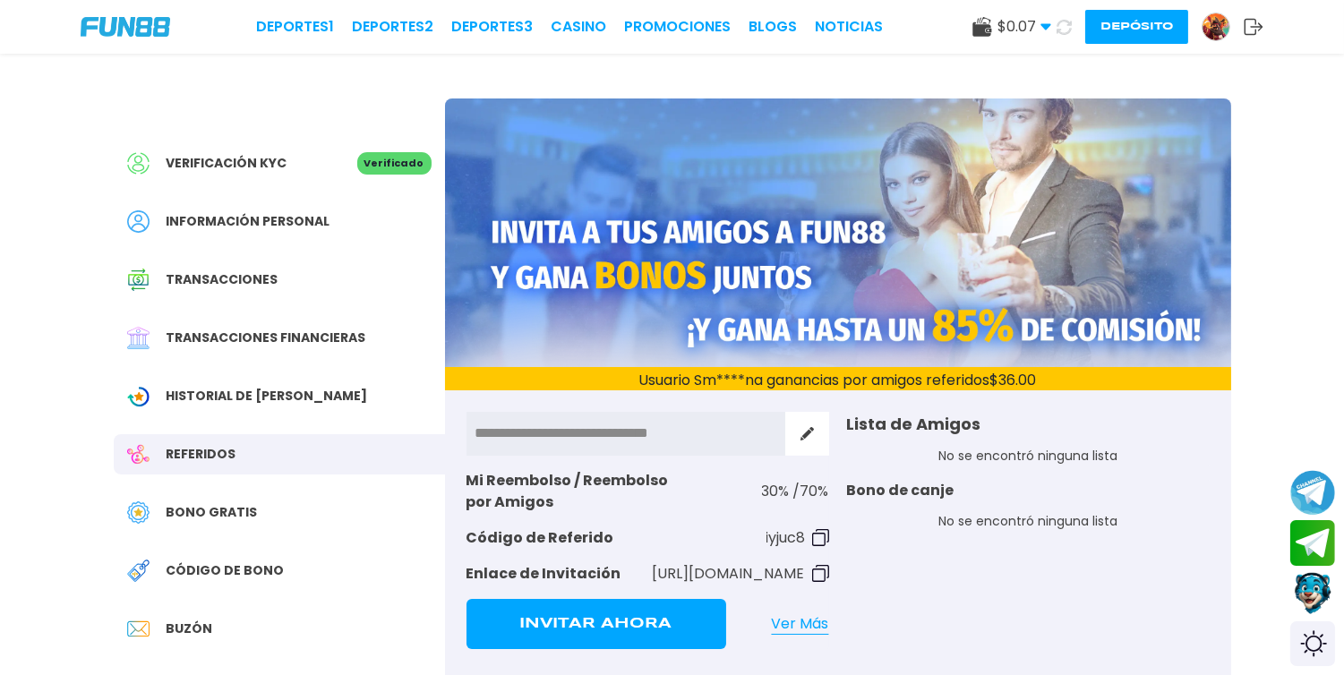
click at [1245, 30] on use at bounding box center [1254, 27] width 19 height 16
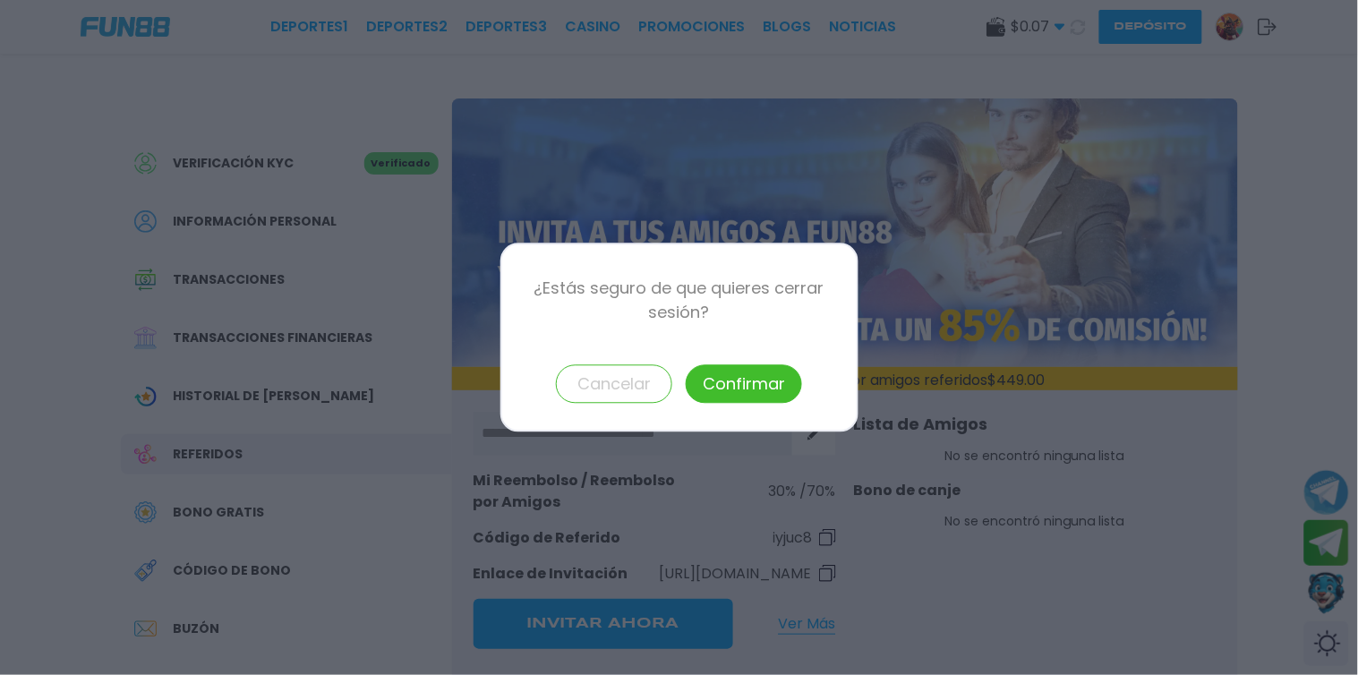
click at [759, 386] on button "Confirmar" at bounding box center [744, 384] width 116 height 39
